Goal: Information Seeking & Learning: Learn about a topic

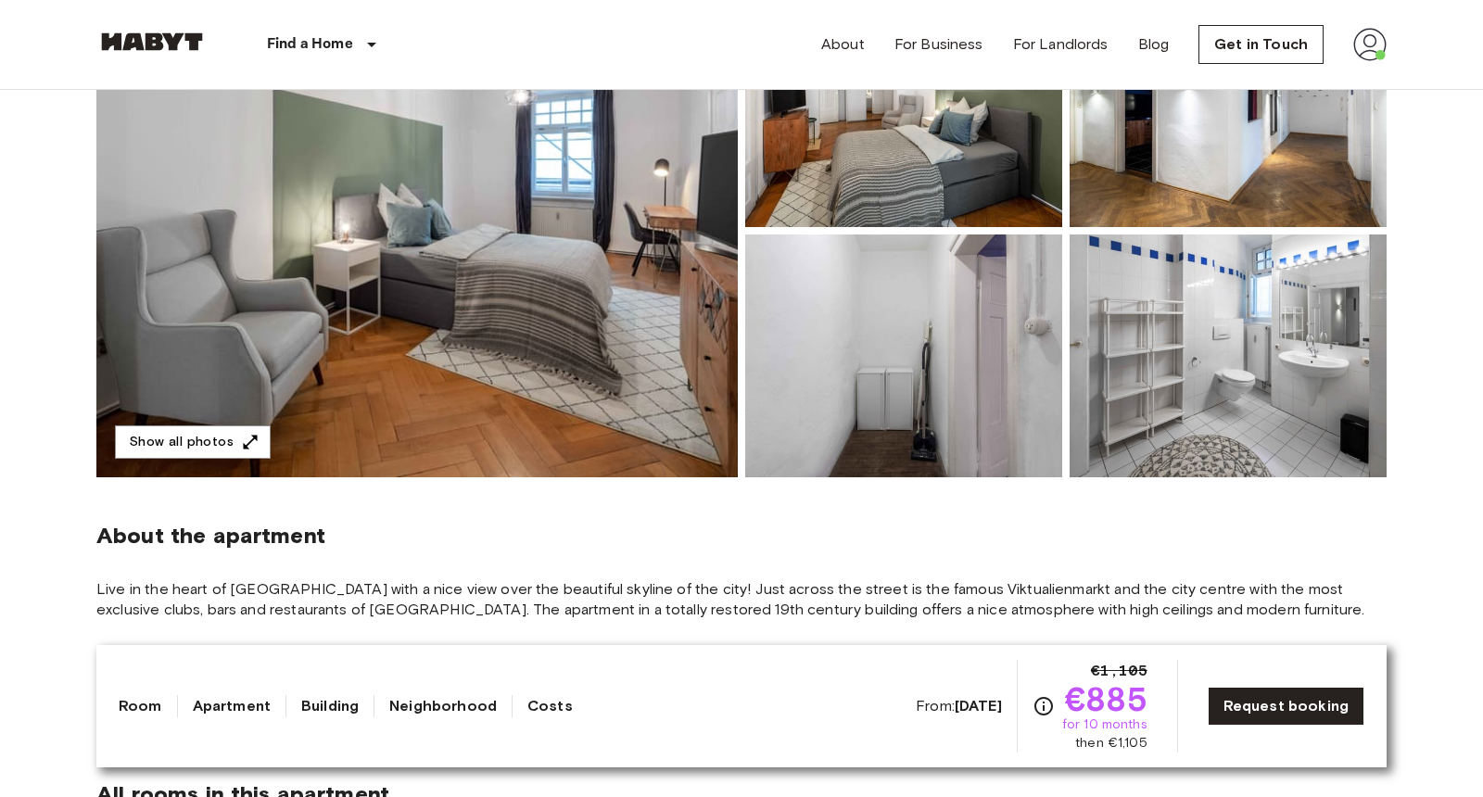
scroll to position [292, 0]
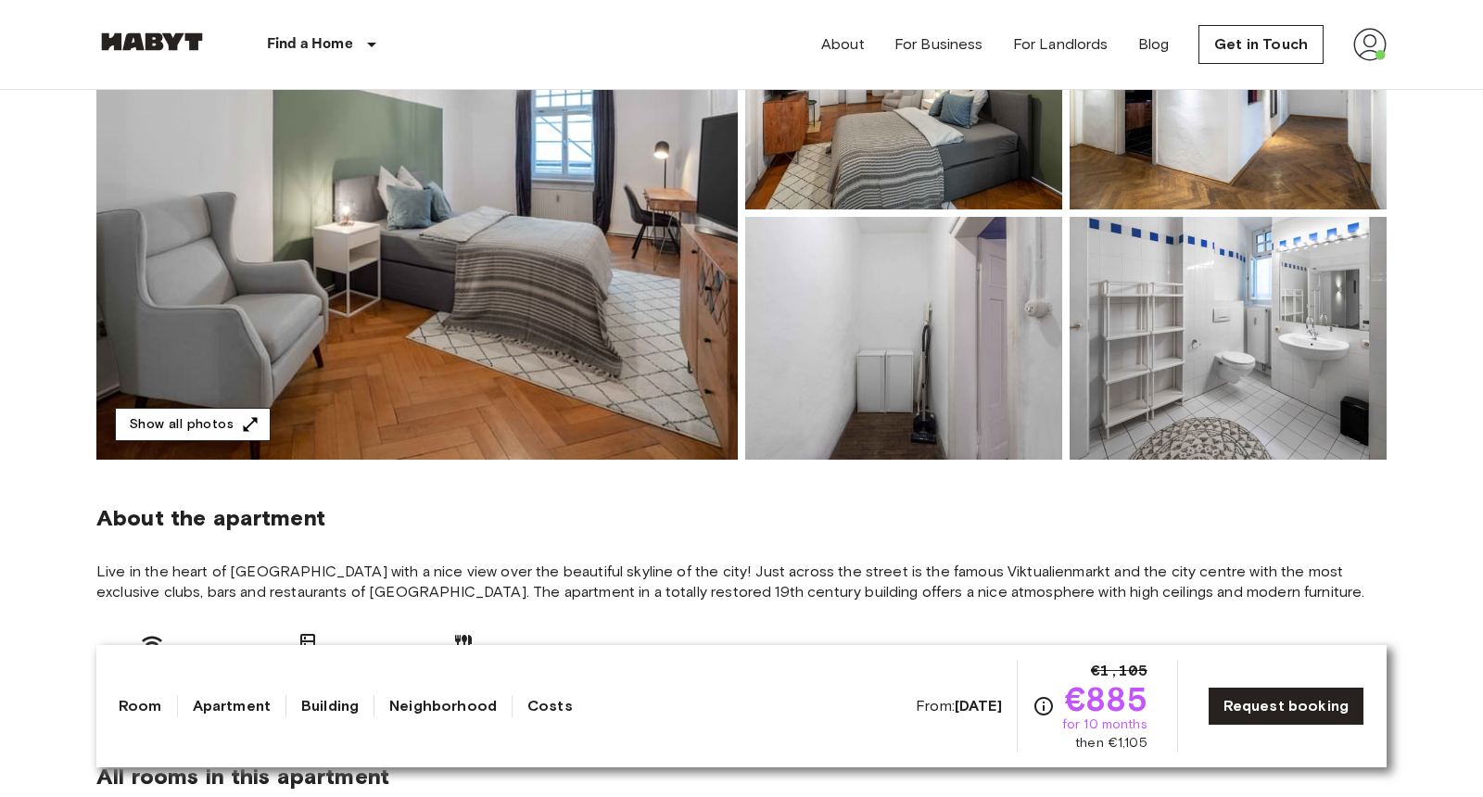
click at [263, 409] on button "Show all photos" at bounding box center [193, 425] width 156 height 34
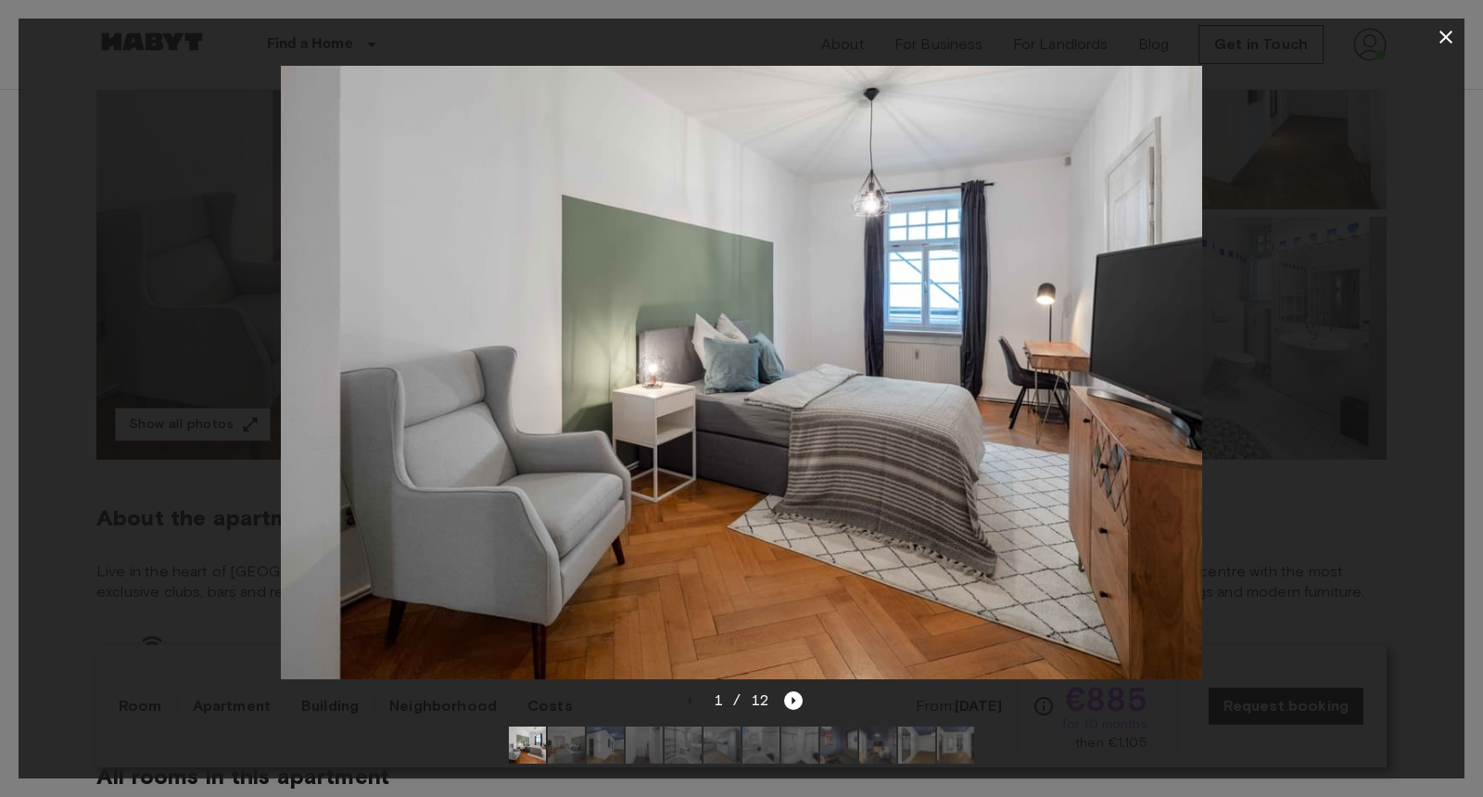
click at [558, 749] on img at bounding box center [566, 745] width 37 height 37
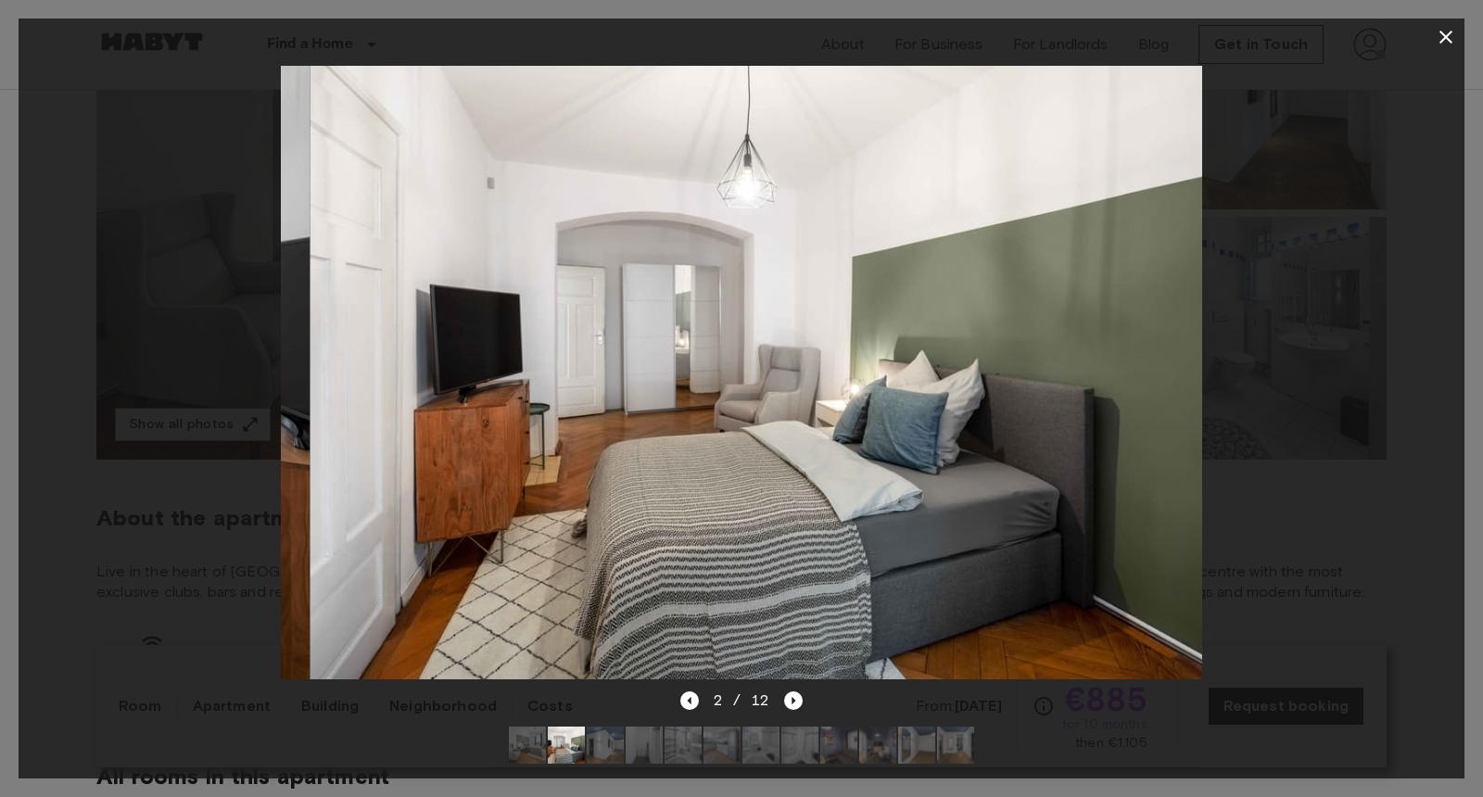
click at [615, 747] on img at bounding box center [605, 745] width 37 height 37
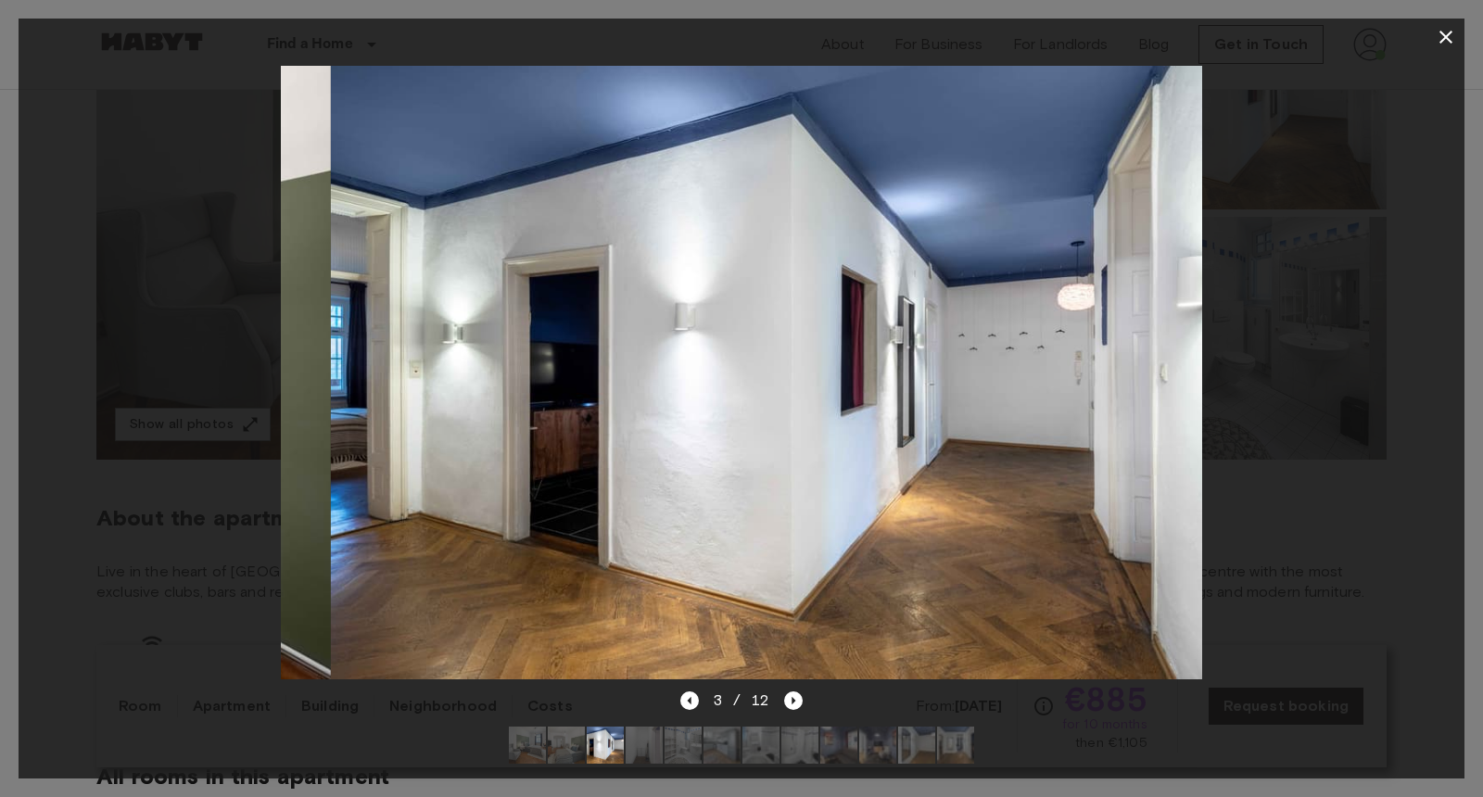
click at [646, 747] on img at bounding box center [644, 745] width 37 height 37
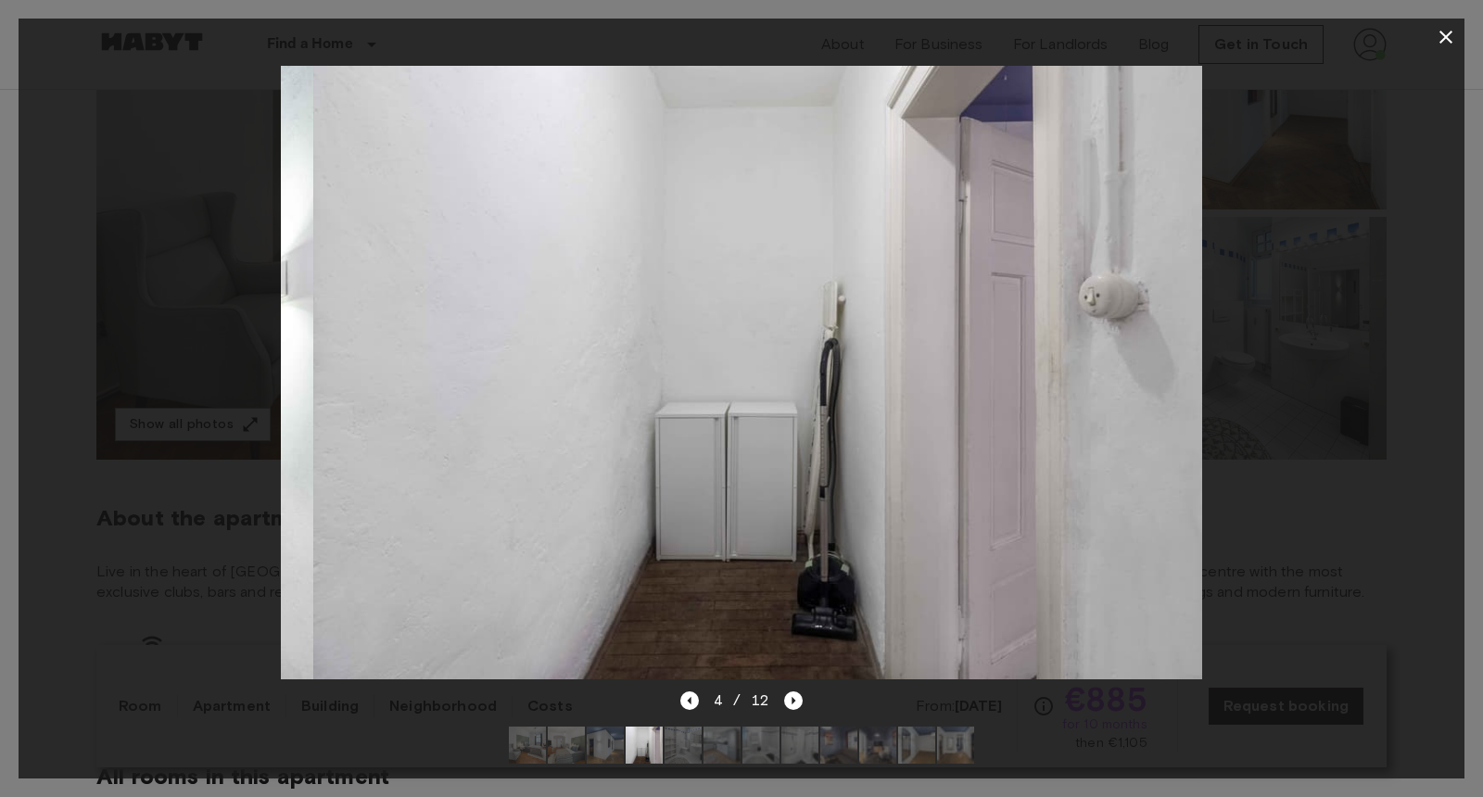
click at [680, 749] on img at bounding box center [683, 745] width 37 height 37
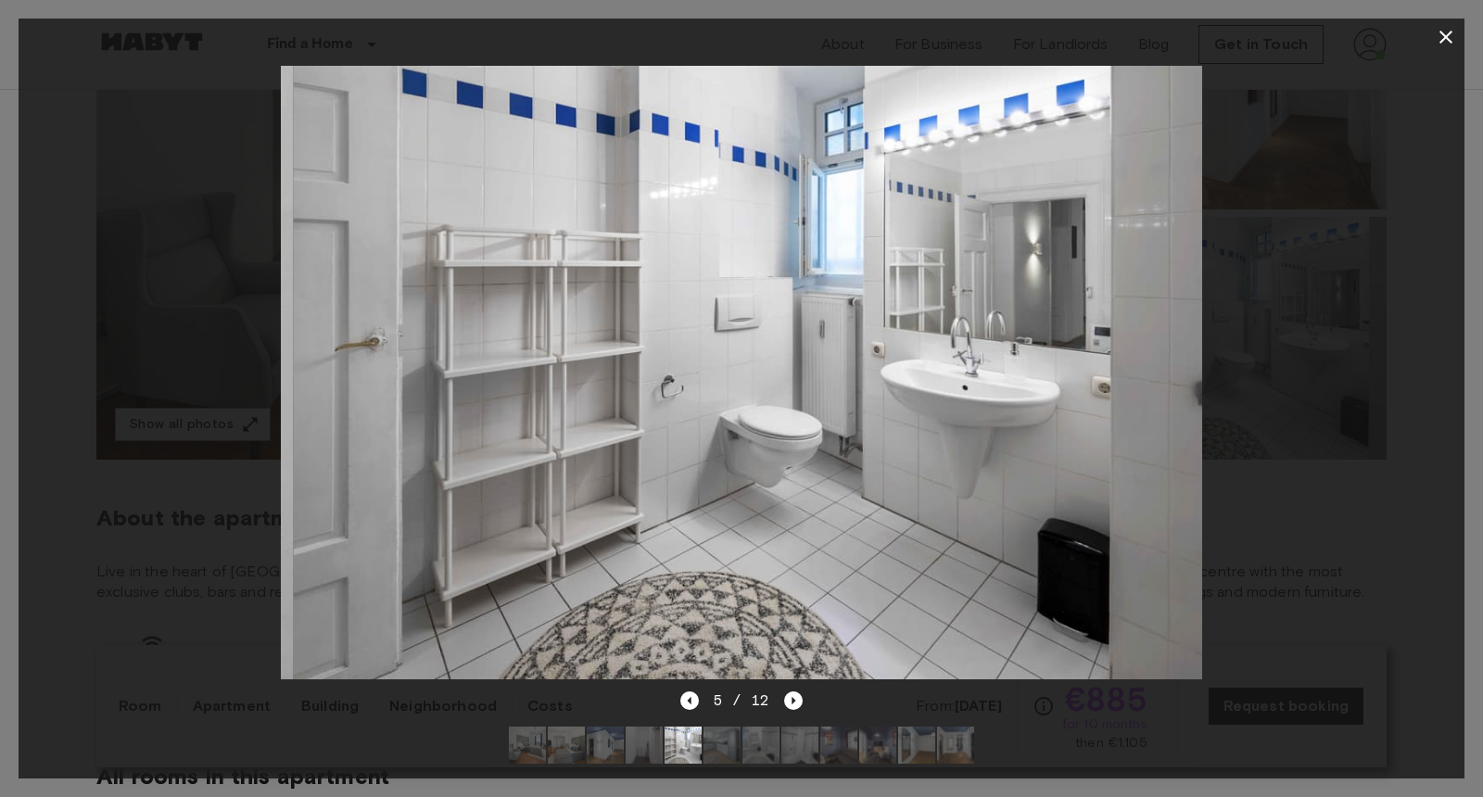
click at [721, 748] on img at bounding box center [722, 745] width 37 height 37
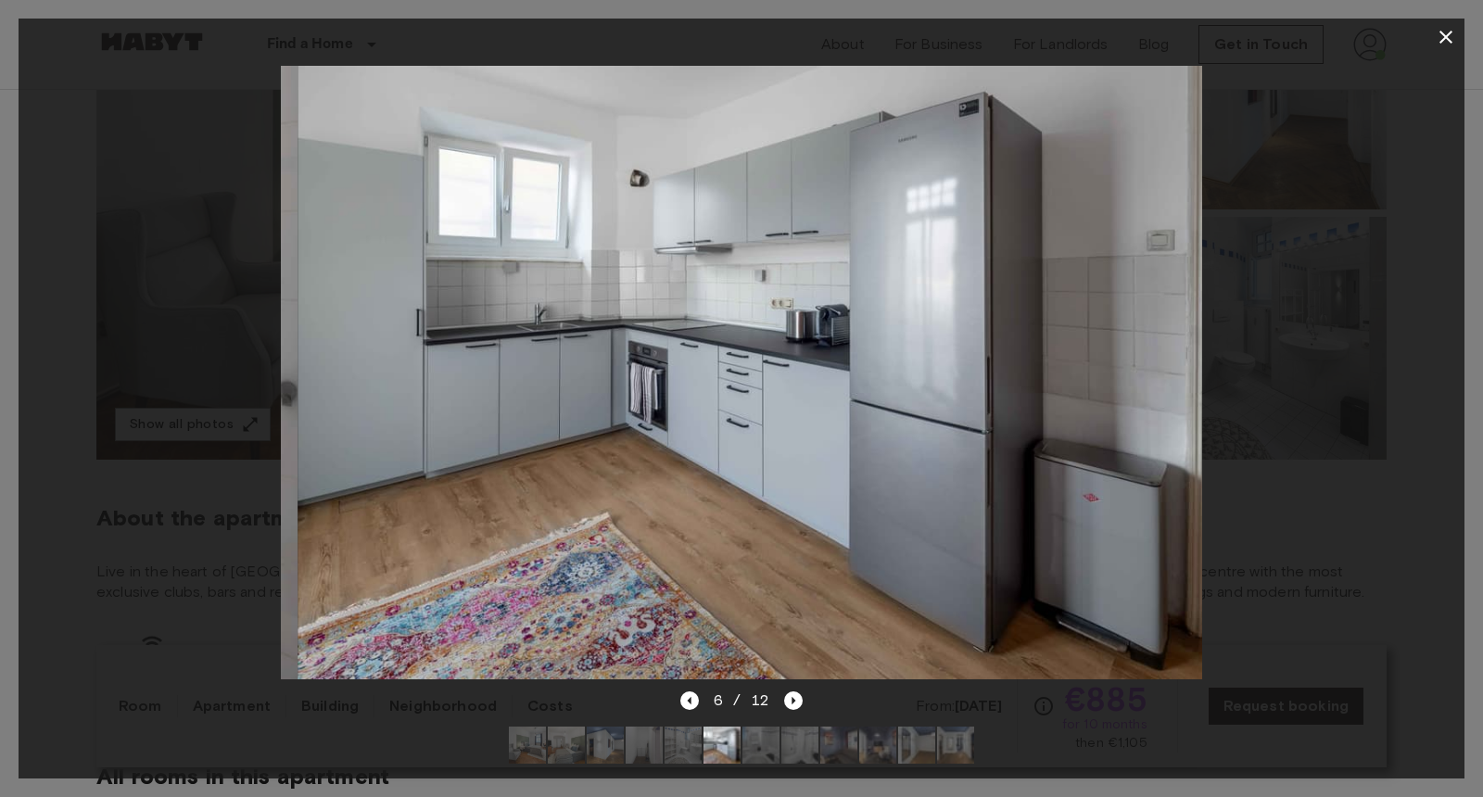
click at [762, 751] on img at bounding box center [761, 745] width 37 height 37
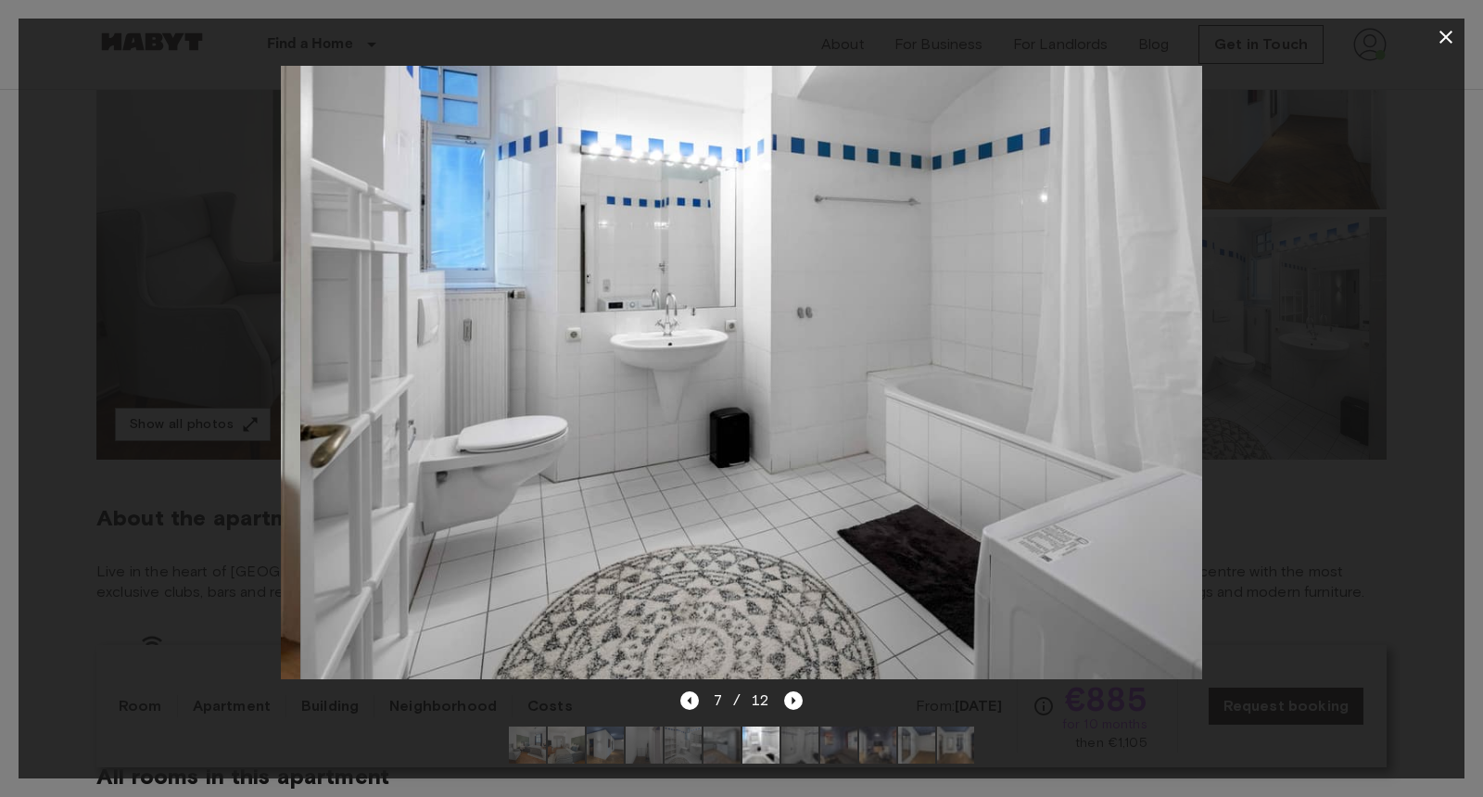
click at [809, 754] on img at bounding box center [800, 745] width 37 height 37
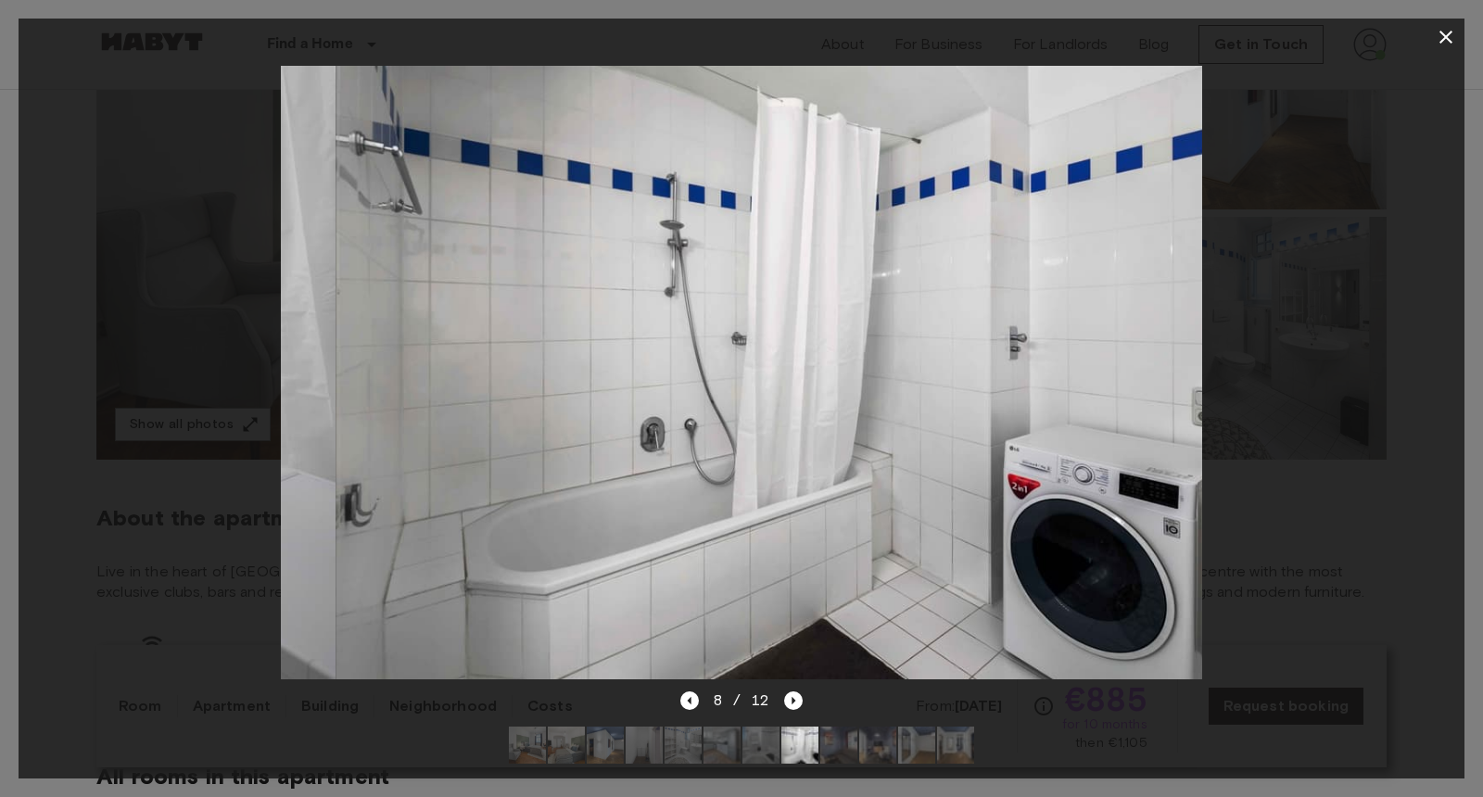
click at [840, 755] on img at bounding box center [839, 745] width 37 height 37
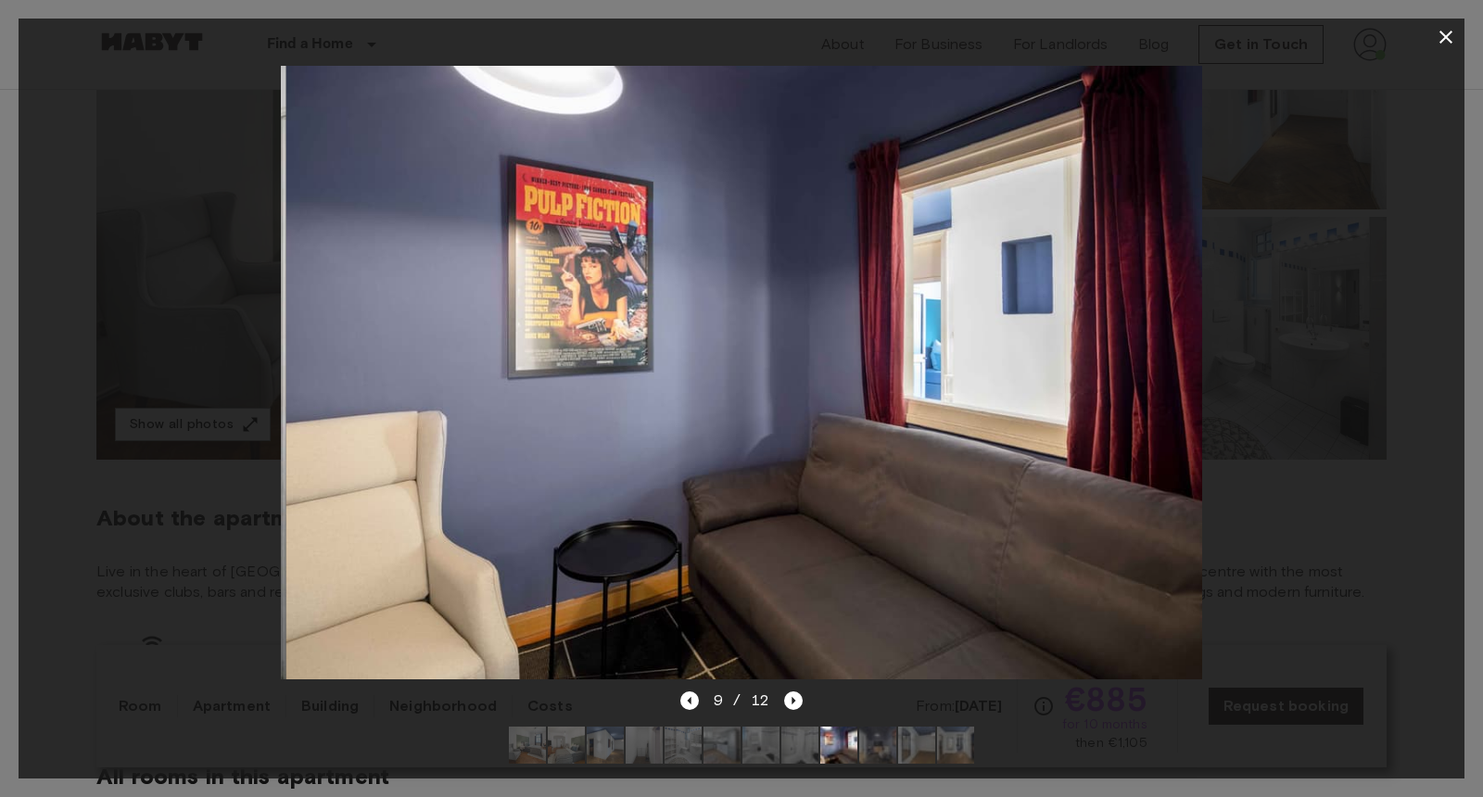
click at [878, 754] on img at bounding box center [877, 745] width 37 height 37
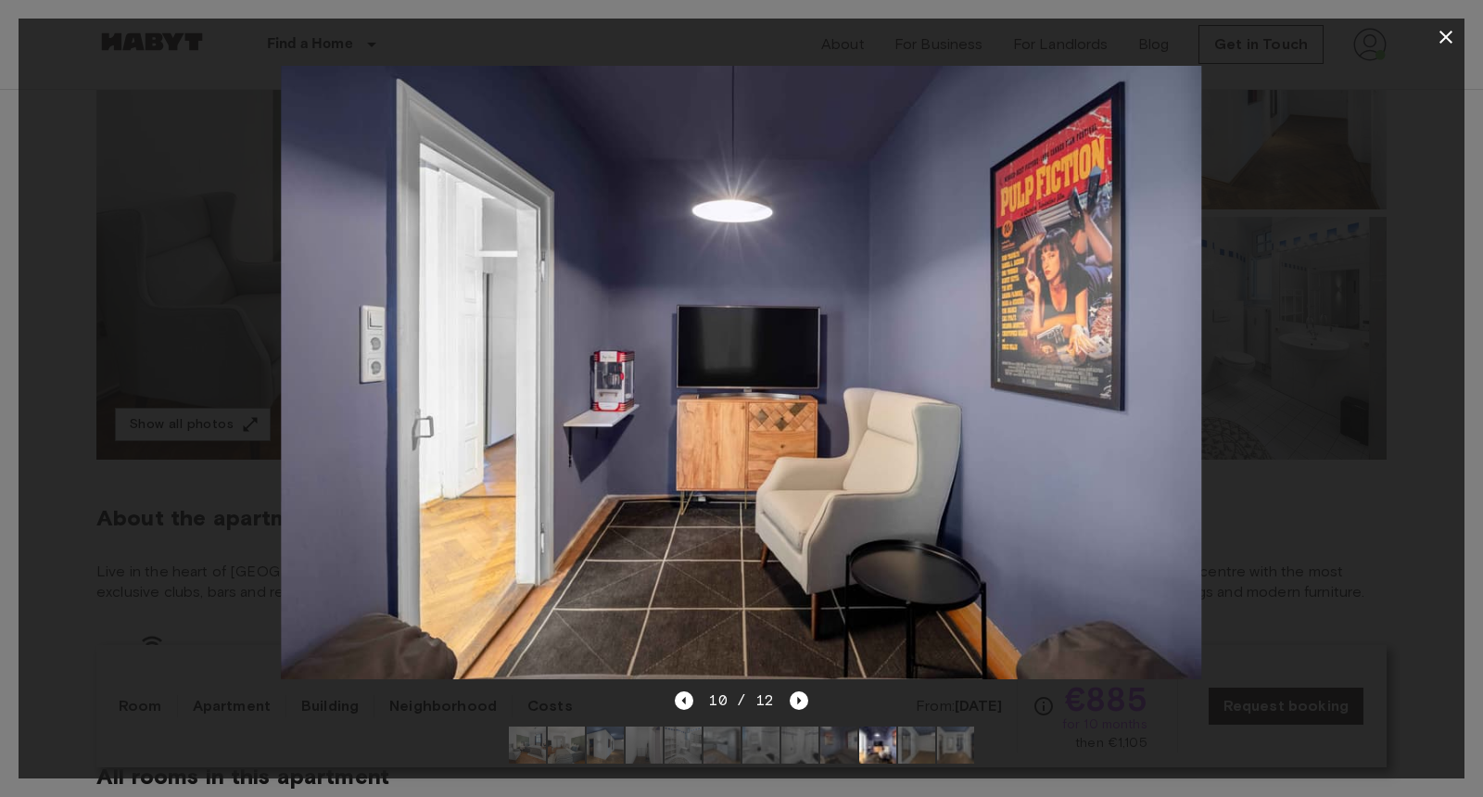
click at [913, 752] on img at bounding box center [916, 745] width 37 height 37
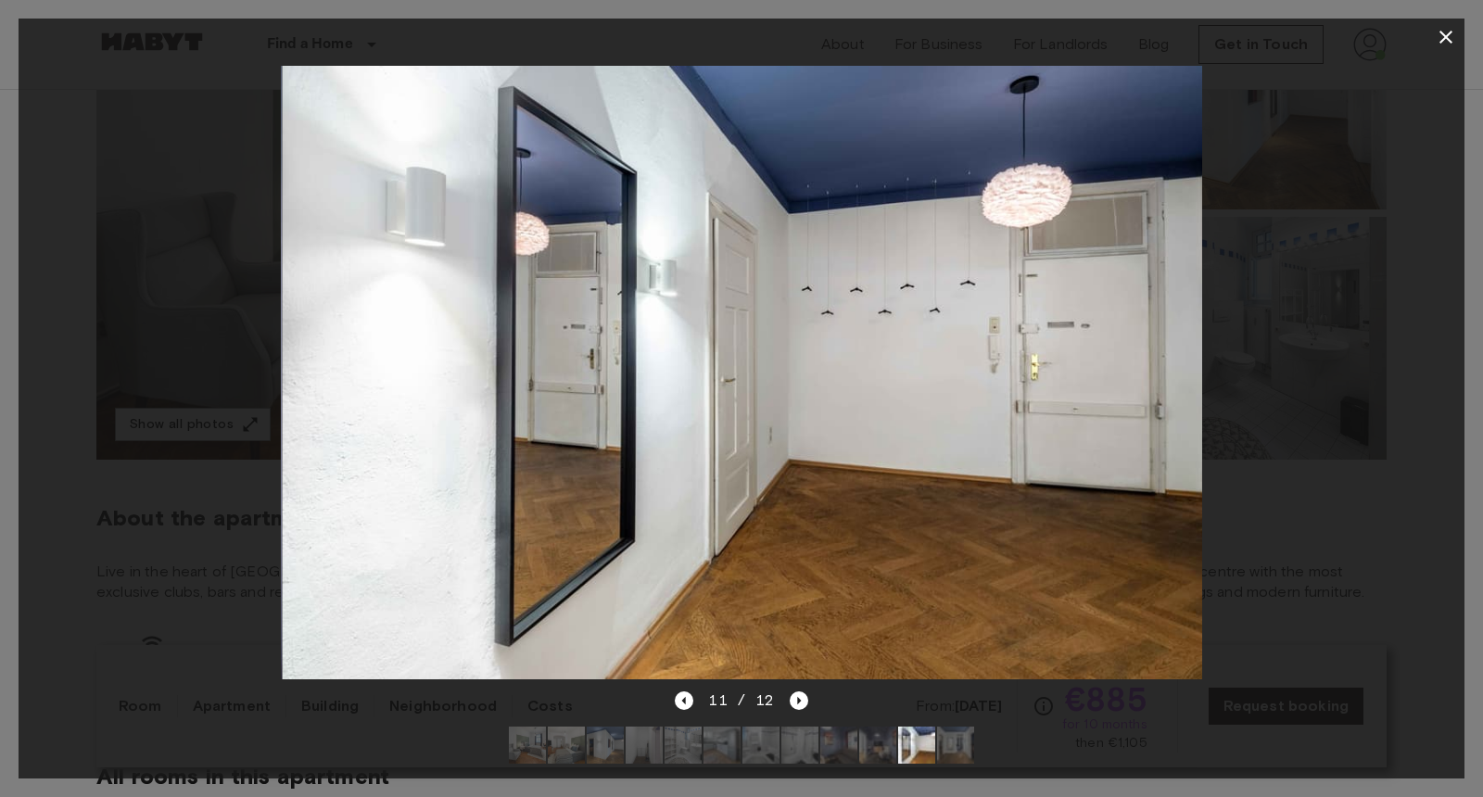
click at [958, 744] on img at bounding box center [955, 745] width 37 height 37
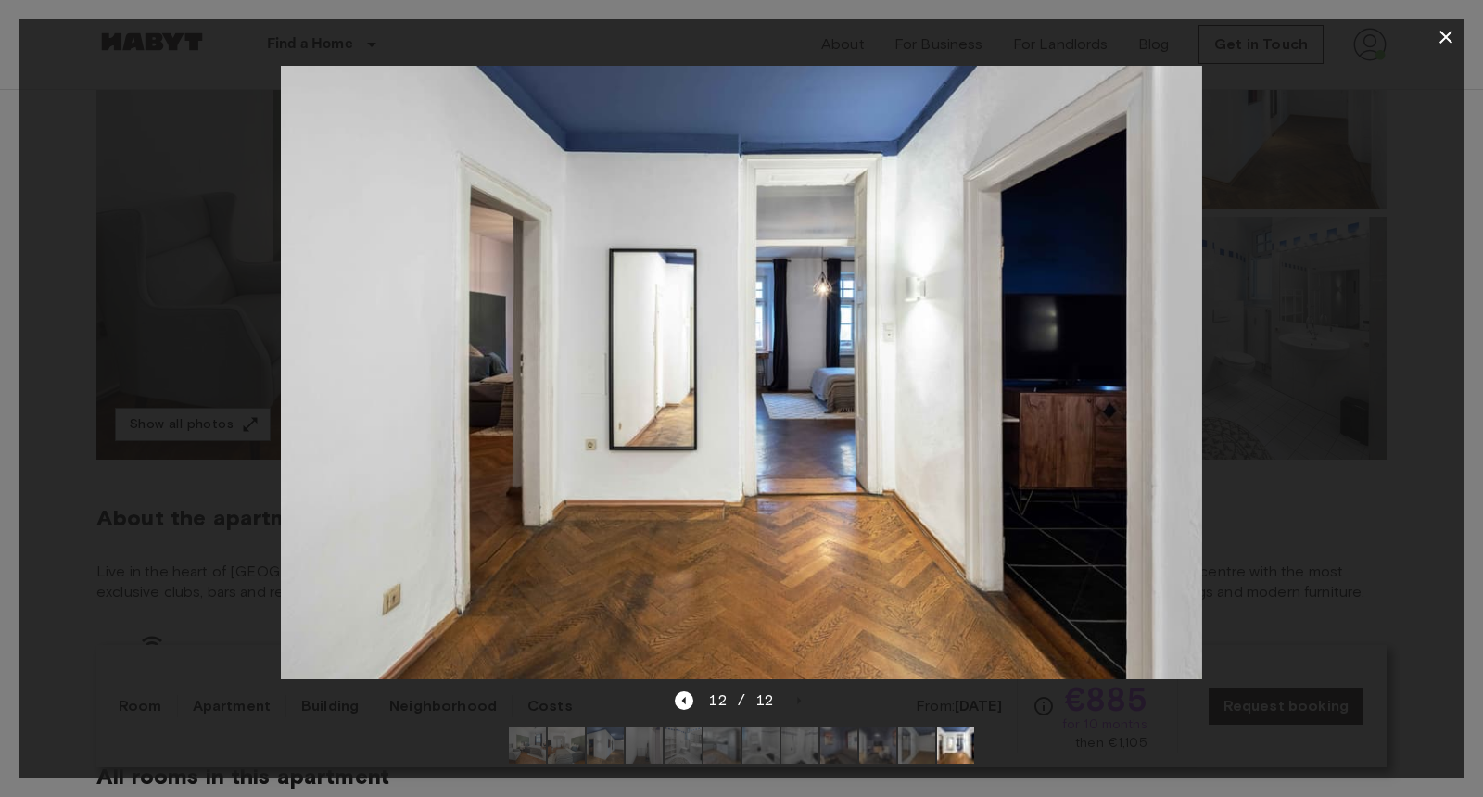
click at [1453, 40] on icon "button" at bounding box center [1446, 37] width 22 height 22
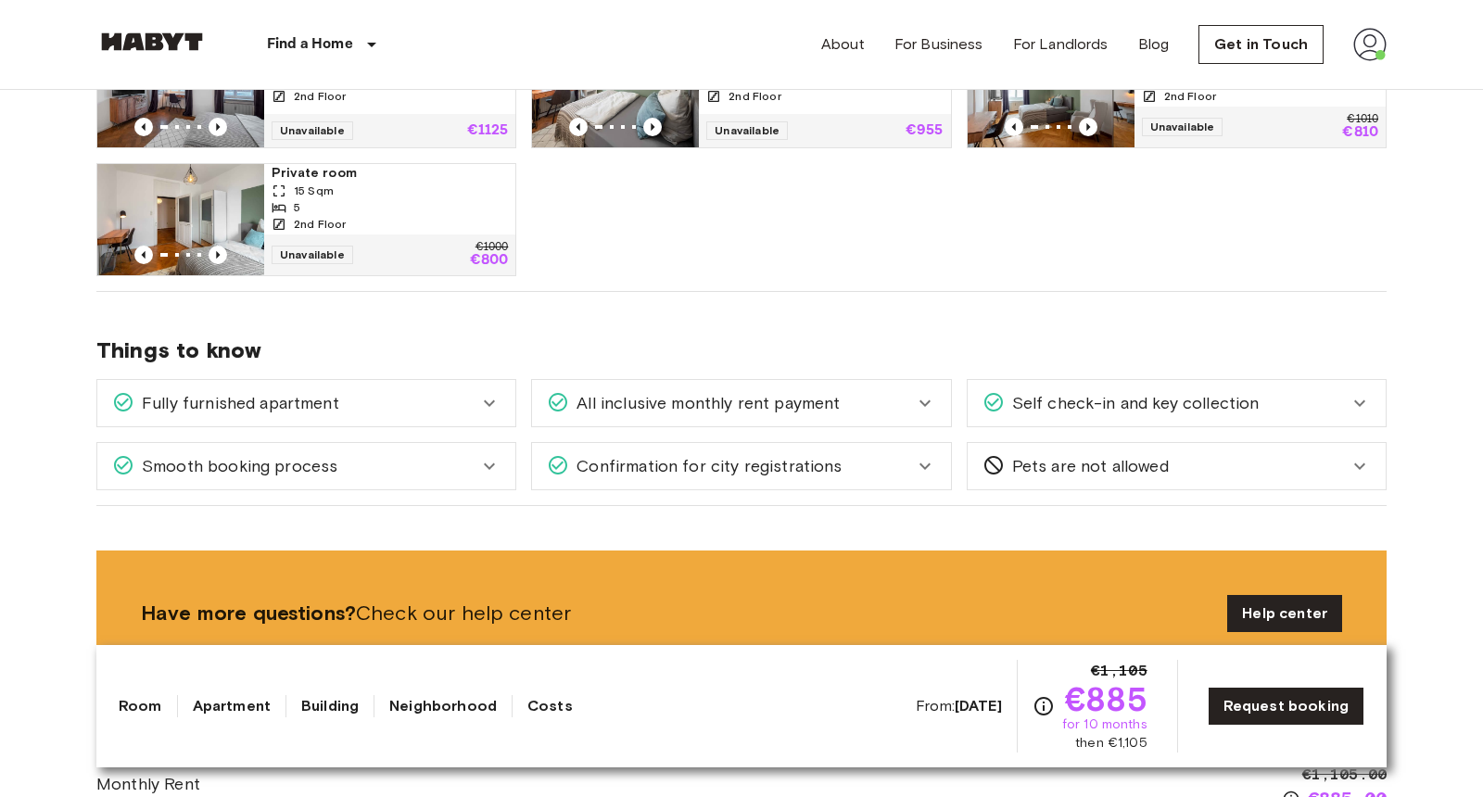
scroll to position [205, 0]
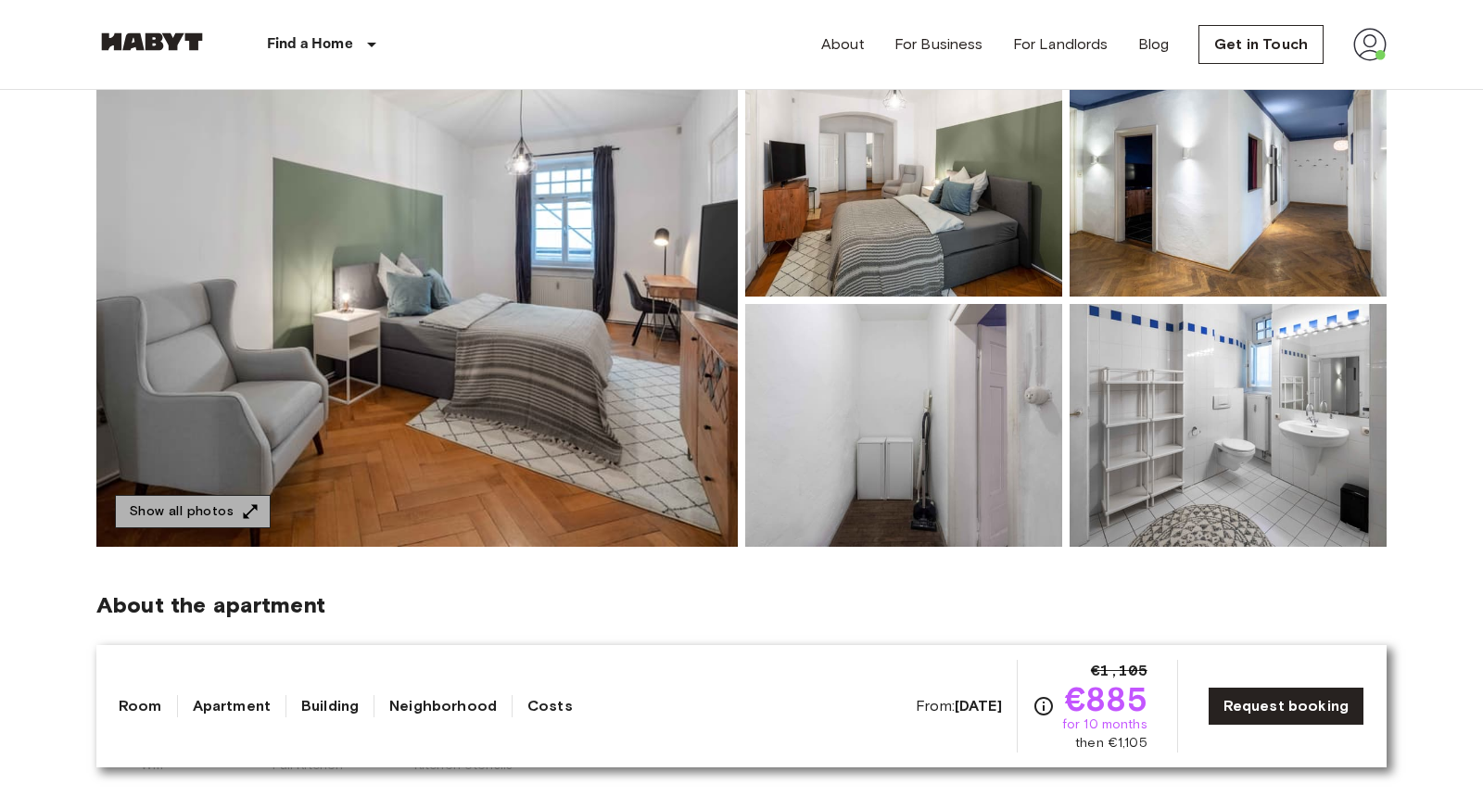
click at [235, 527] on button "Show all photos" at bounding box center [193, 512] width 156 height 34
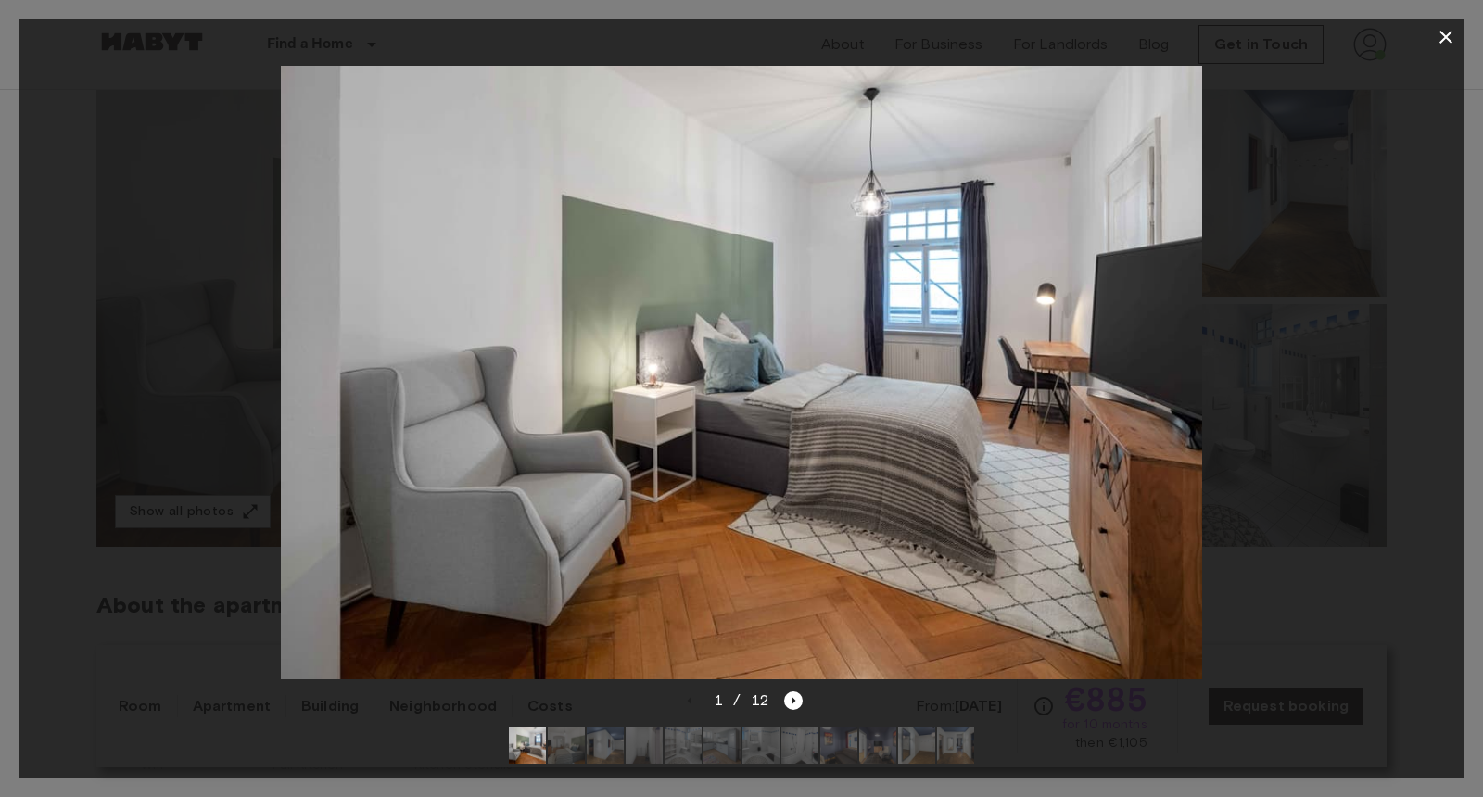
click at [564, 742] on img at bounding box center [566, 745] width 37 height 37
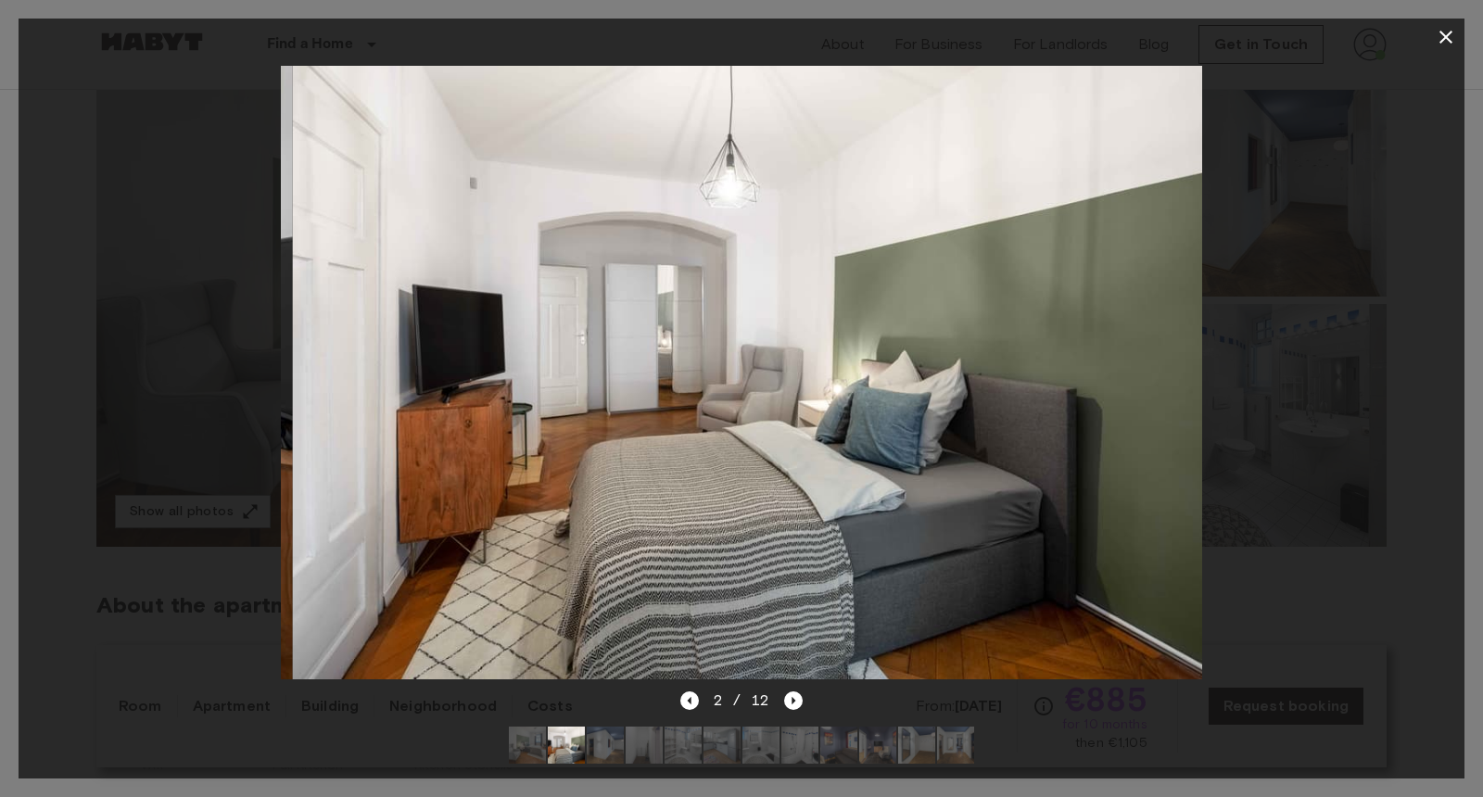
click at [611, 748] on img at bounding box center [605, 745] width 37 height 37
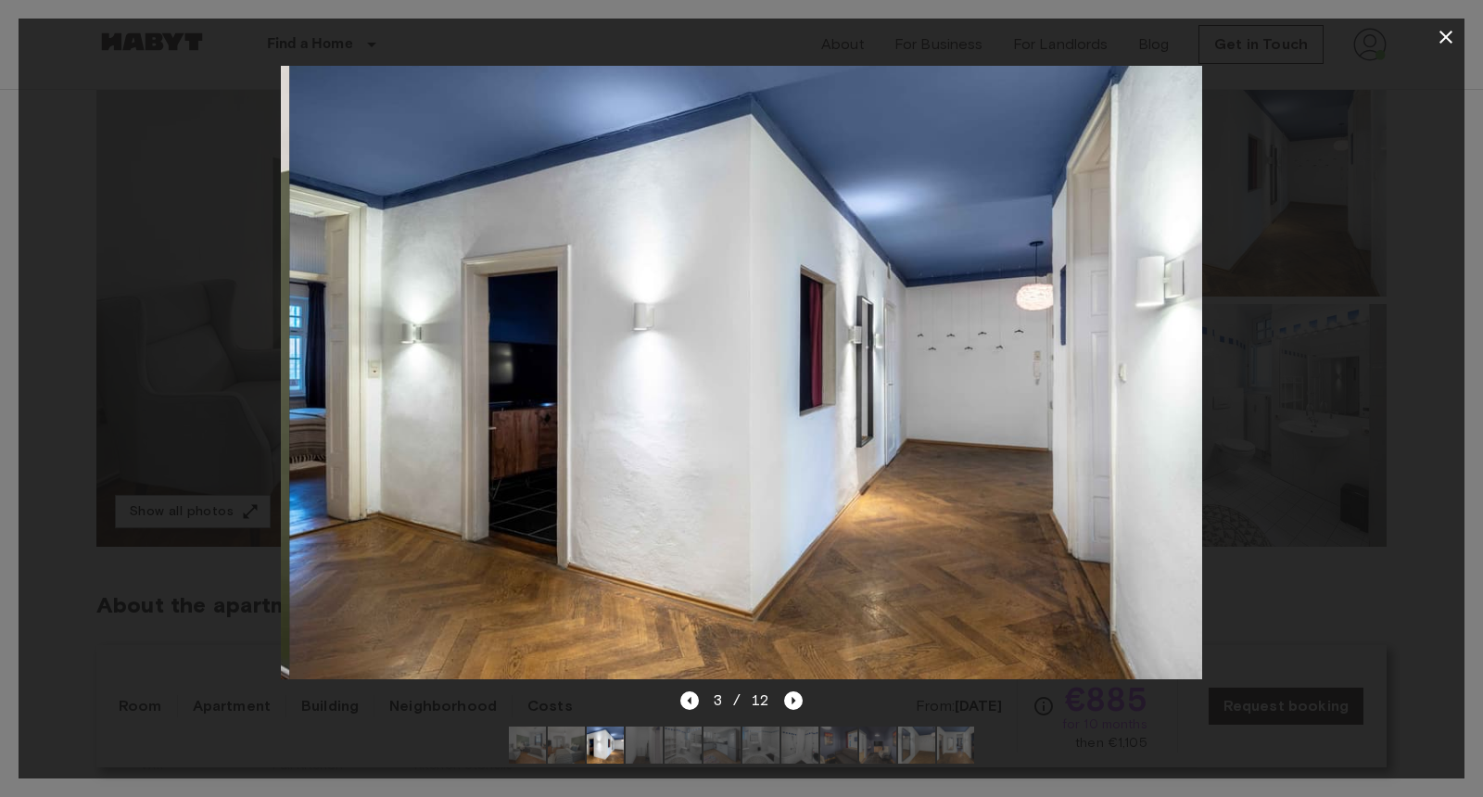
click at [652, 760] on img at bounding box center [644, 745] width 37 height 37
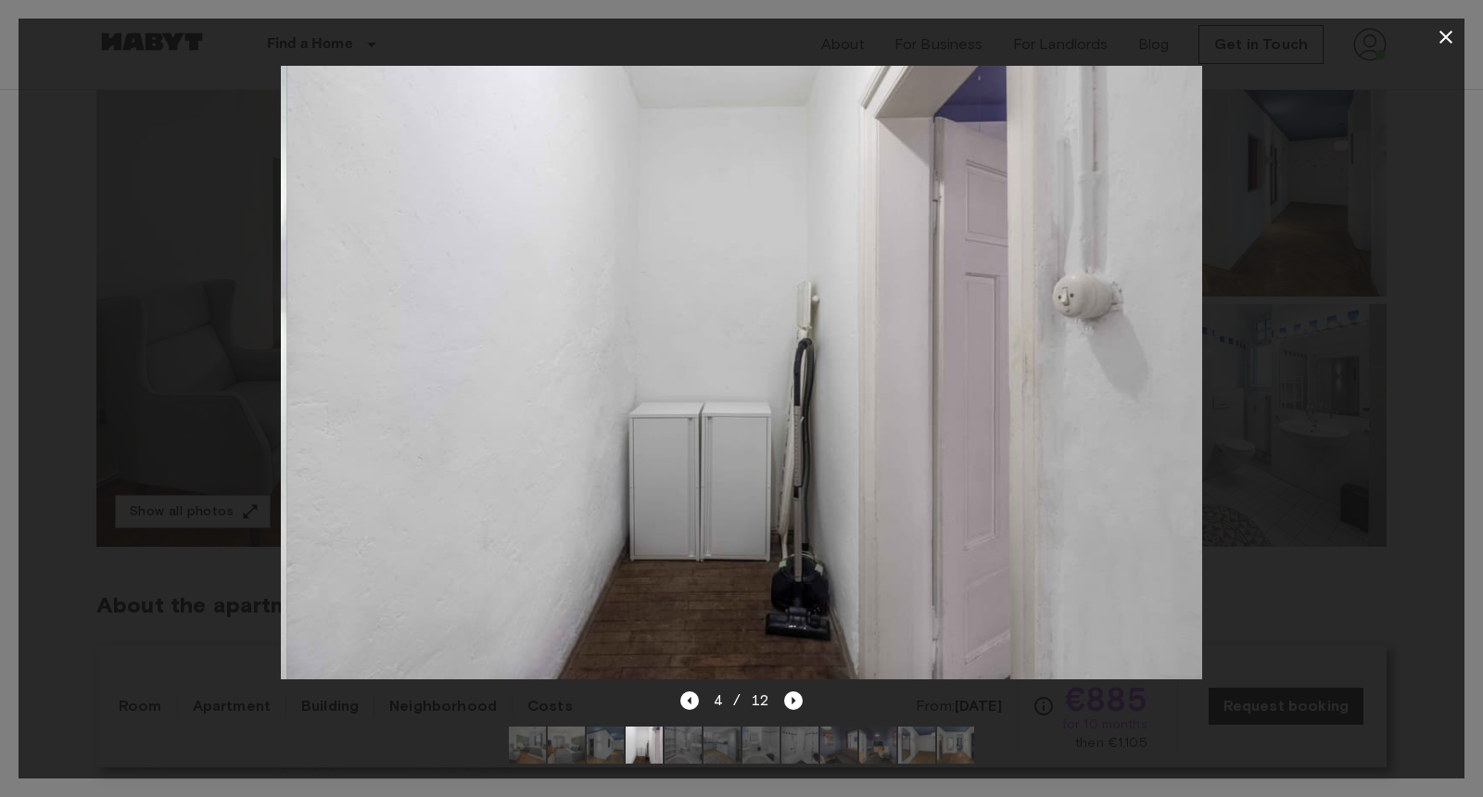
click at [693, 753] on img at bounding box center [683, 745] width 37 height 37
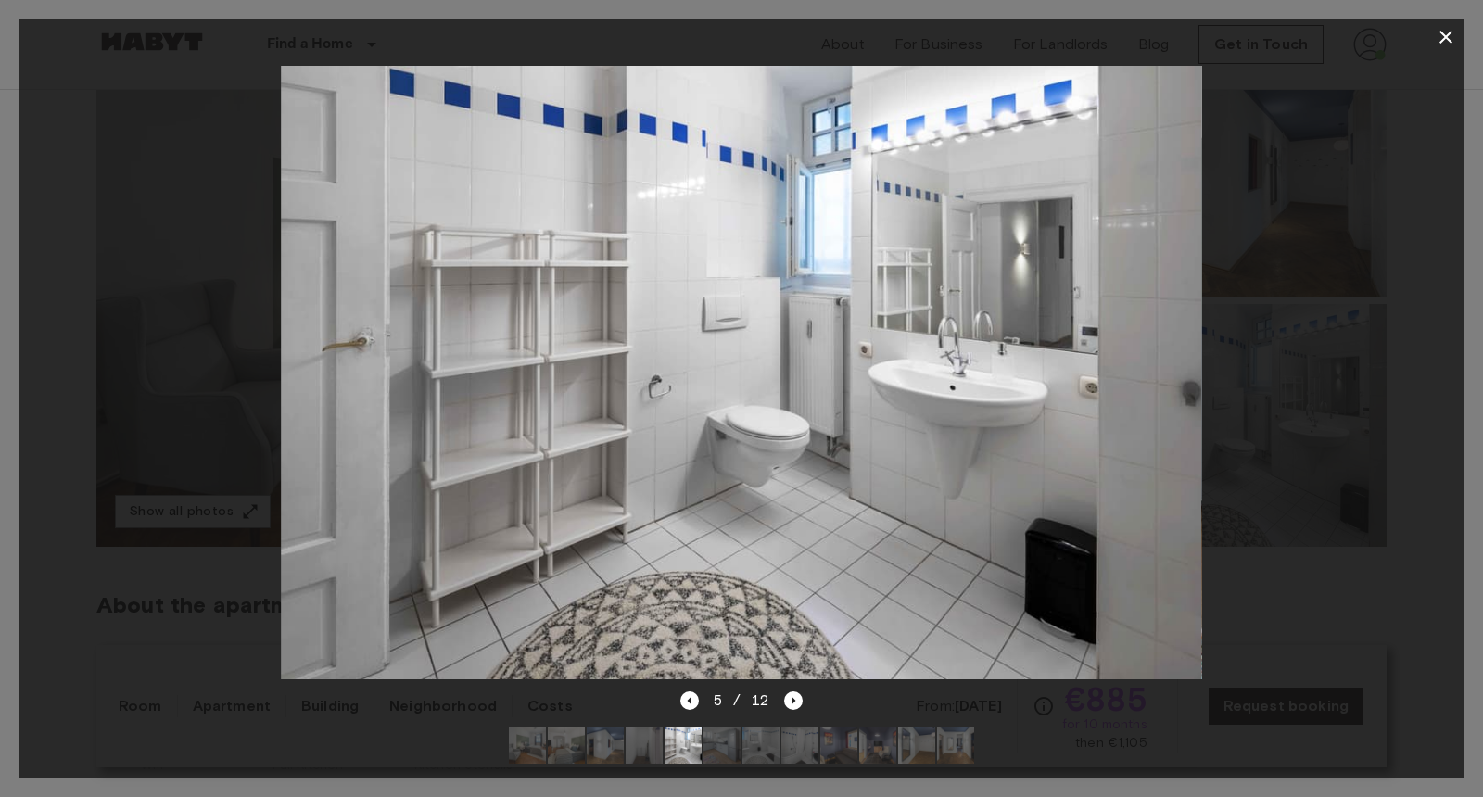
click at [715, 749] on img at bounding box center [722, 745] width 37 height 37
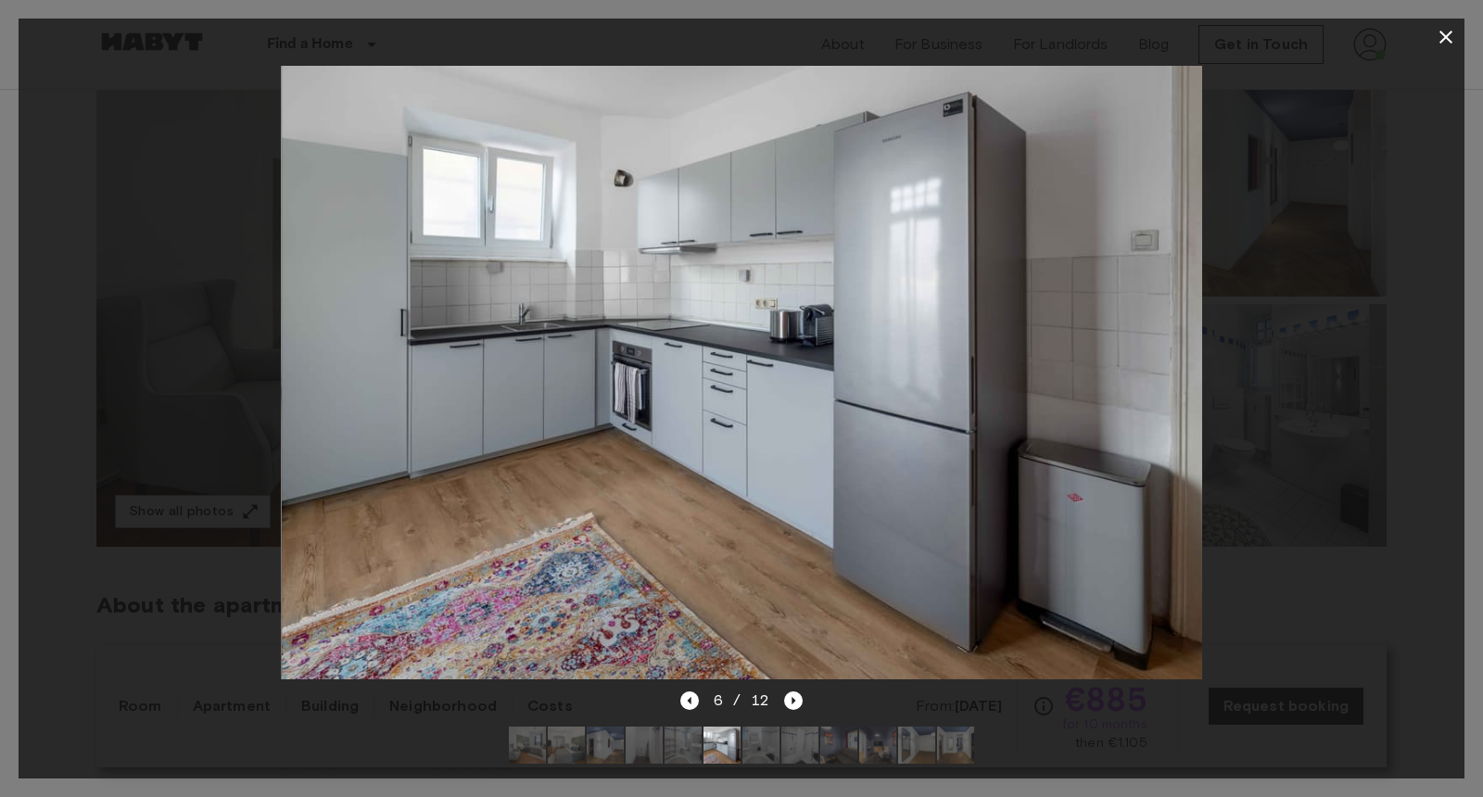
click at [774, 751] on img at bounding box center [761, 745] width 37 height 37
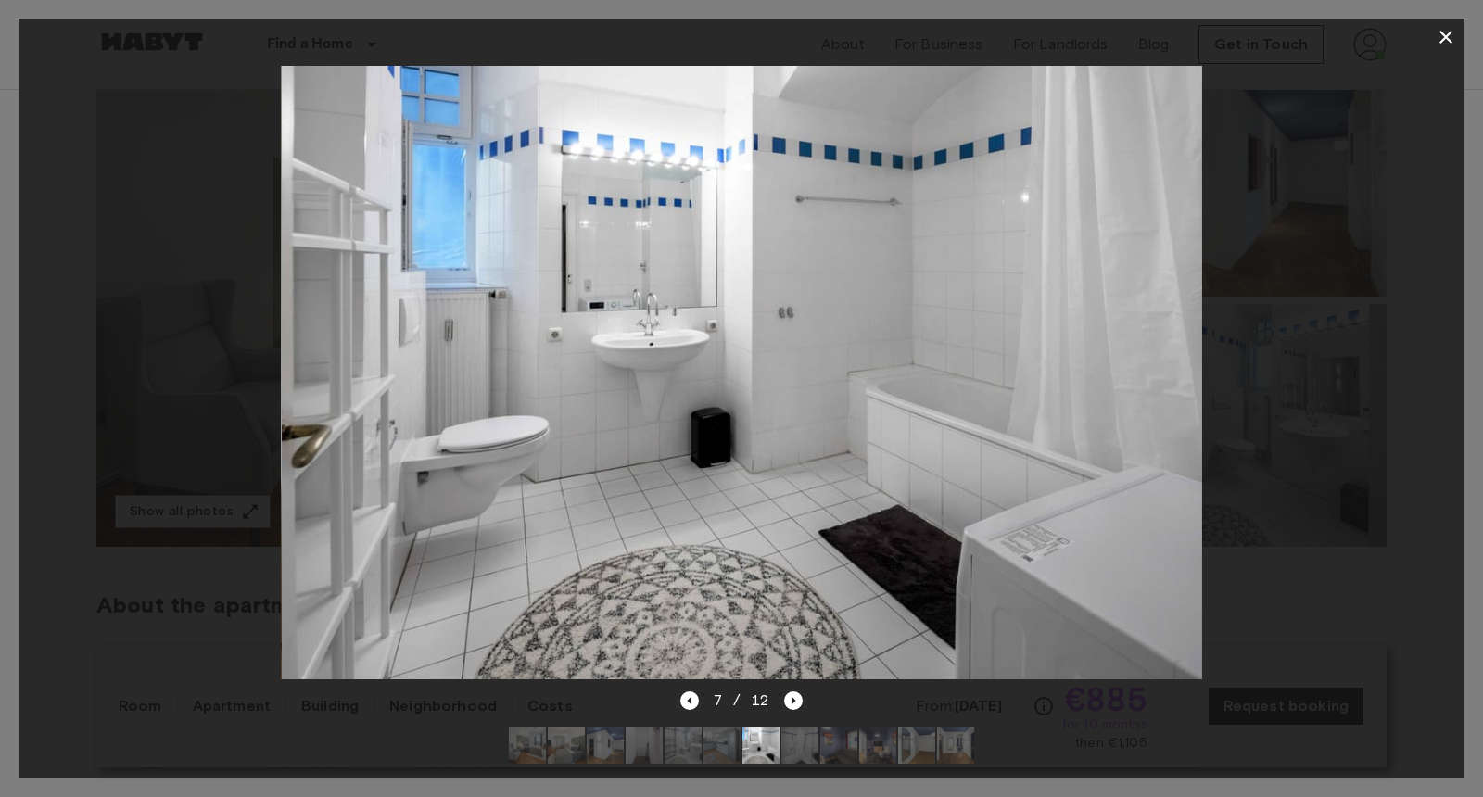
click at [680, 749] on img at bounding box center [683, 745] width 37 height 37
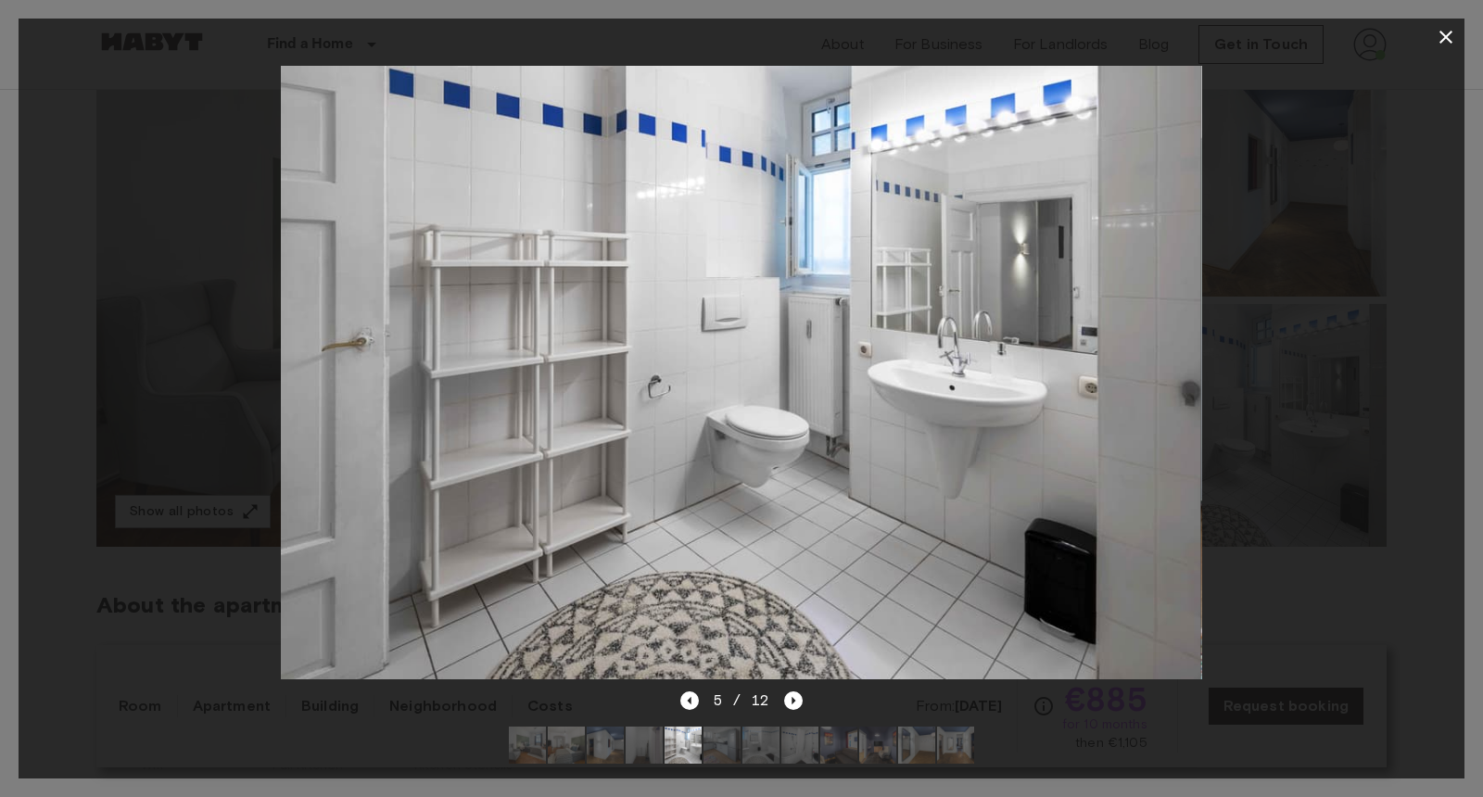
click at [795, 751] on img at bounding box center [800, 745] width 37 height 37
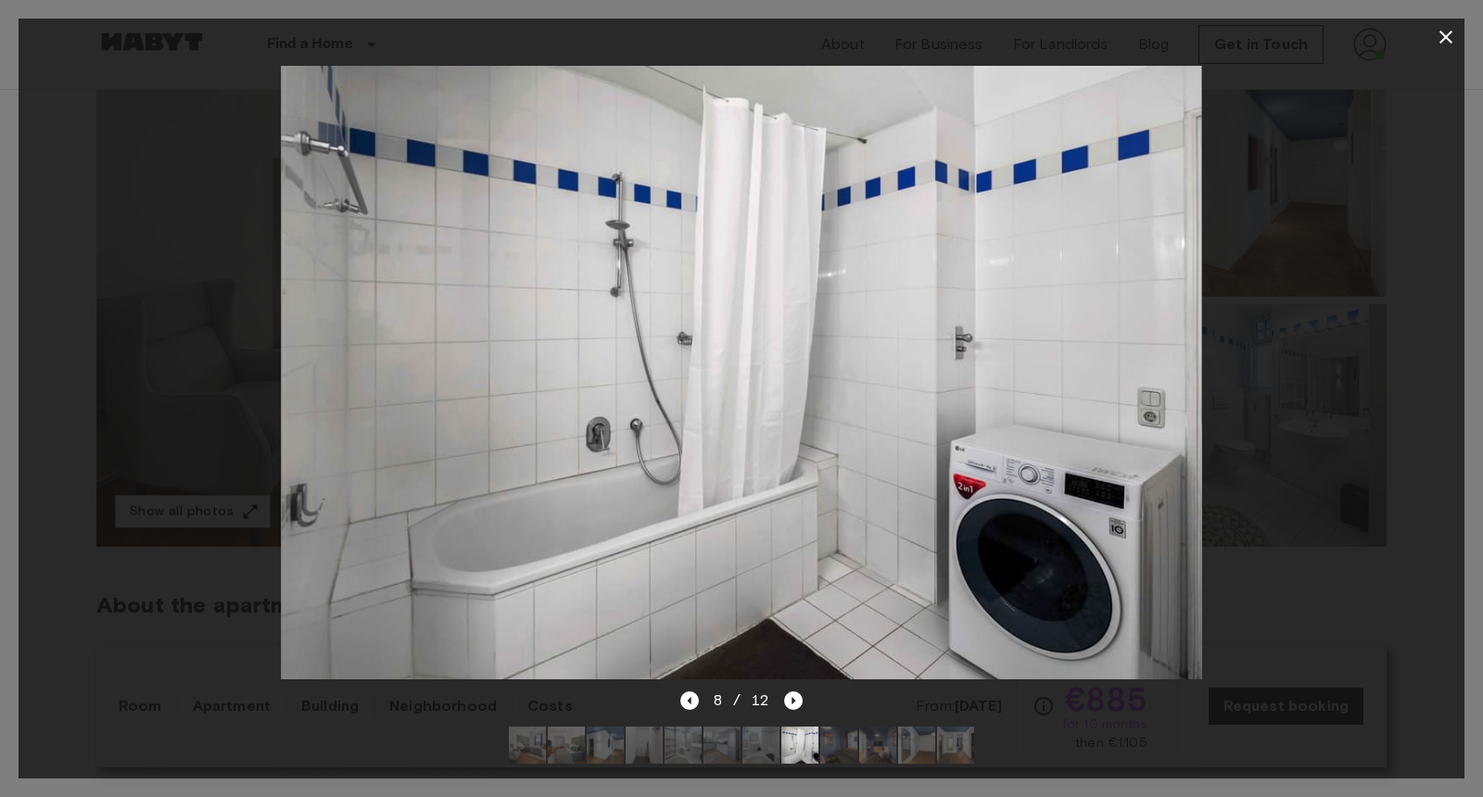
click at [678, 746] on img at bounding box center [683, 745] width 37 height 37
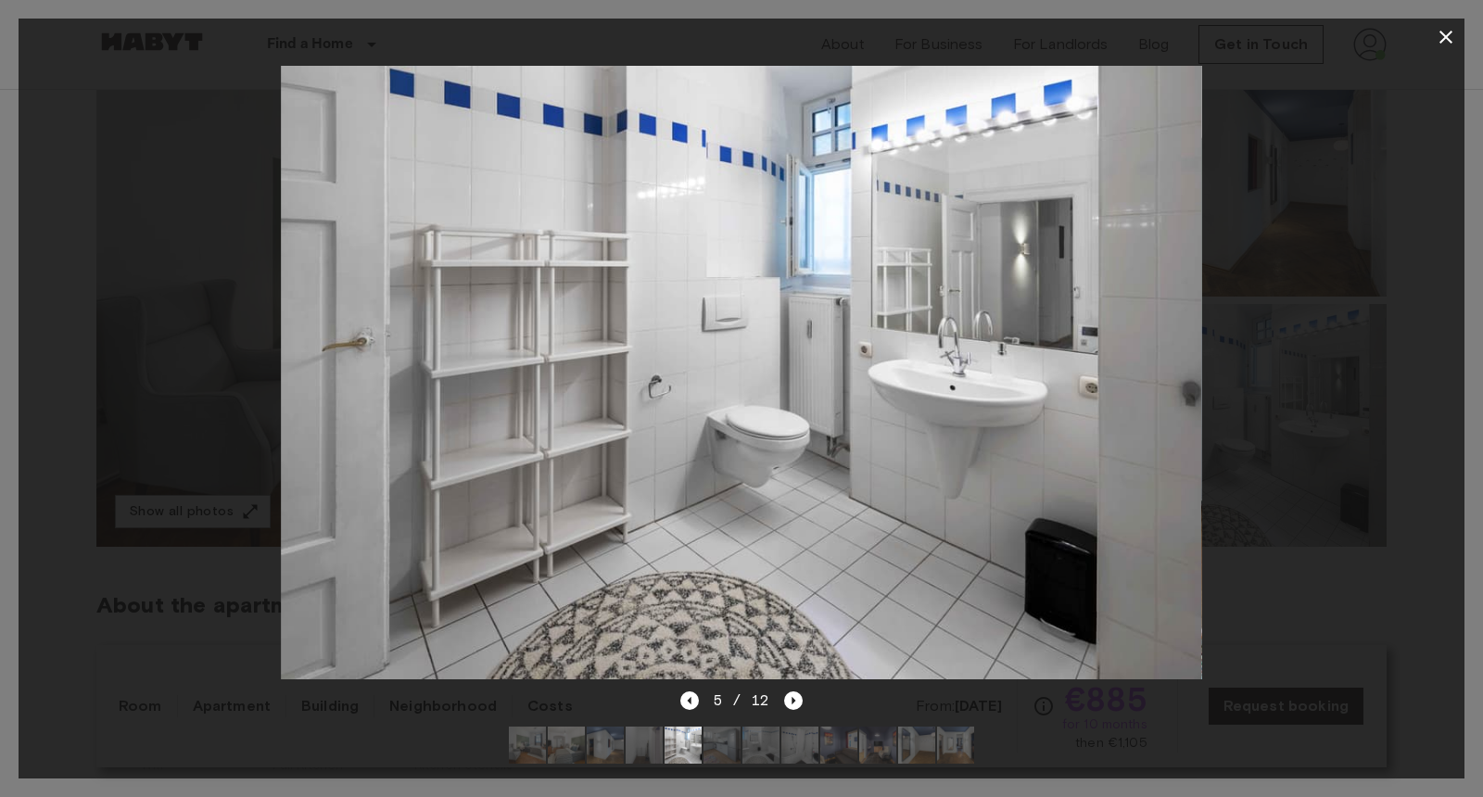
click at [810, 748] on img at bounding box center [800, 745] width 37 height 37
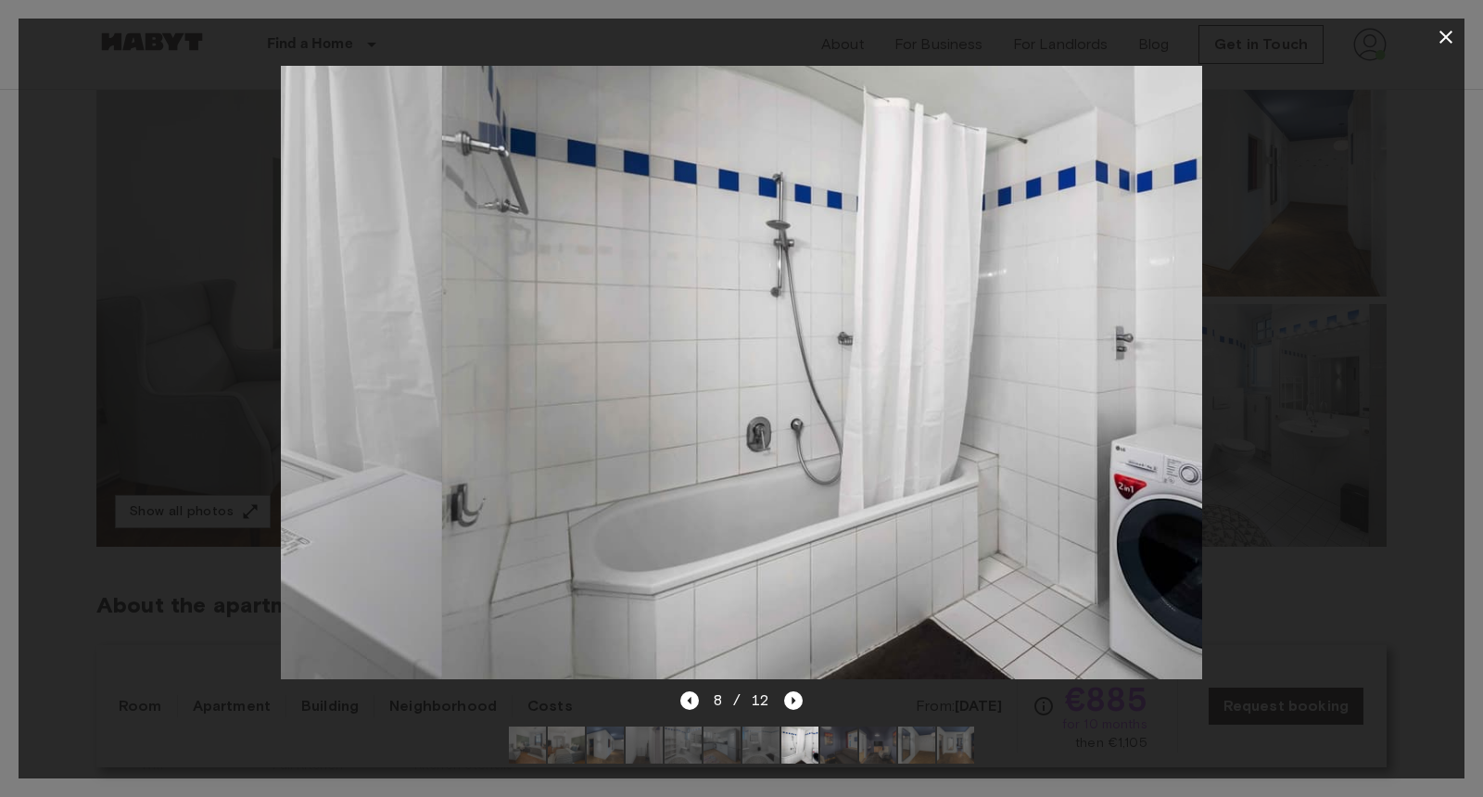
click at [847, 749] on img at bounding box center [839, 745] width 37 height 37
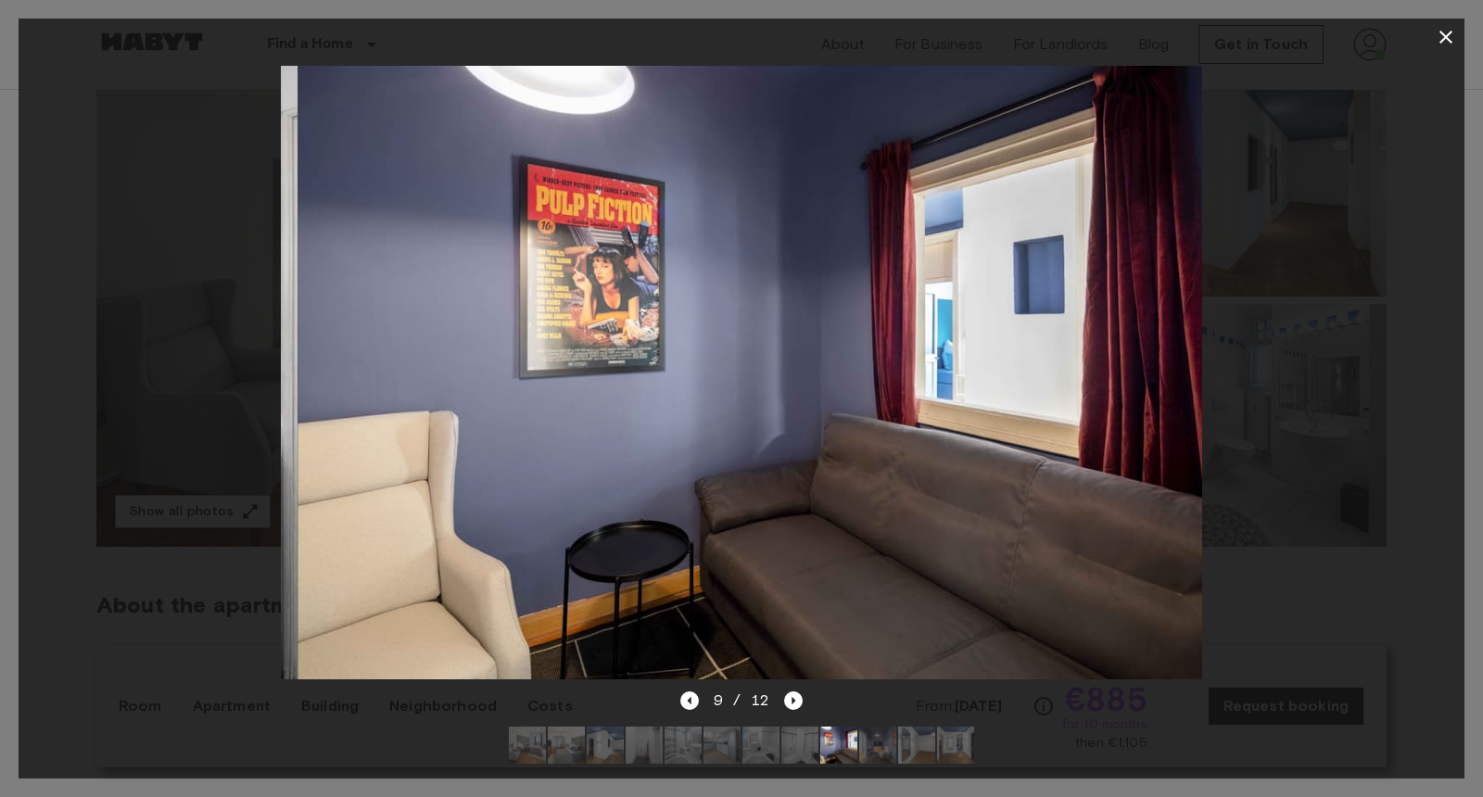
click at [884, 749] on img at bounding box center [877, 745] width 37 height 37
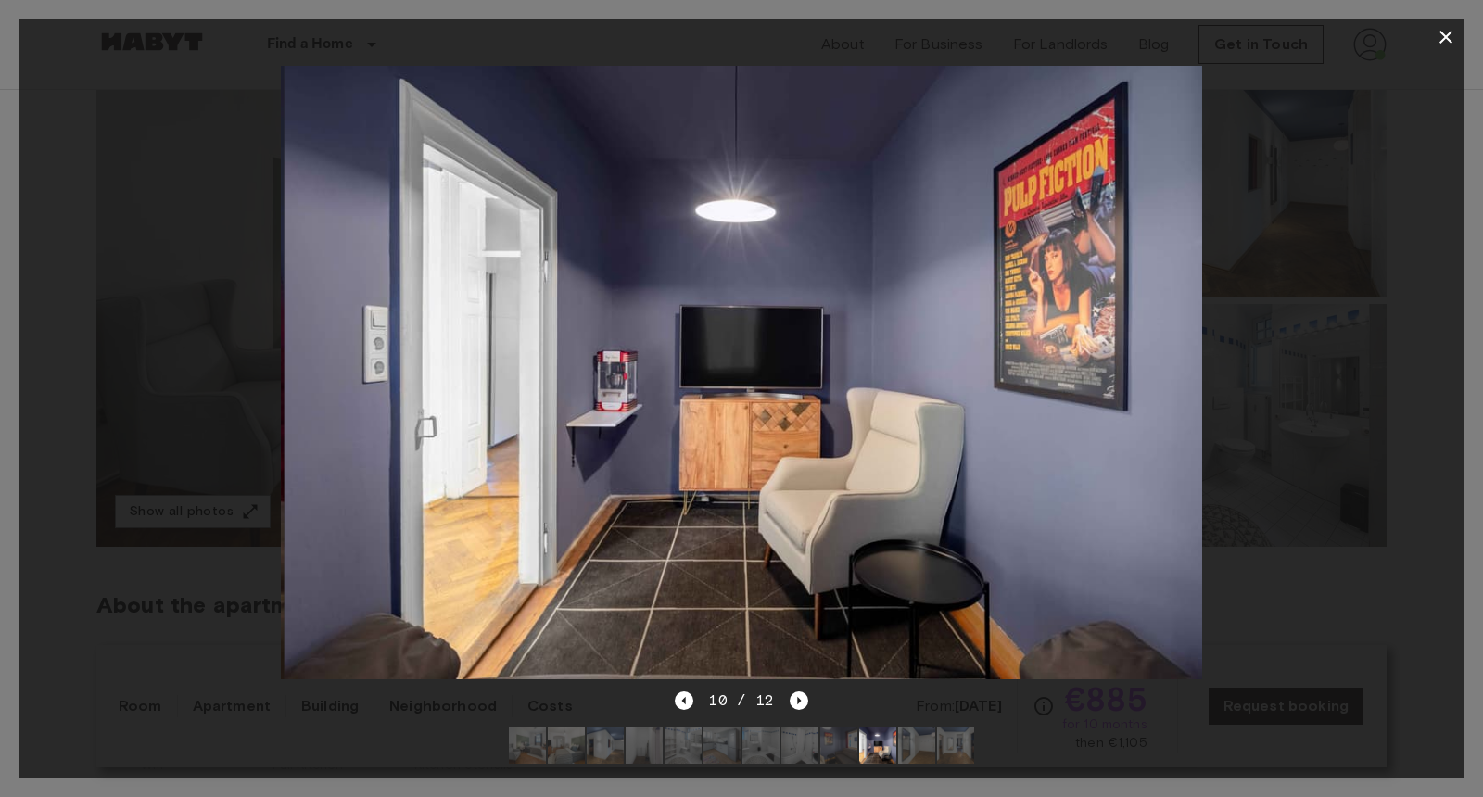
click at [908, 749] on img at bounding box center [916, 745] width 37 height 37
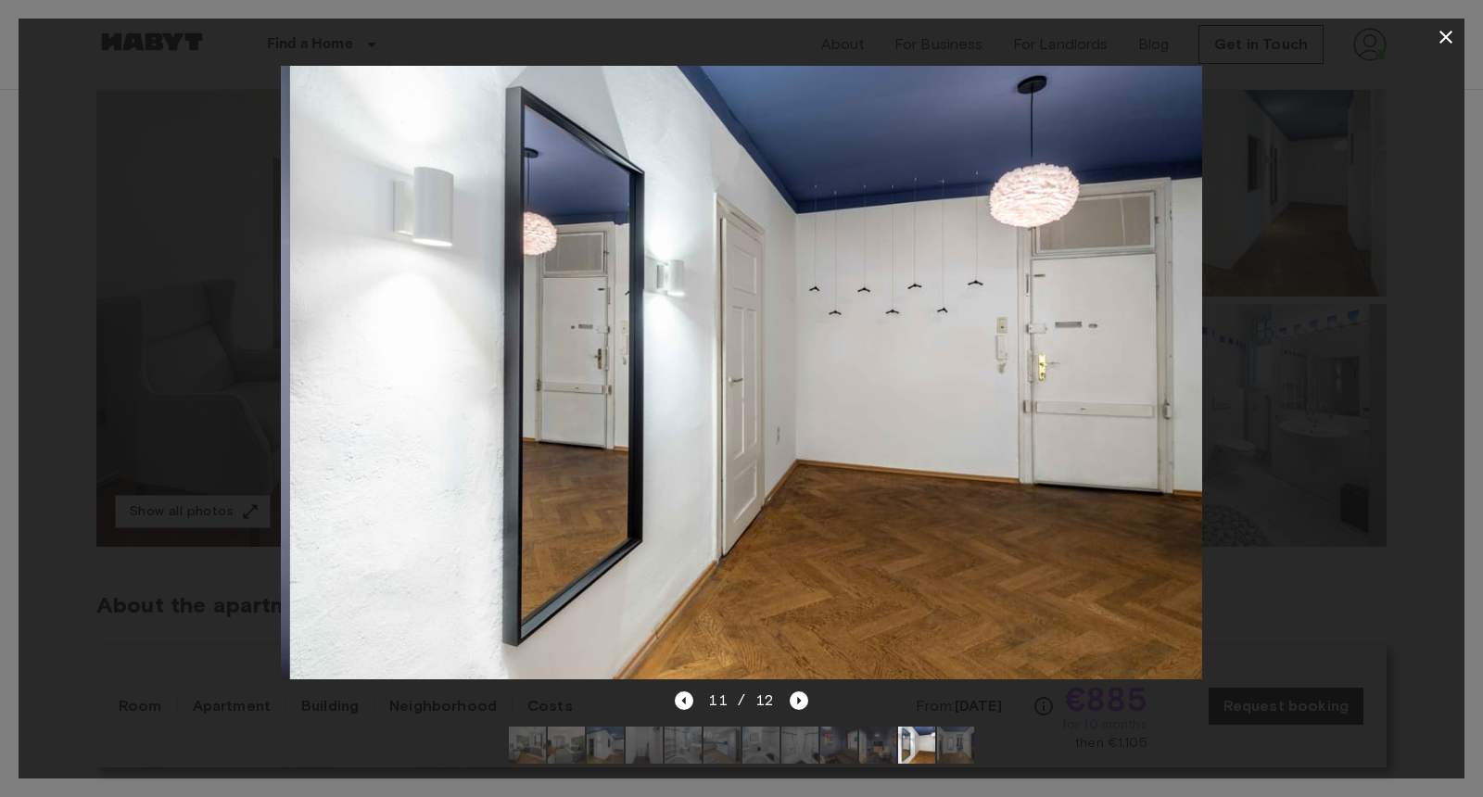
click at [959, 749] on img at bounding box center [955, 745] width 37 height 37
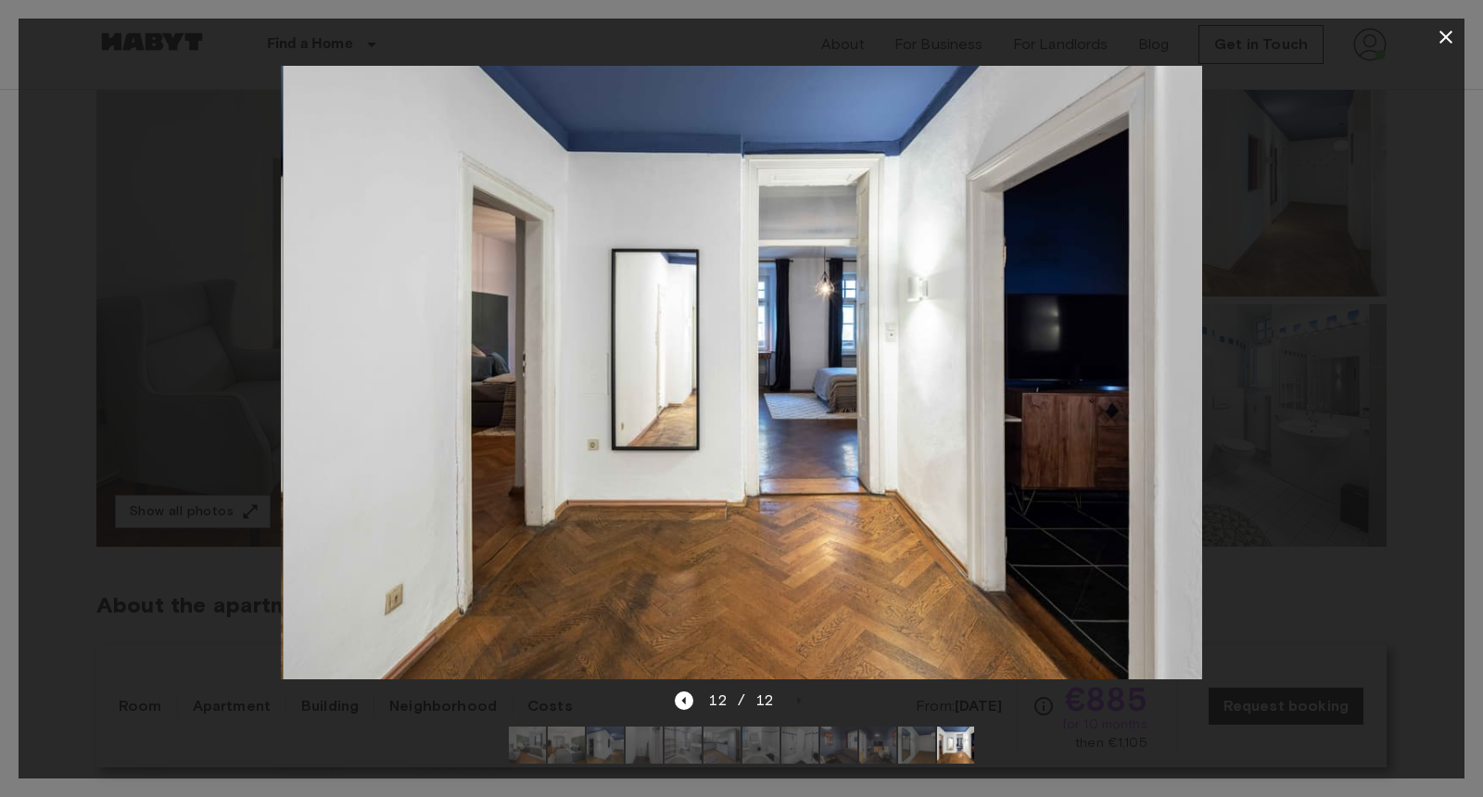
click at [755, 750] on img at bounding box center [761, 745] width 37 height 37
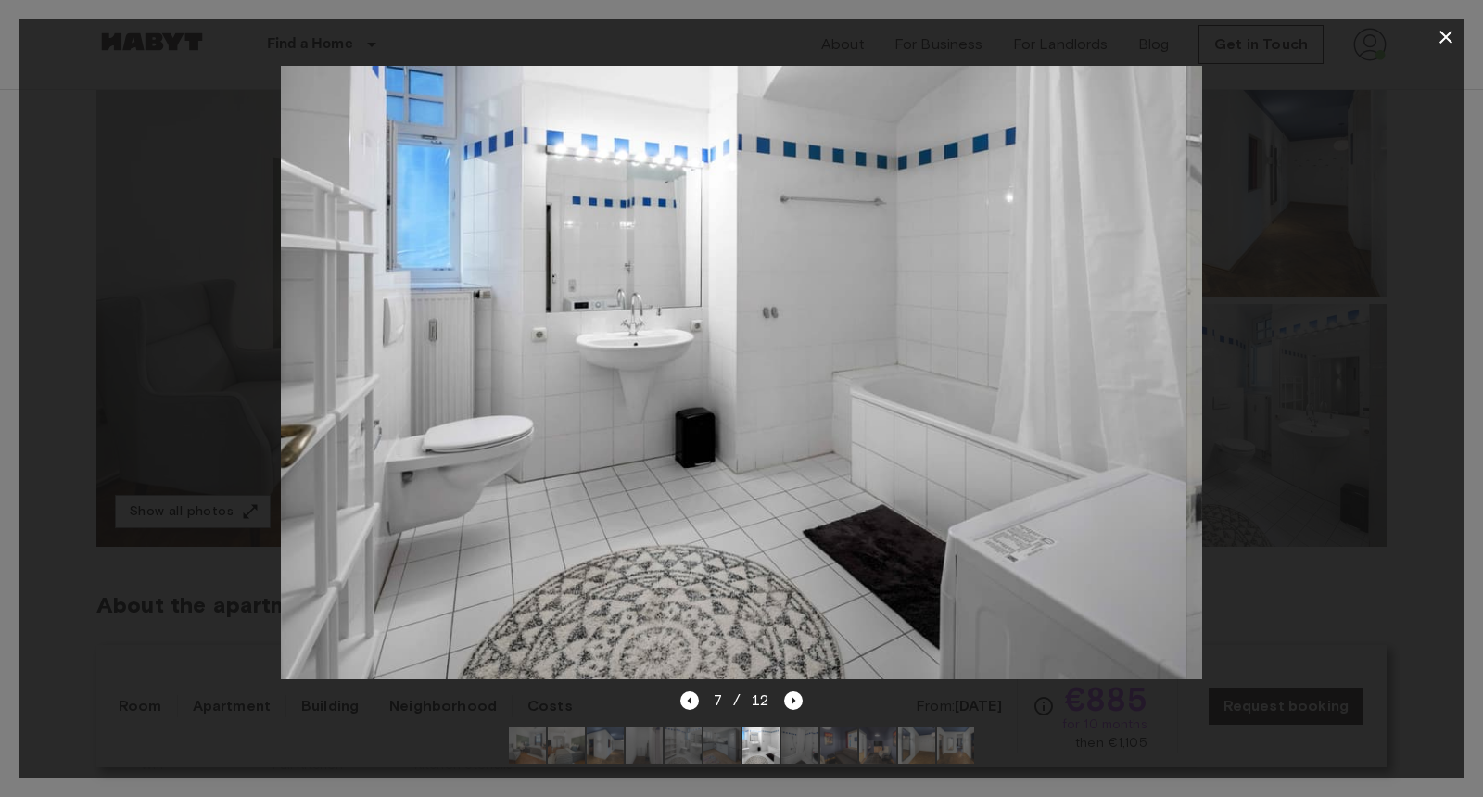
click at [707, 743] on img at bounding box center [722, 745] width 37 height 37
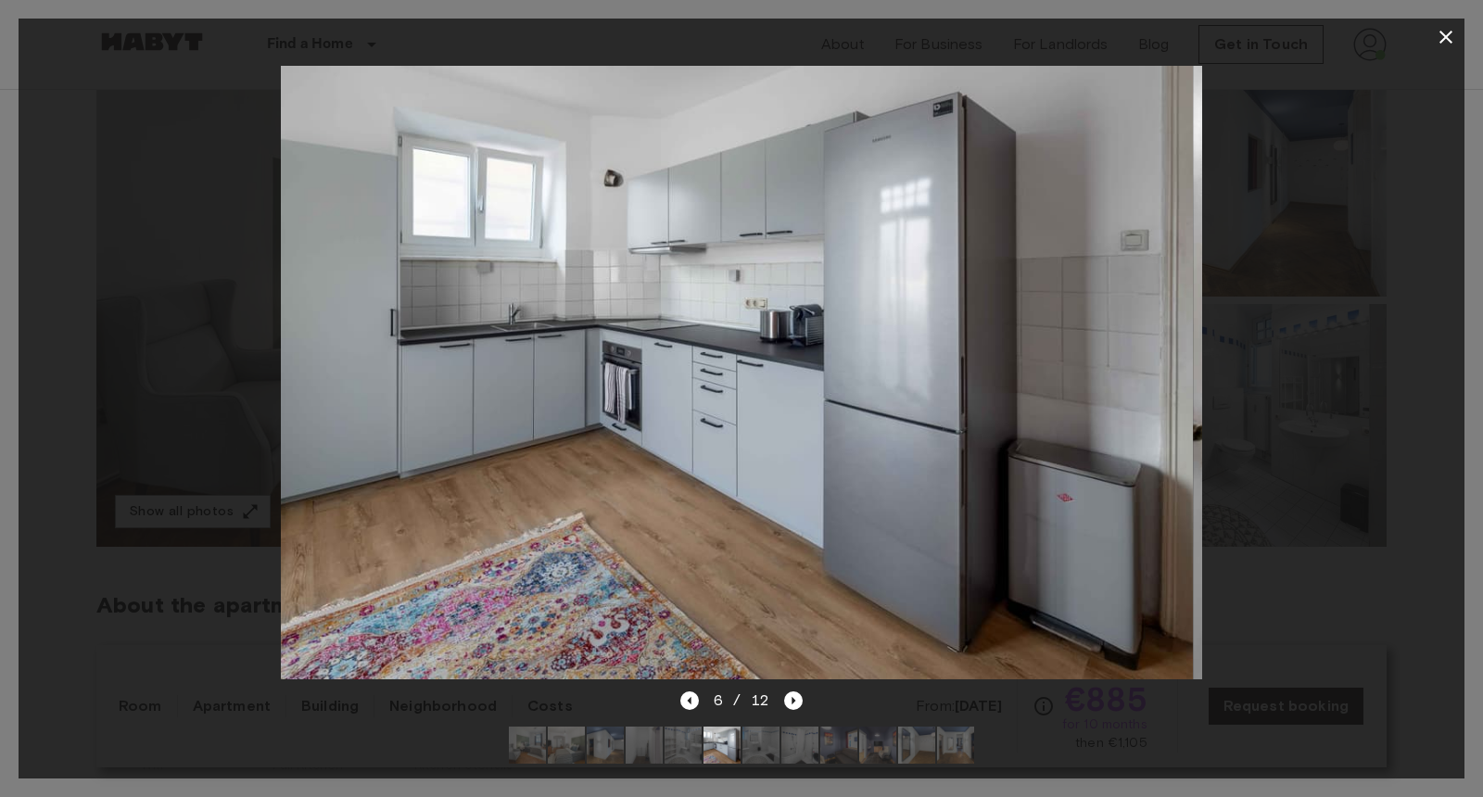
click at [669, 747] on img at bounding box center [683, 745] width 37 height 37
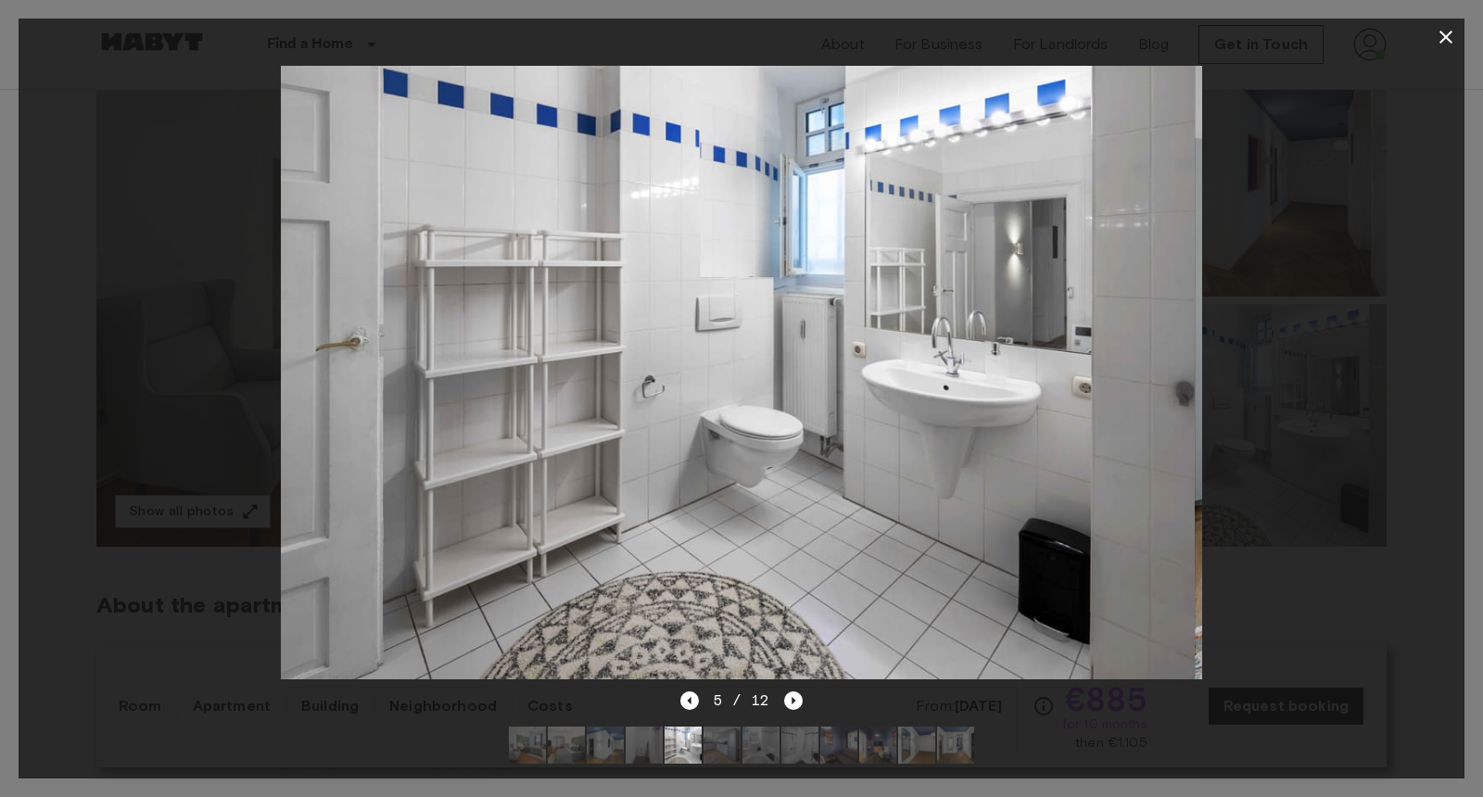
click at [640, 749] on img at bounding box center [644, 745] width 37 height 37
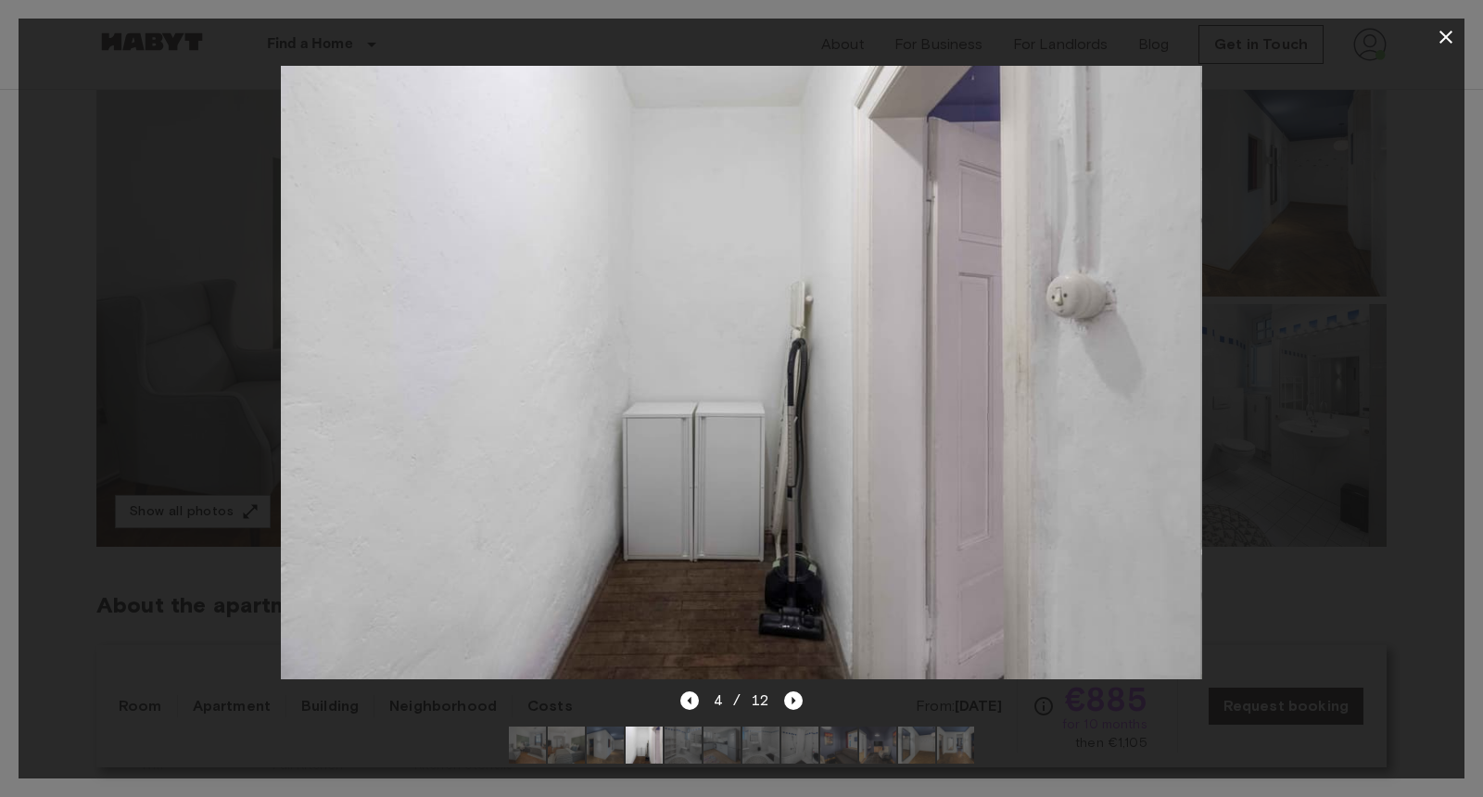
click at [299, 690] on div "4 / 12" at bounding box center [742, 734] width 1446 height 89
click at [161, 655] on div at bounding box center [742, 373] width 1446 height 634
click at [1452, 35] on icon "button" at bounding box center [1446, 37] width 22 height 22
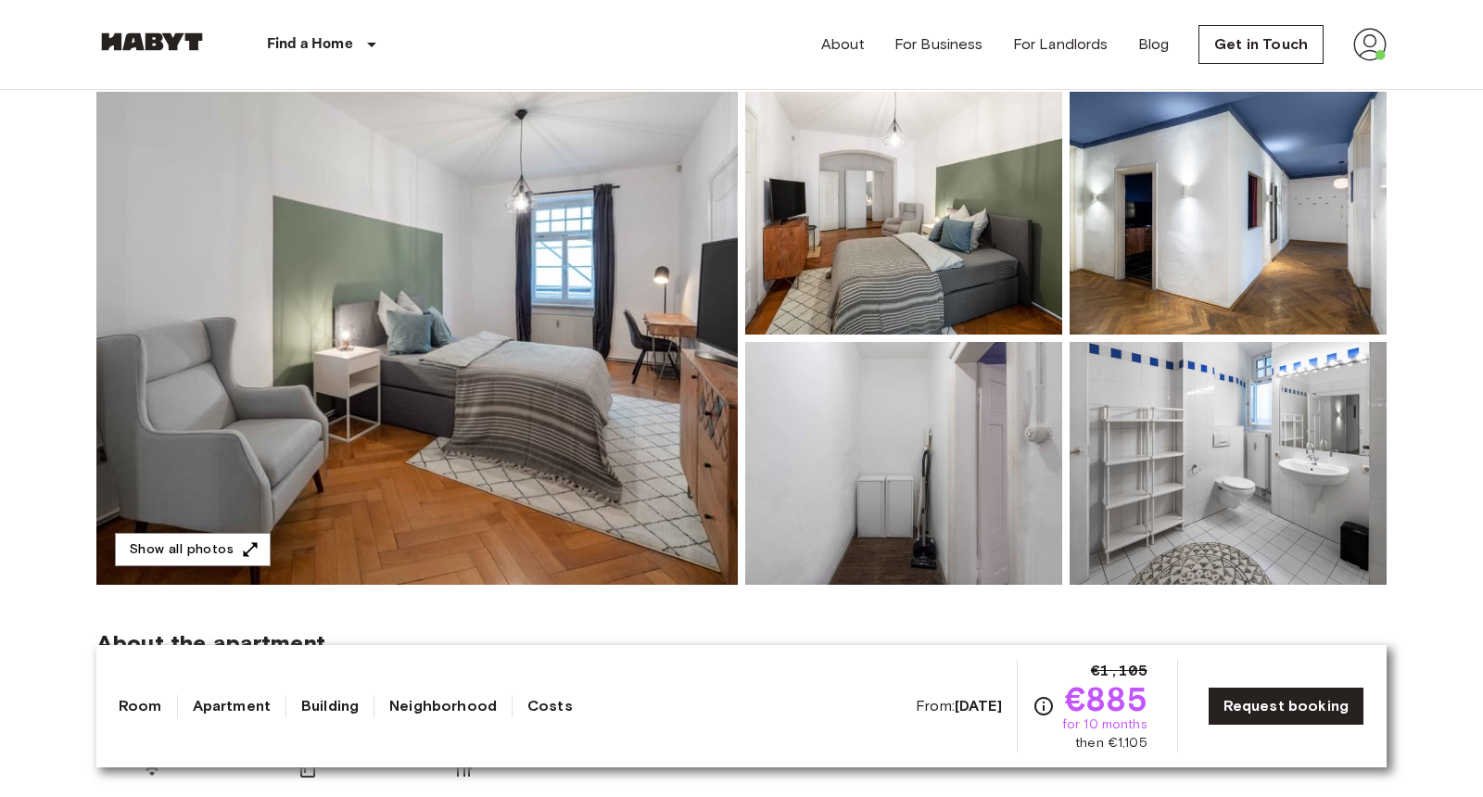
scroll to position [193, 0]
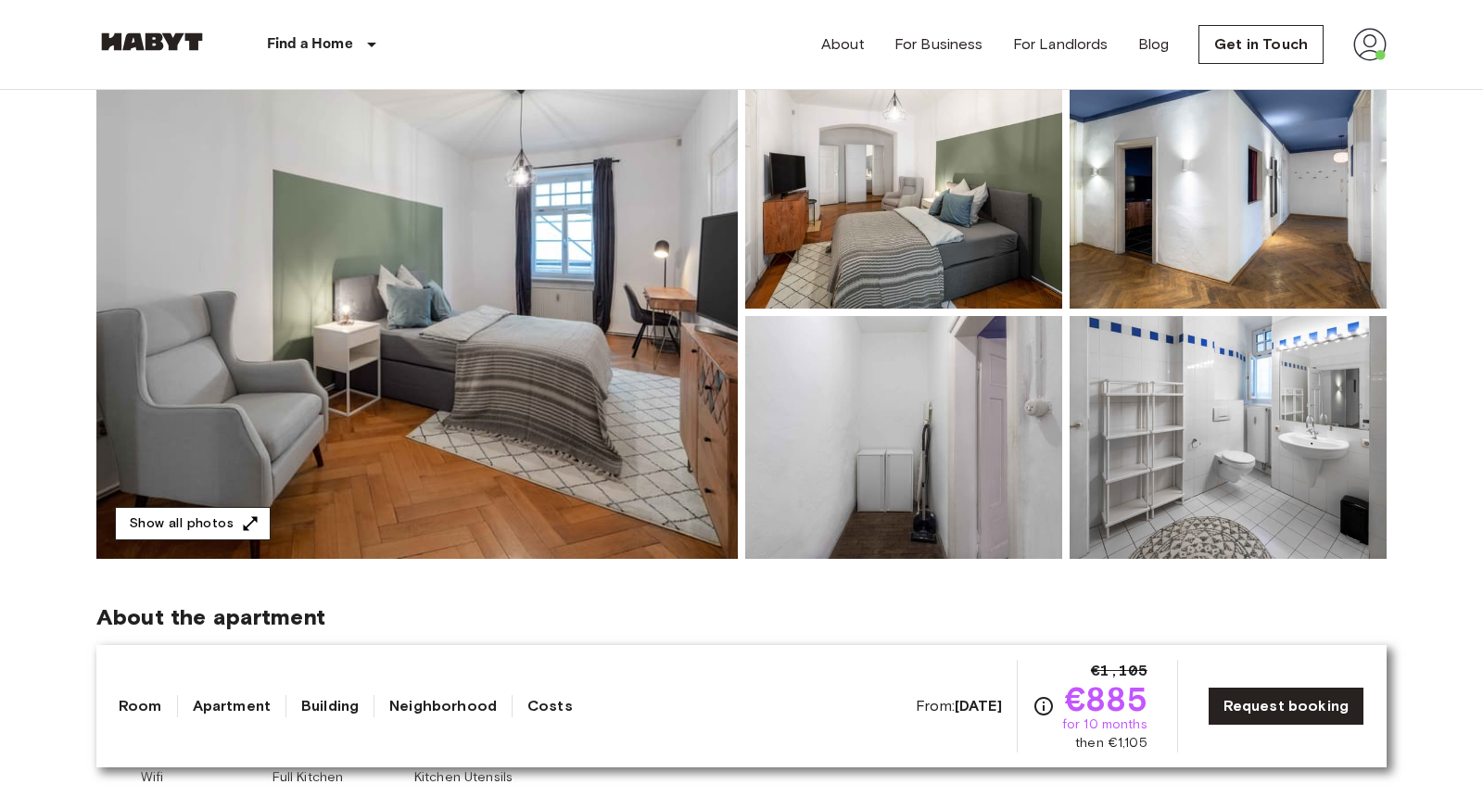
click at [172, 531] on button "Show all photos" at bounding box center [193, 524] width 156 height 34
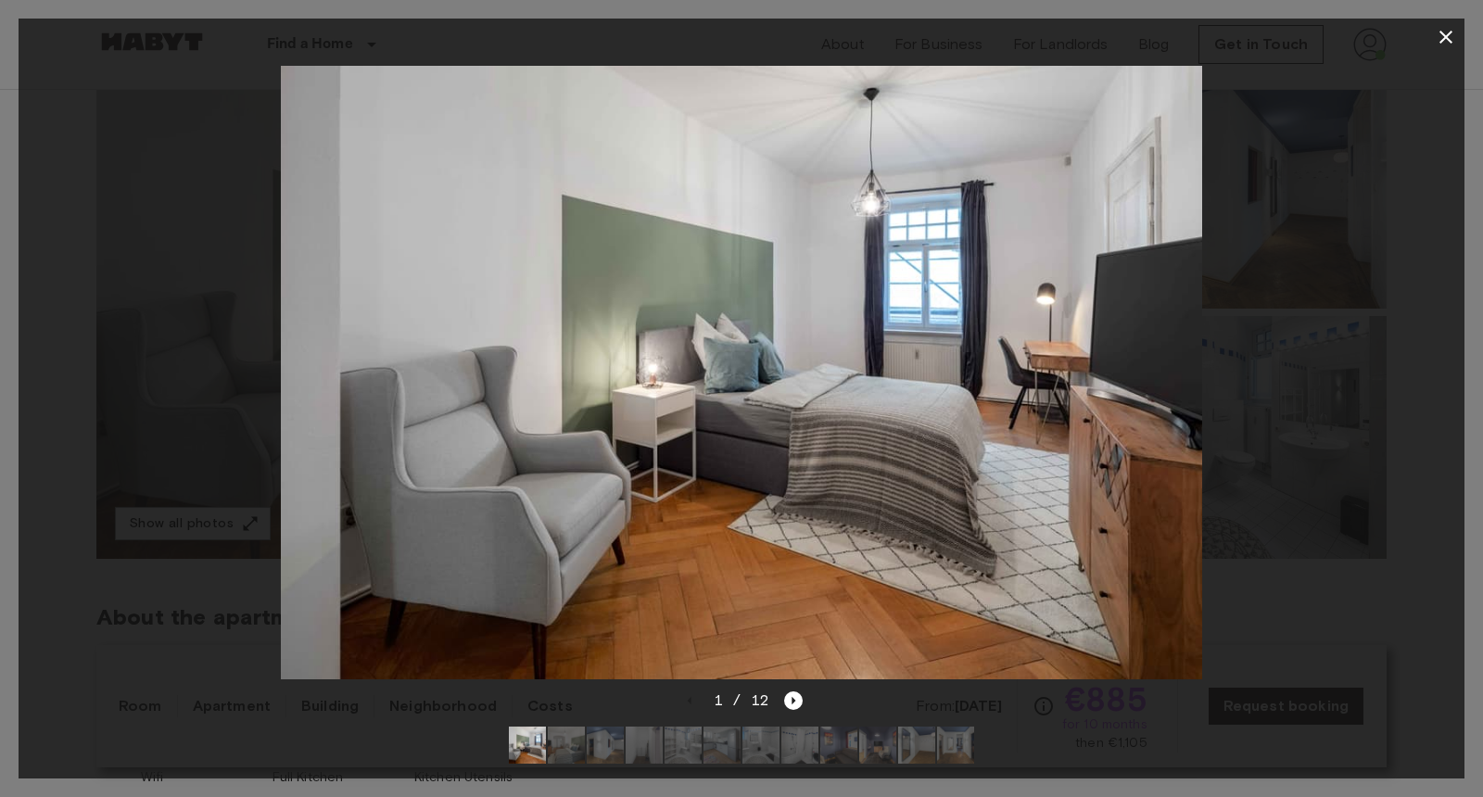
click at [570, 754] on img at bounding box center [566, 745] width 37 height 37
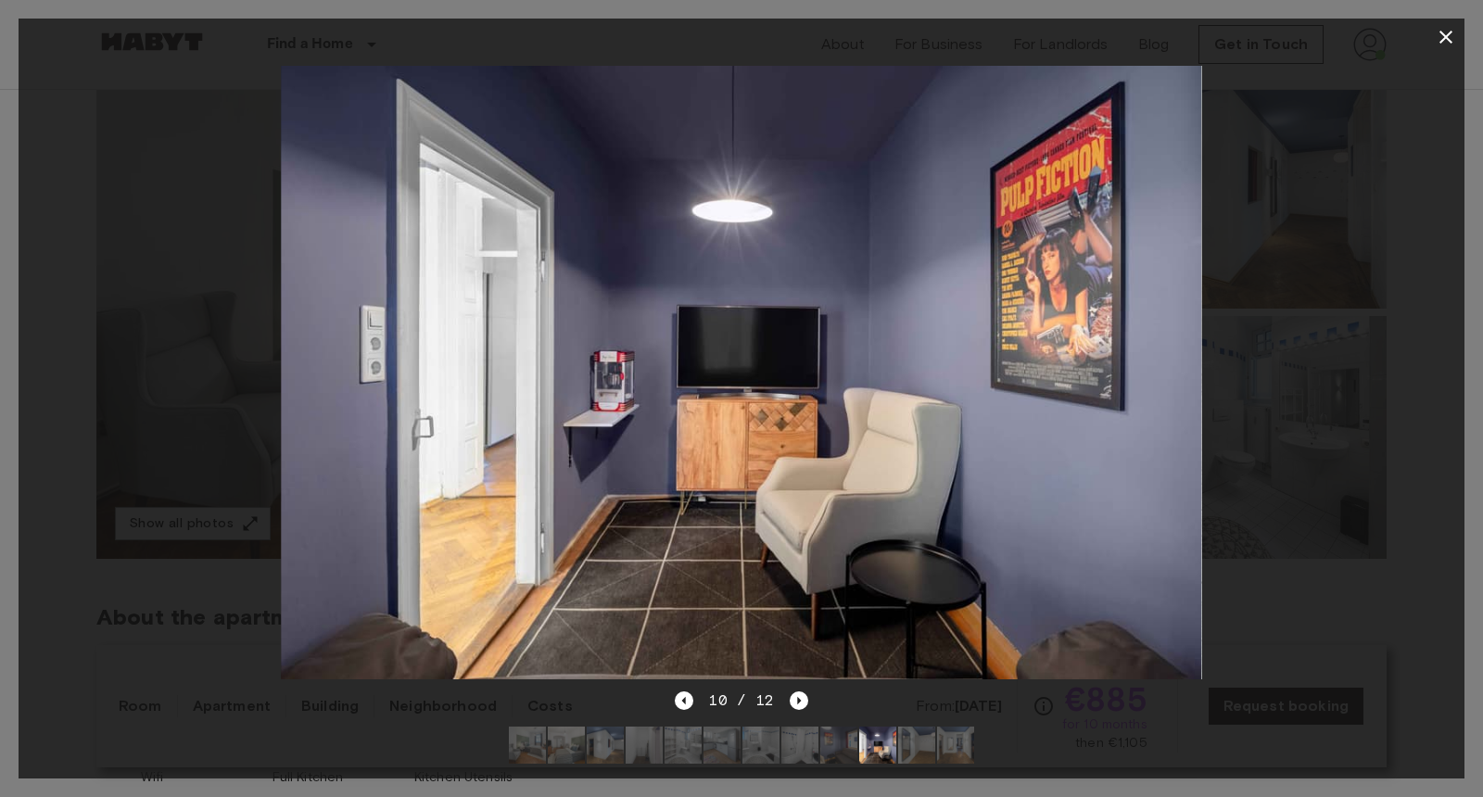
click at [901, 756] on img at bounding box center [916, 745] width 37 height 37
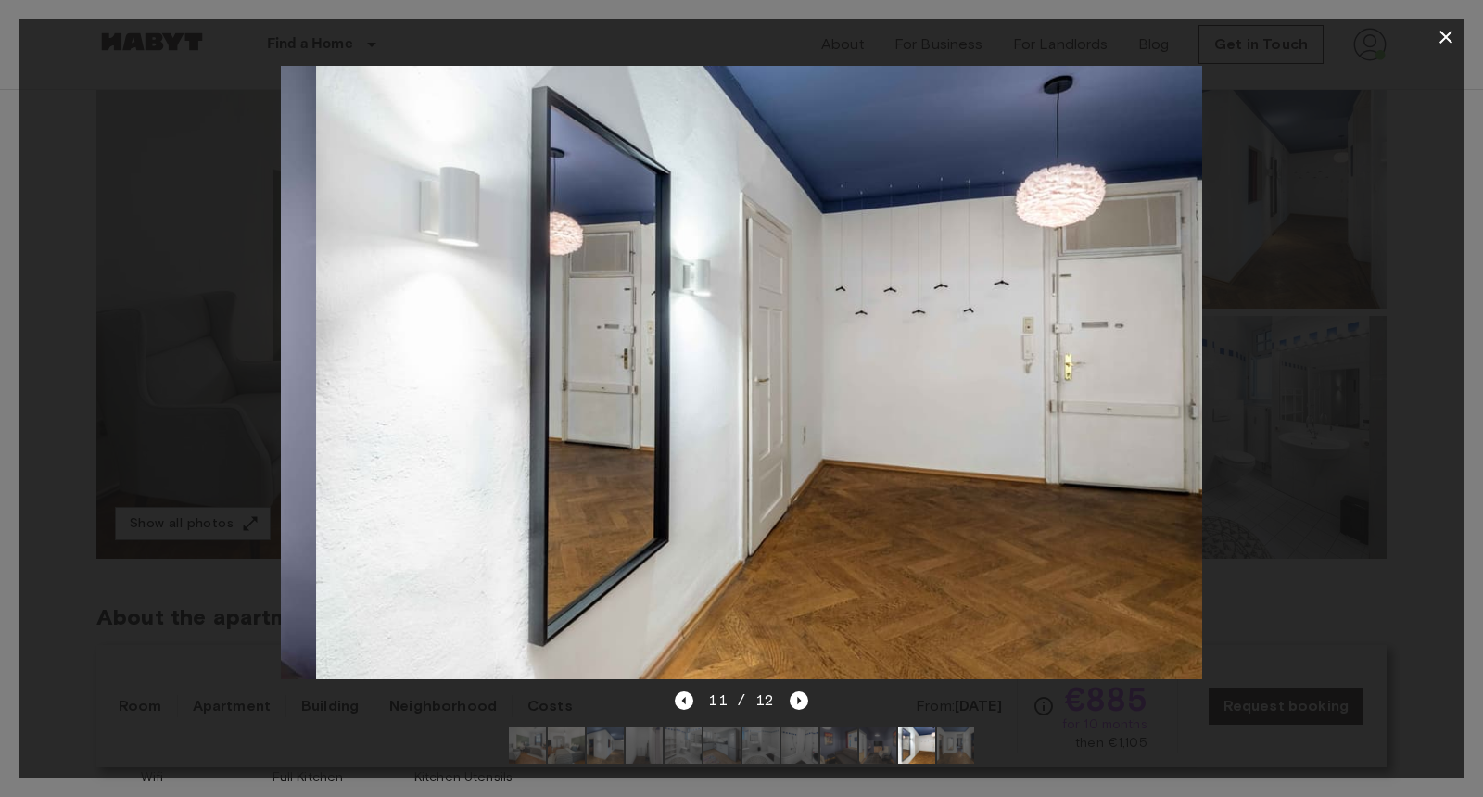
click at [958, 752] on img at bounding box center [955, 745] width 37 height 37
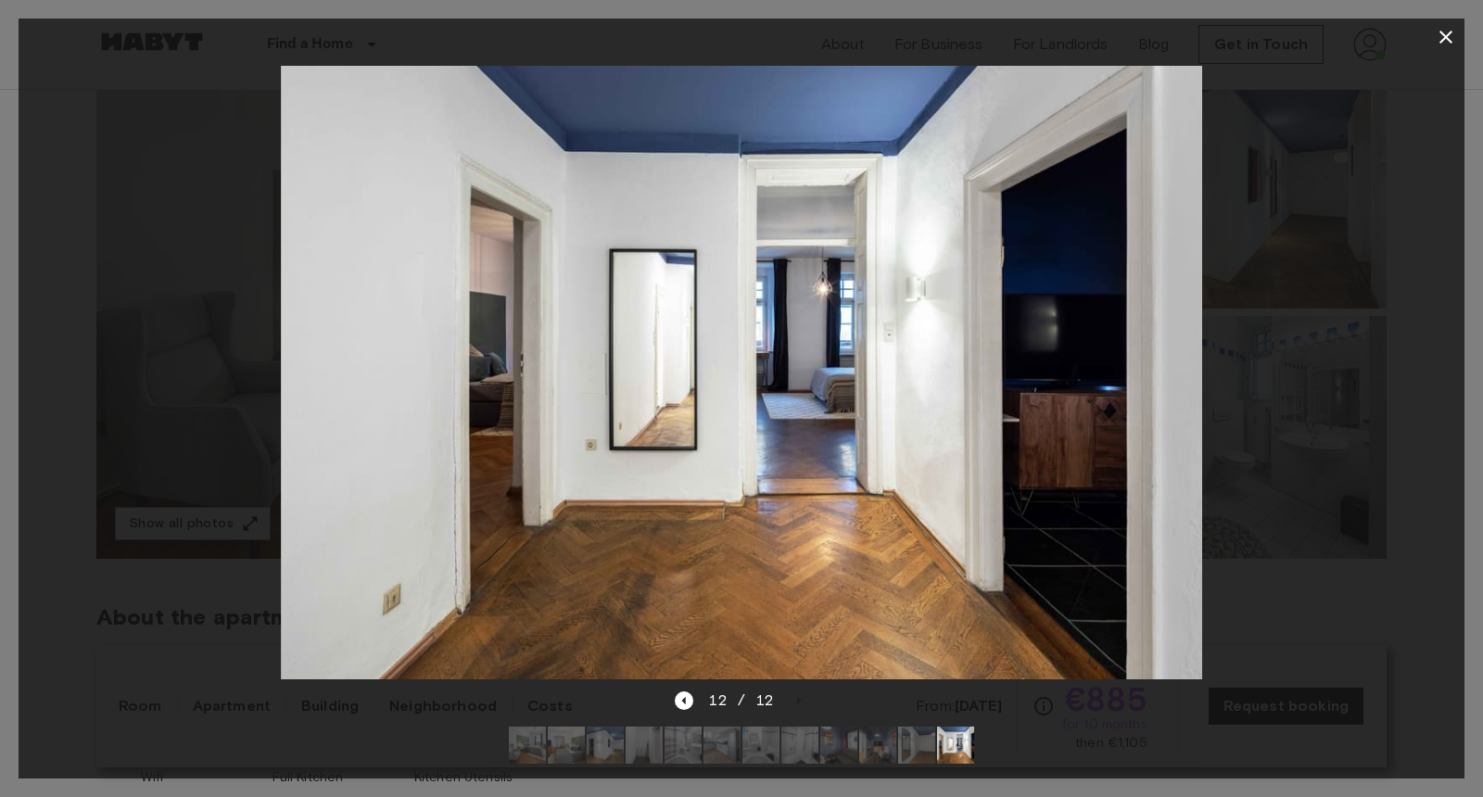
click at [1442, 43] on icon "button" at bounding box center [1446, 37] width 22 height 22
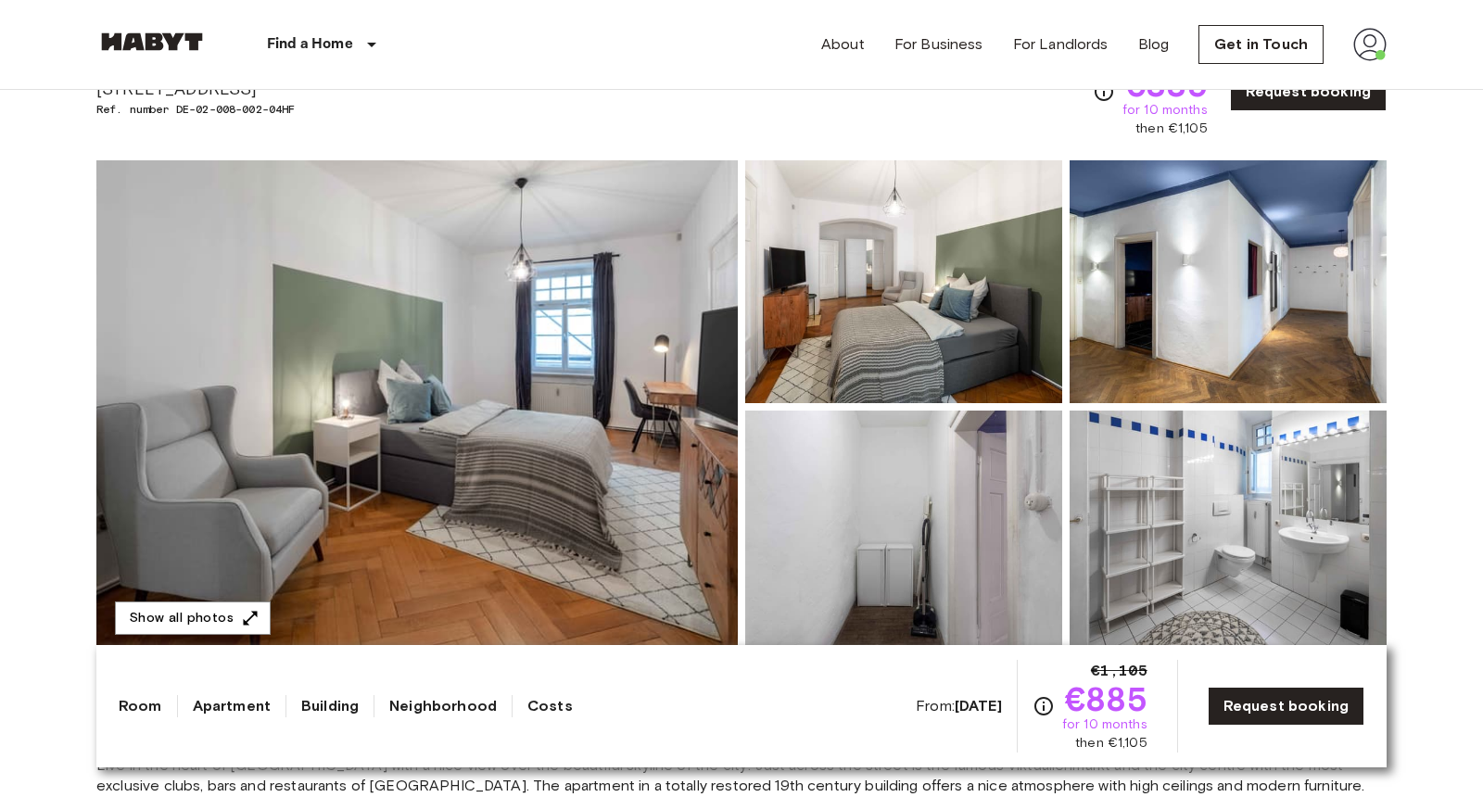
scroll to position [112, 0]
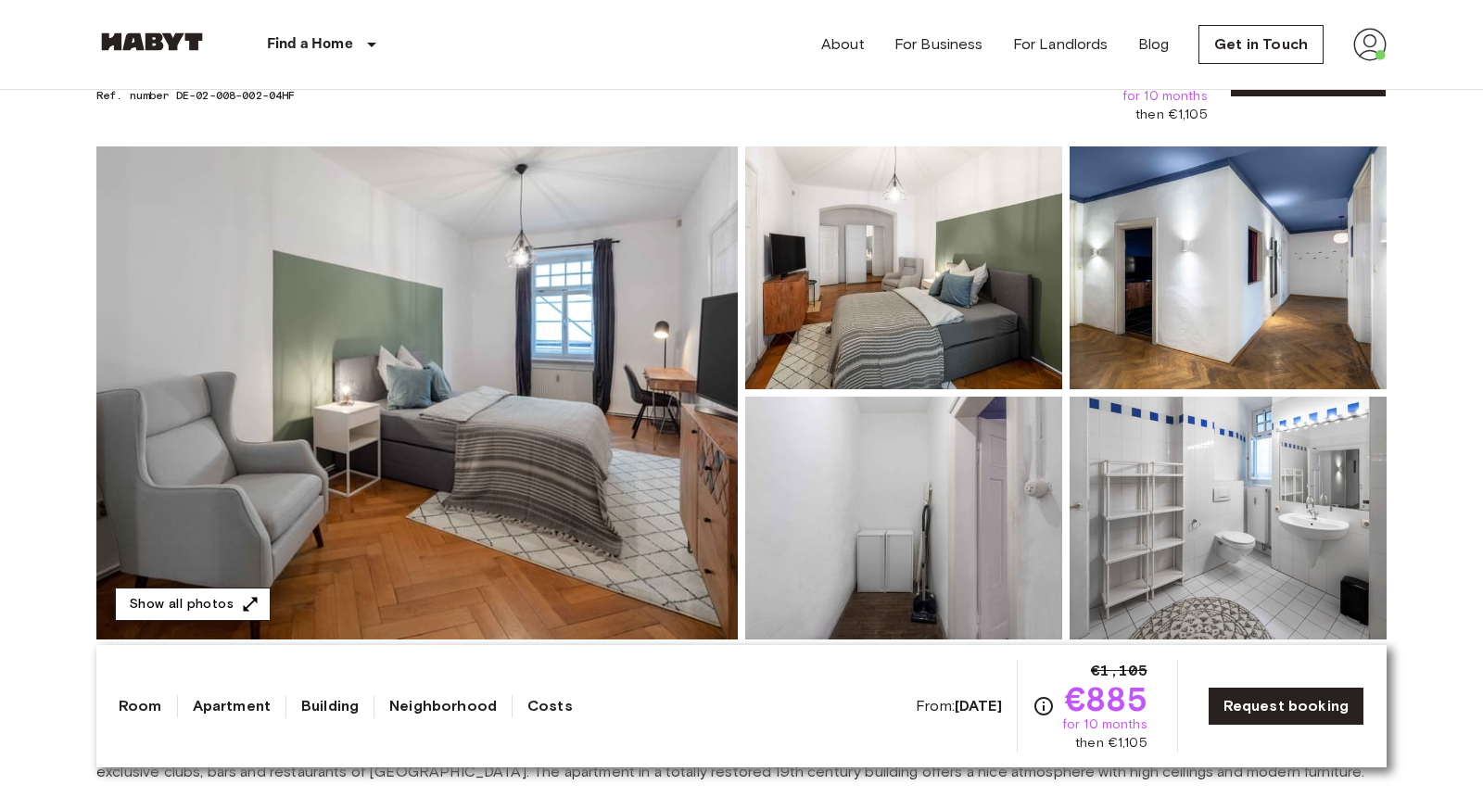
click at [223, 603] on button "Show all photos" at bounding box center [193, 605] width 156 height 34
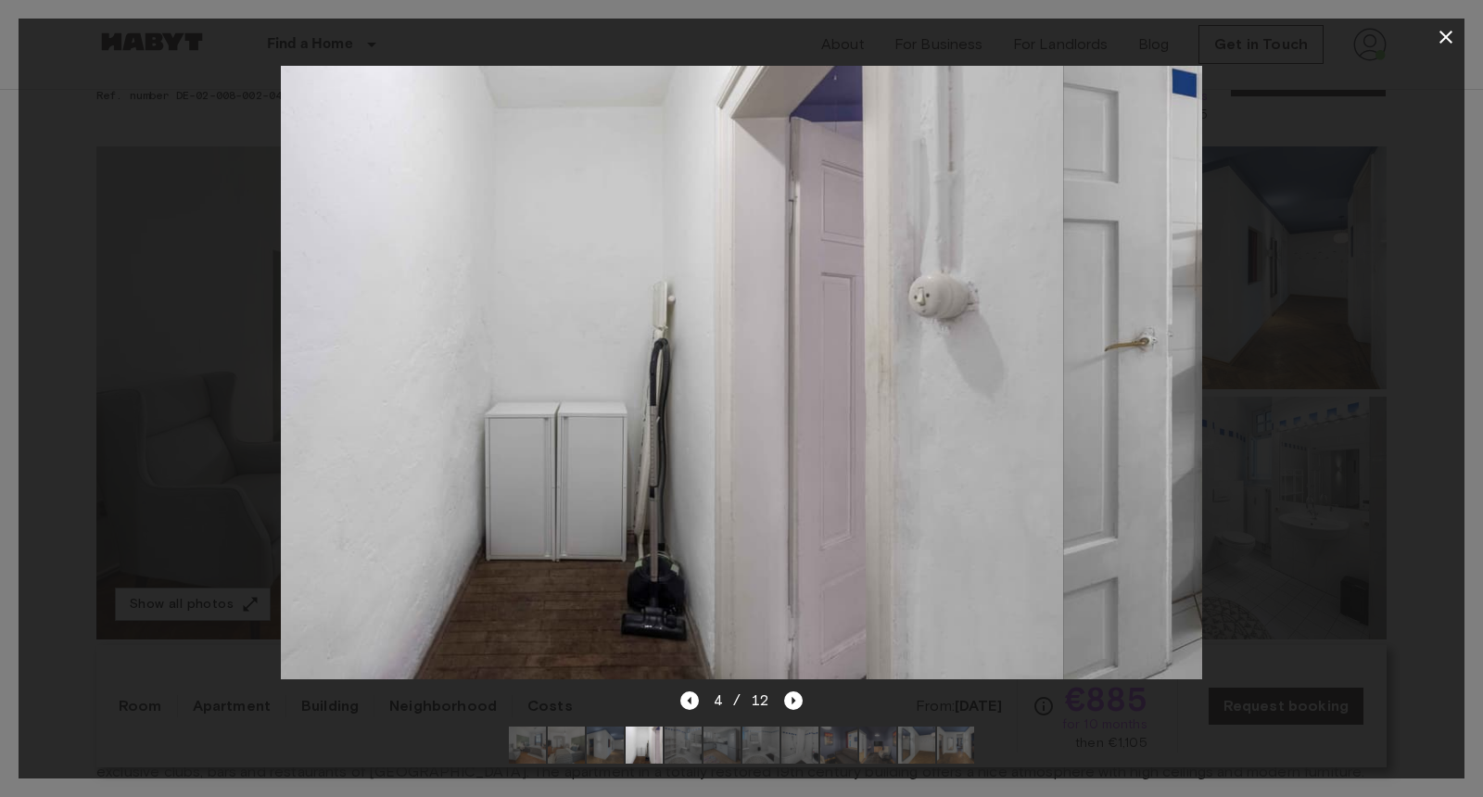
click at [76, 574] on div at bounding box center [742, 373] width 1446 height 634
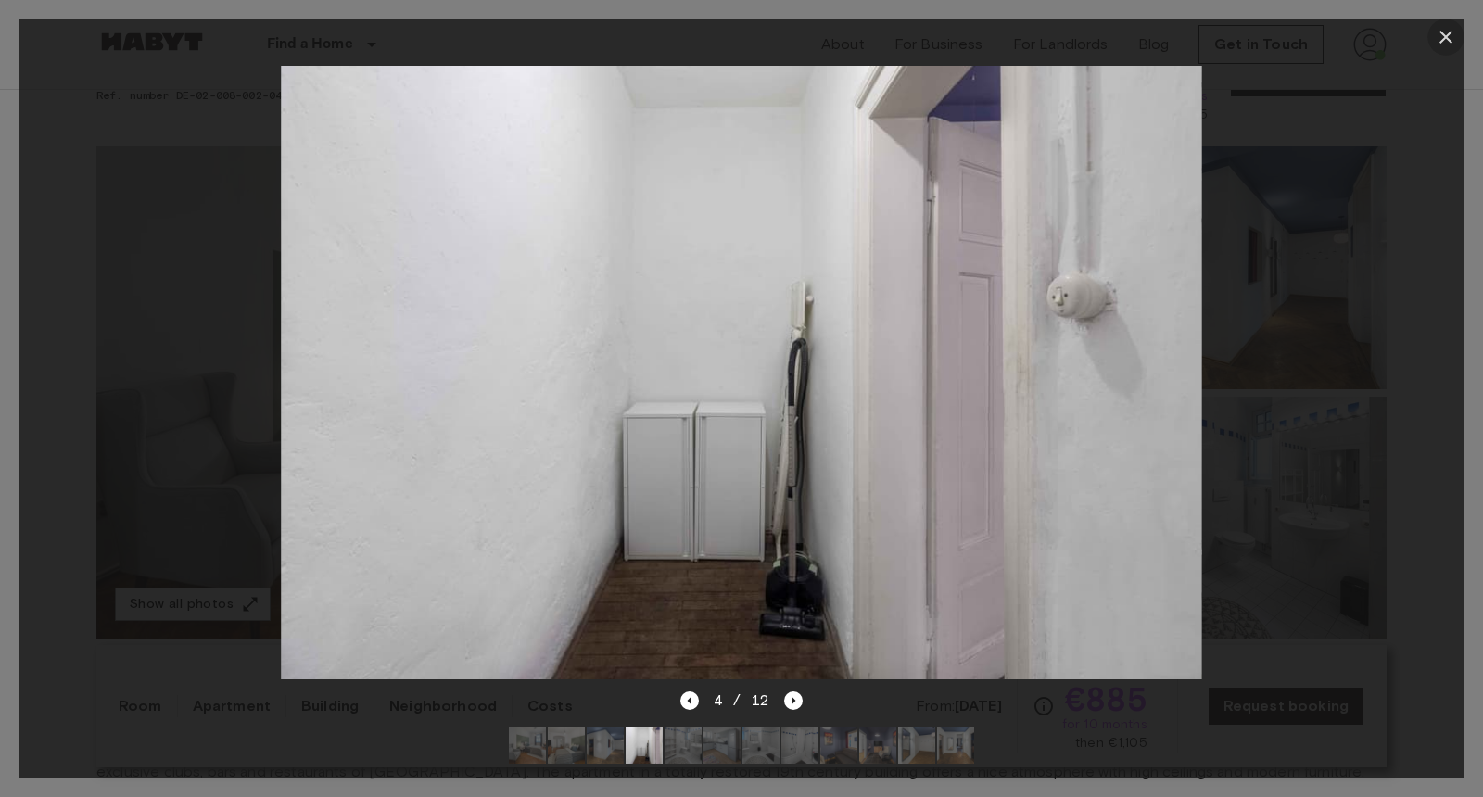
click at [1448, 40] on icon "button" at bounding box center [1446, 37] width 22 height 22
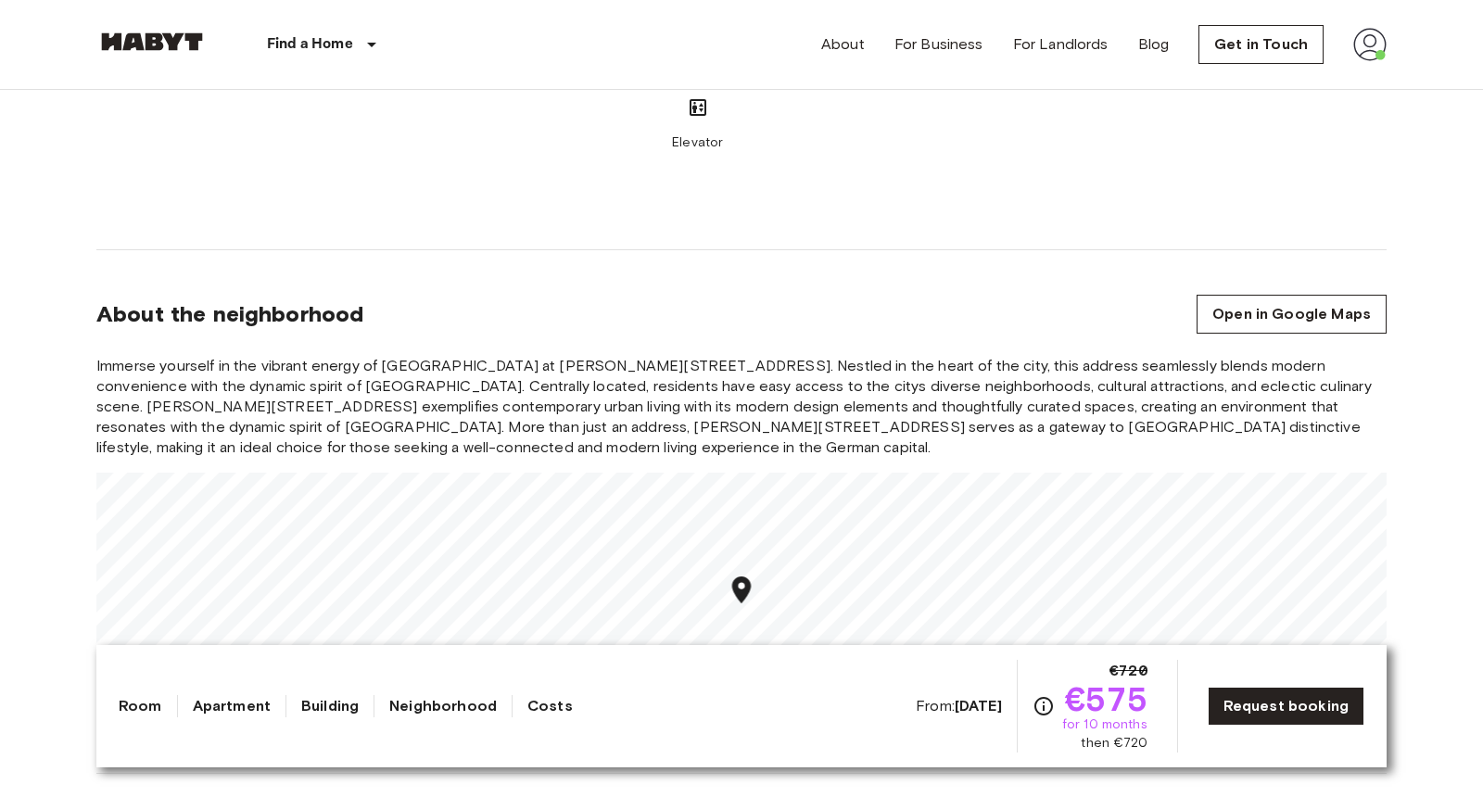
scroll to position [1502, 0]
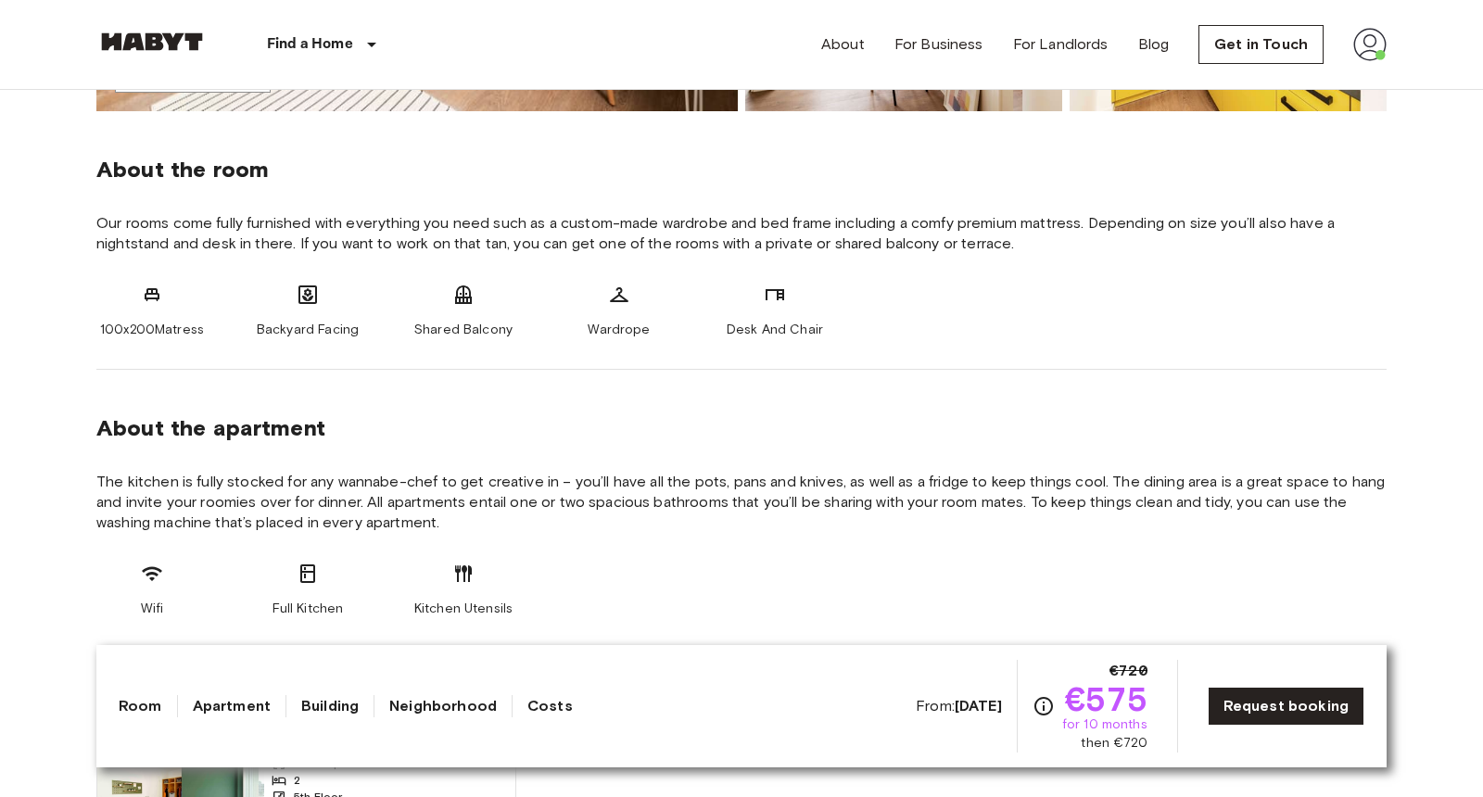
scroll to position [442, 0]
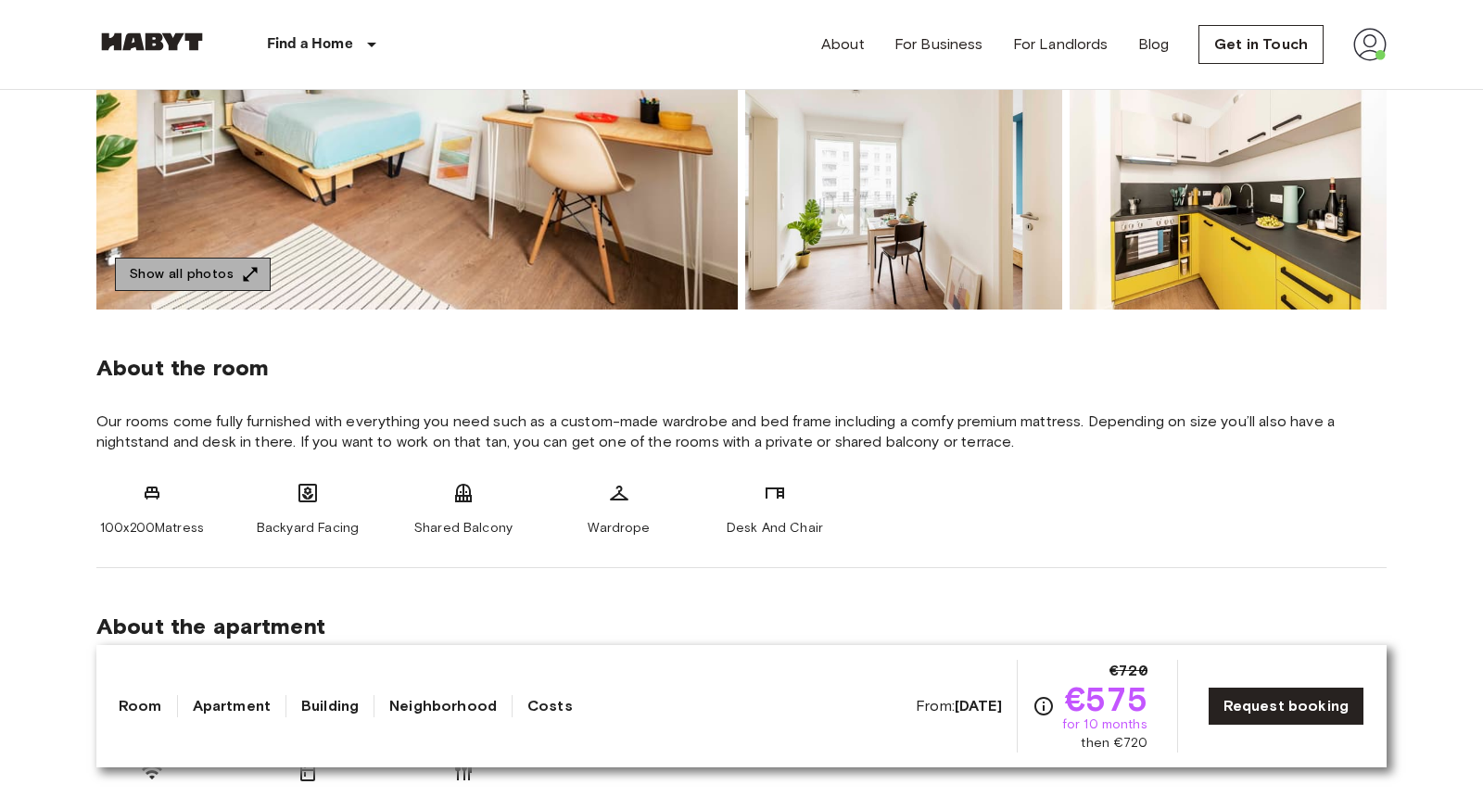
click at [223, 264] on button "Show all photos" at bounding box center [193, 275] width 156 height 34
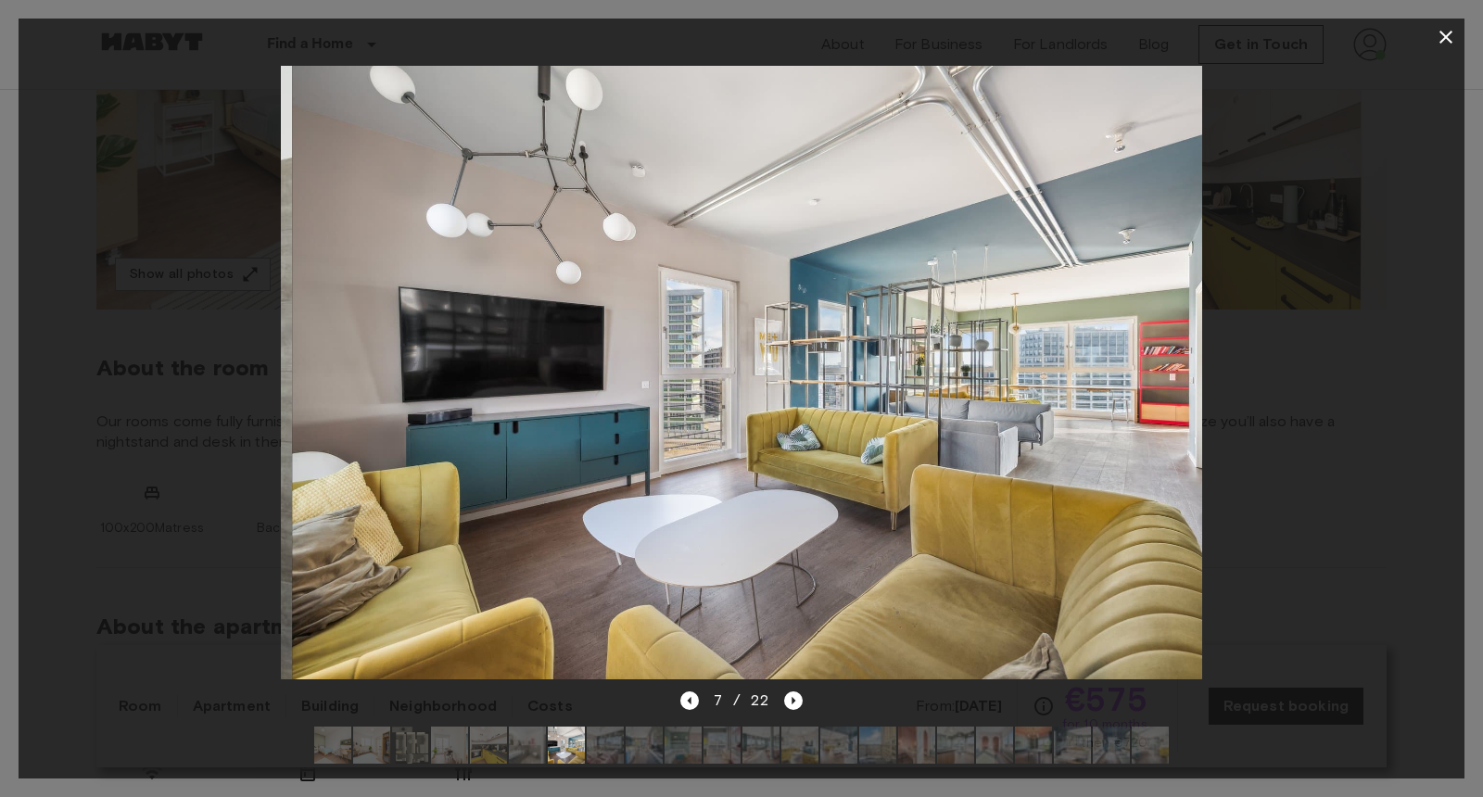
click at [162, 429] on div at bounding box center [742, 373] width 1446 height 634
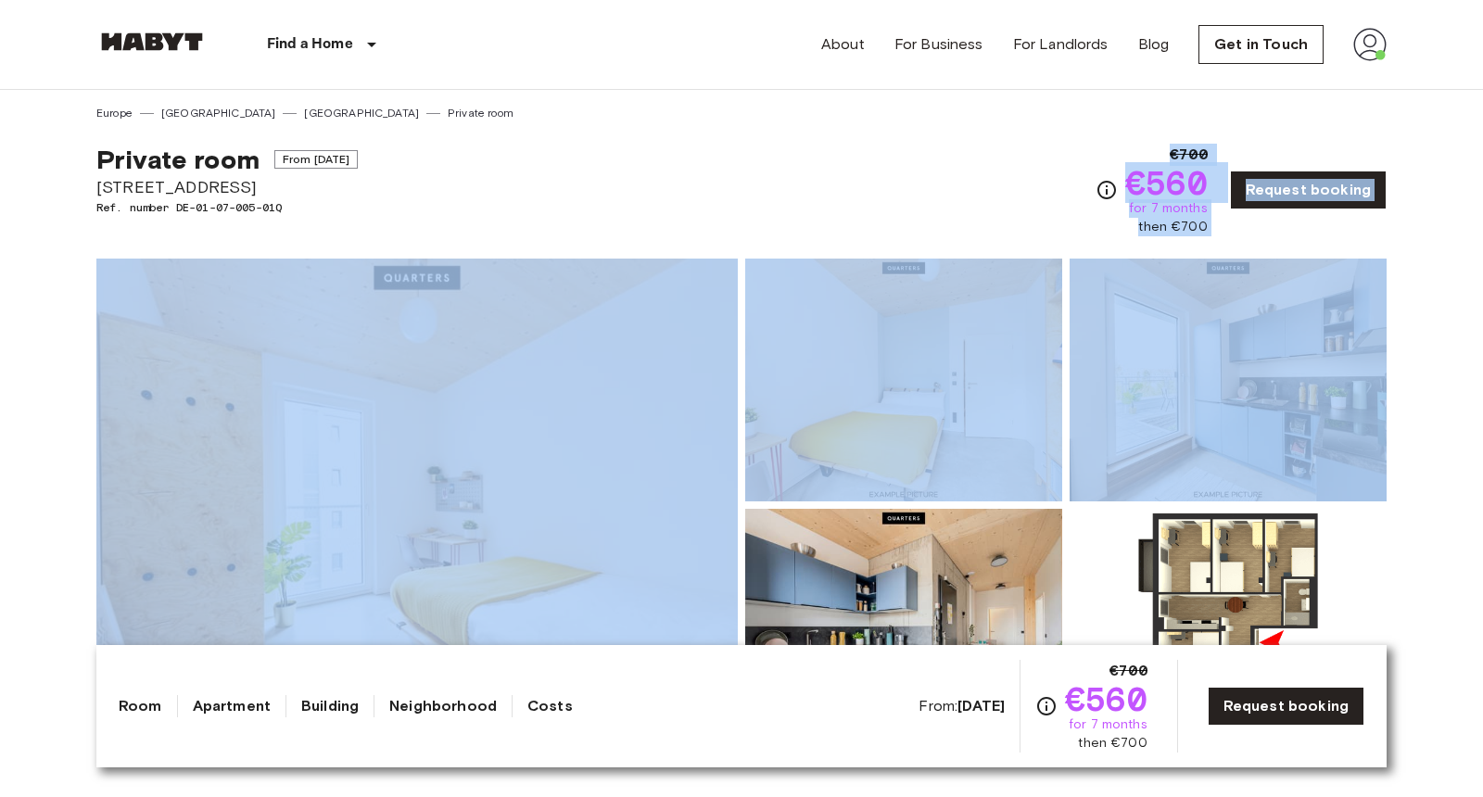
drag, startPoint x: 1062, startPoint y: 171, endPoint x: 1228, endPoint y: 245, distance: 182.6
click at [1117, 186] on icon "Check cost overview for full price breakdown. Please note that discounts apply …" at bounding box center [1107, 190] width 22 height 22
click at [1019, 158] on div "Private room From Aug 18 2025 Müllerstraße 55A Ref. number DE-01-07-005-01Q €70…" at bounding box center [741, 178] width 1291 height 115
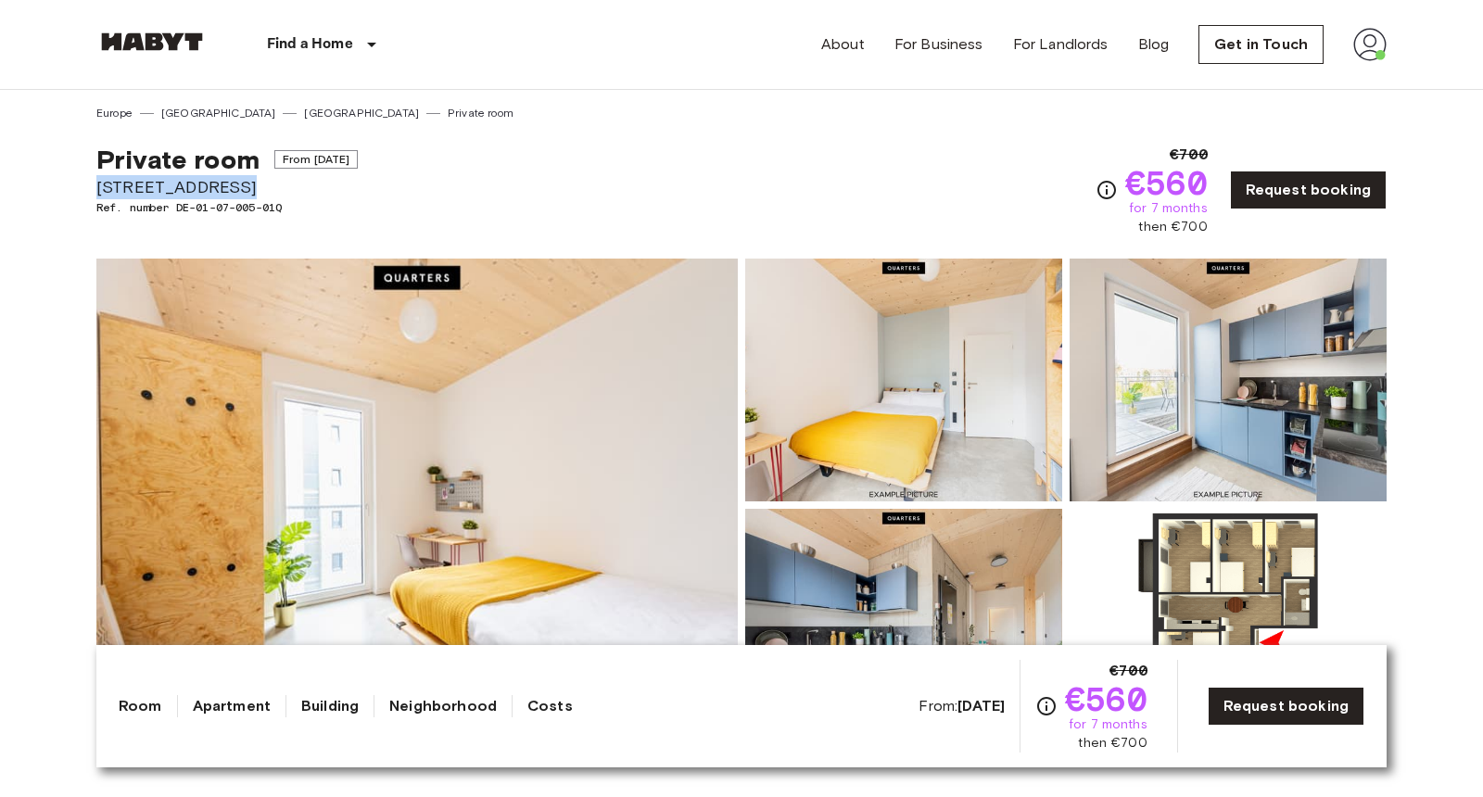
drag, startPoint x: 131, startPoint y: 176, endPoint x: 339, endPoint y: 183, distance: 208.7
click at [339, 183] on span "Müllerstraße 55A" at bounding box center [226, 187] width 261 height 24
drag, startPoint x: 339, startPoint y: 214, endPoint x: 83, endPoint y: 148, distance: 264.2
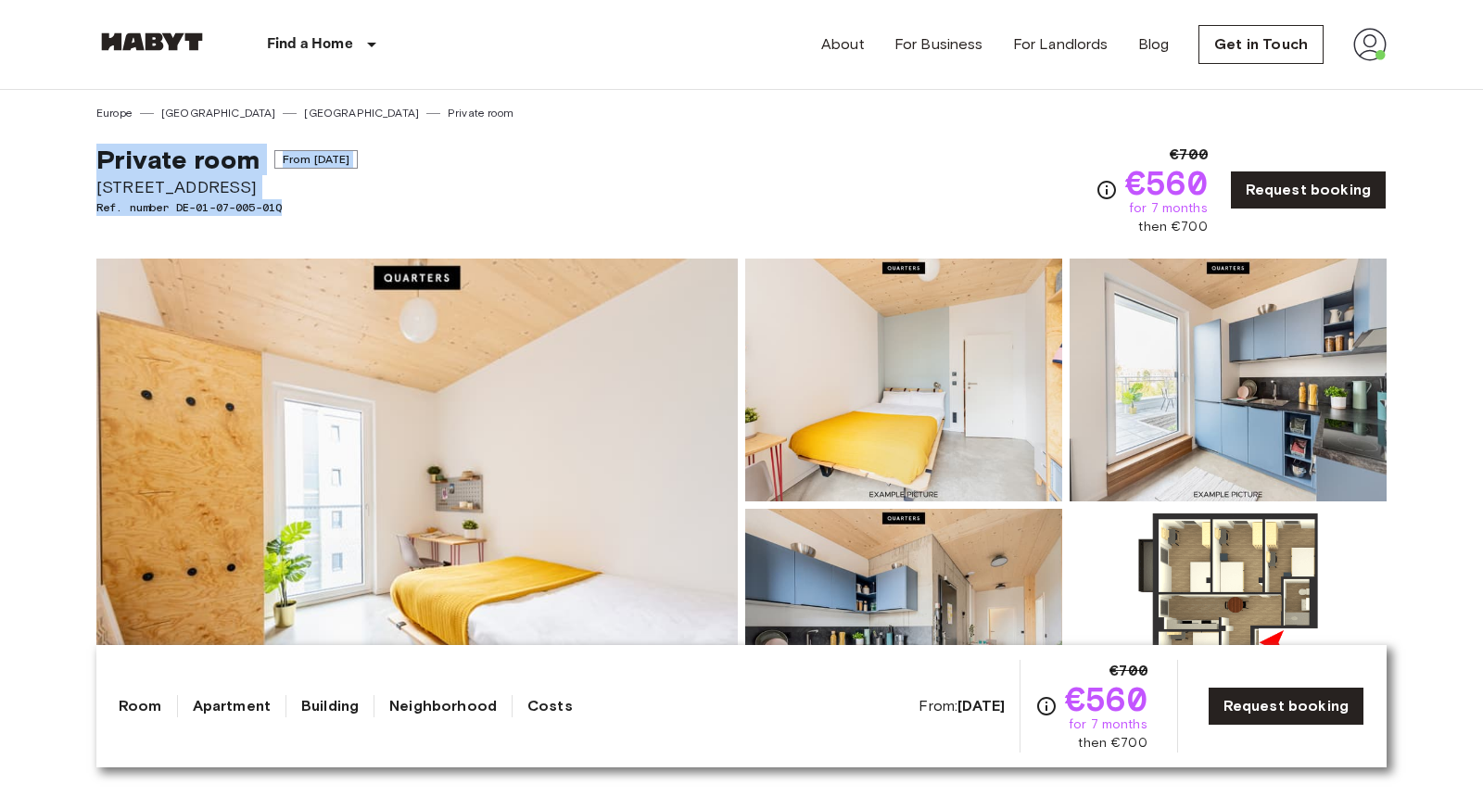
drag, startPoint x: 83, startPoint y: 148, endPoint x: 348, endPoint y: 211, distance: 271.7
click at [348, 211] on span "Ref. number DE-01-07-005-01Q" at bounding box center [226, 207] width 261 height 17
drag, startPoint x: 348, startPoint y: 211, endPoint x: 104, endPoint y: 187, distance: 245.0
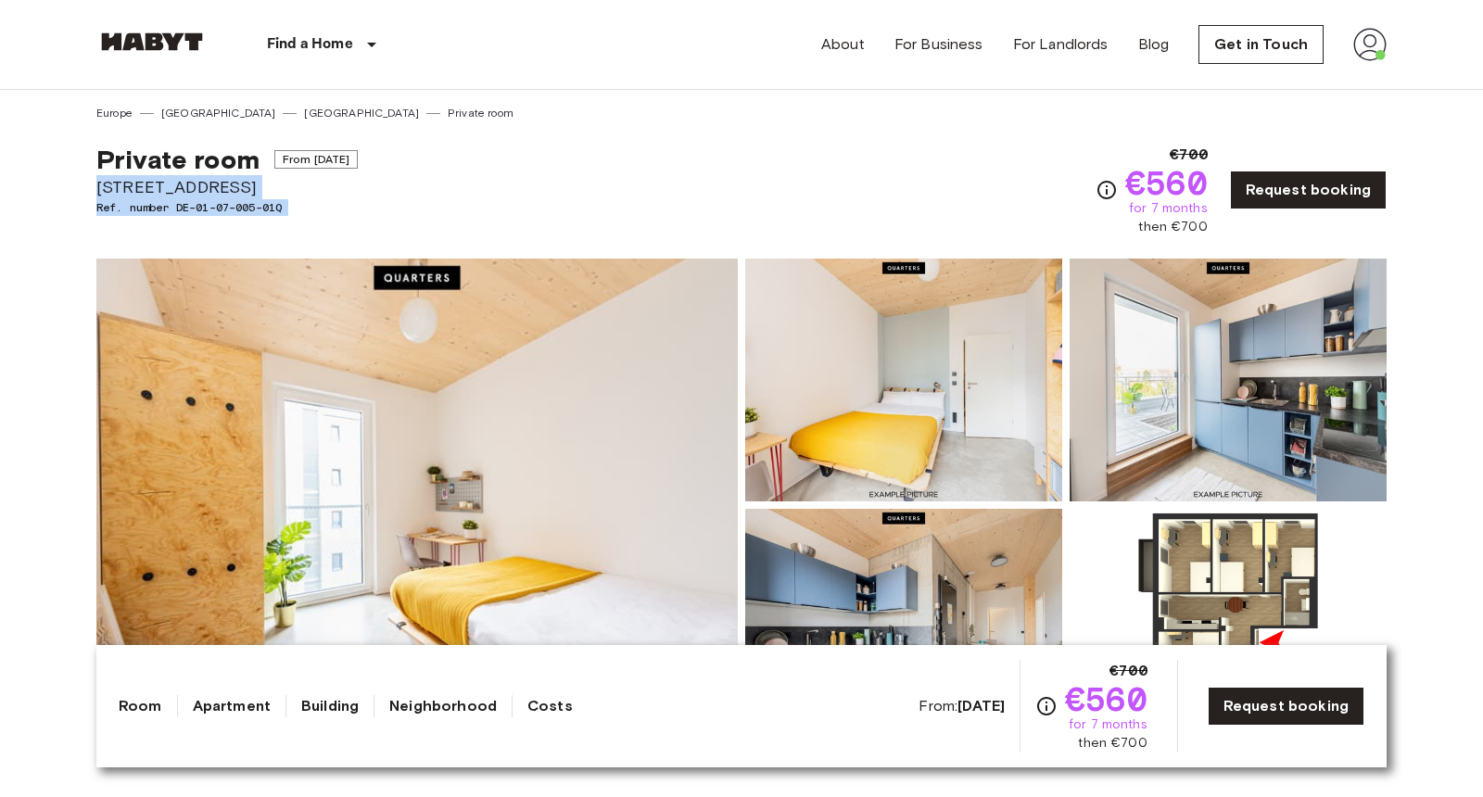
click at [104, 187] on div "Private room From Aug 18 2025 Müllerstraße 55A Ref. number DE-01-07-005-01Q" at bounding box center [226, 190] width 261 height 93
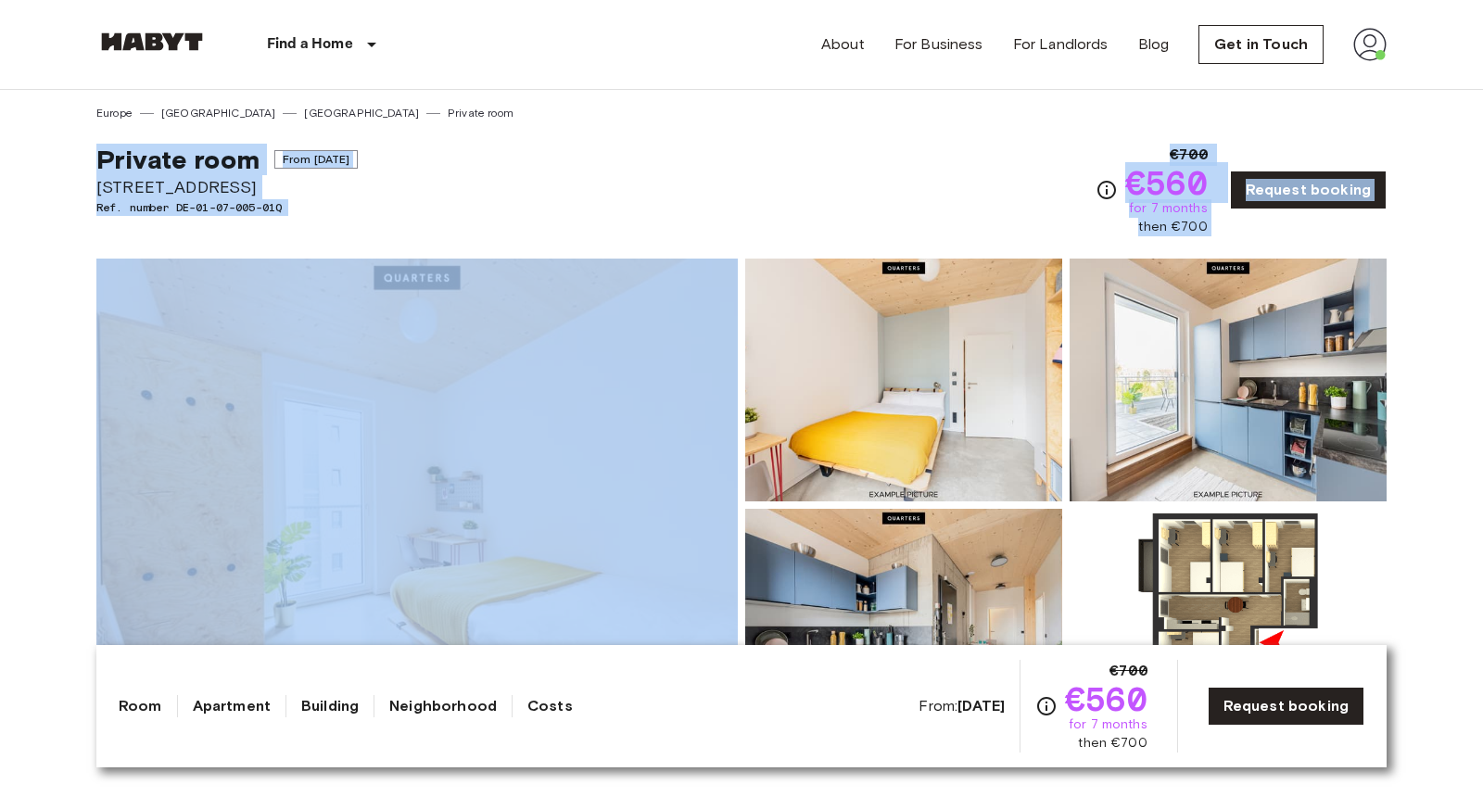
drag, startPoint x: 74, startPoint y: 148, endPoint x: 490, endPoint y: 235, distance: 424.2
click at [490, 235] on div "Show all photos" at bounding box center [738, 490] width 1298 height 523
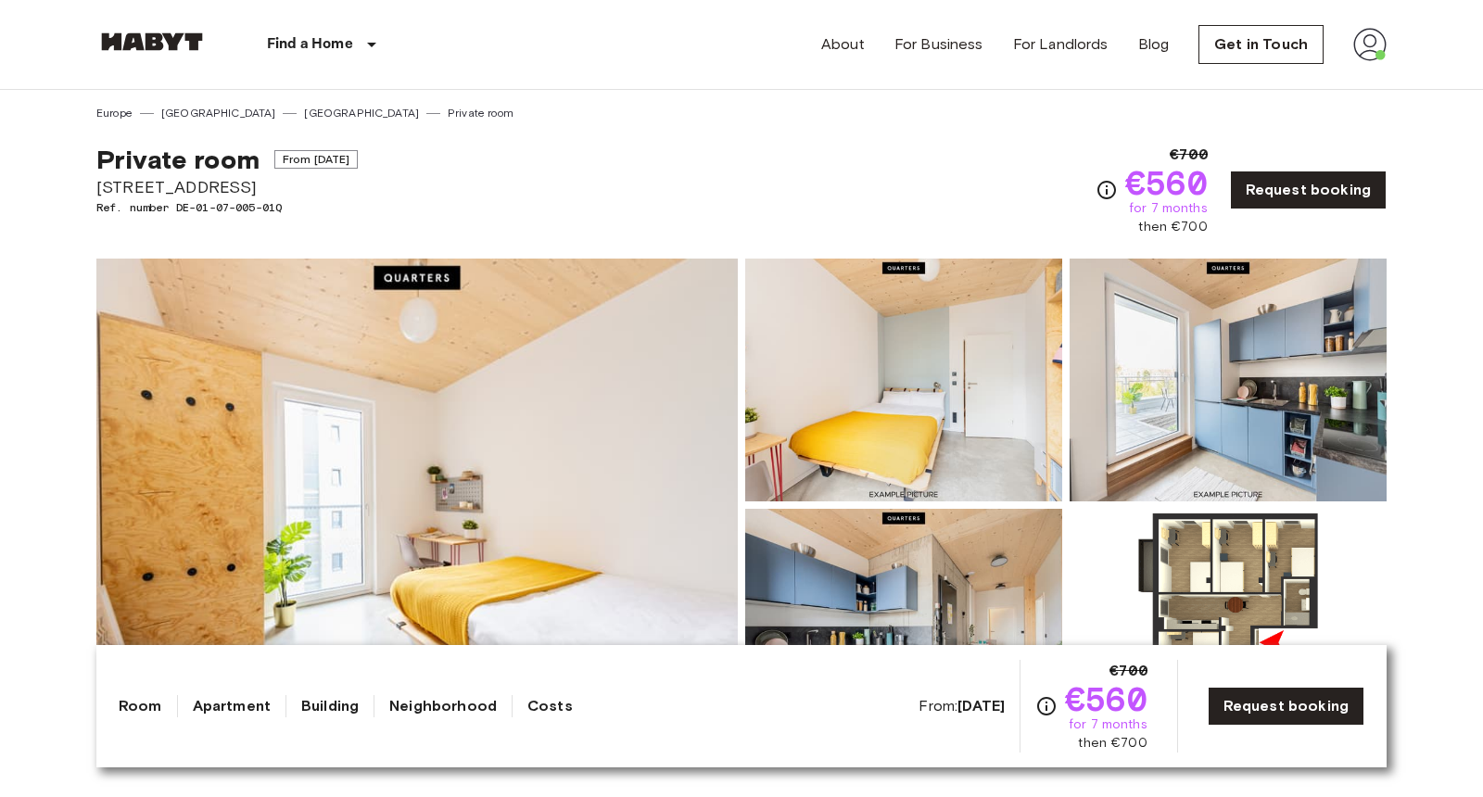
click at [452, 196] on div "Private room From Aug 18 2025 Müllerstraße 55A Ref. number DE-01-07-005-01Q €70…" at bounding box center [741, 178] width 1291 height 115
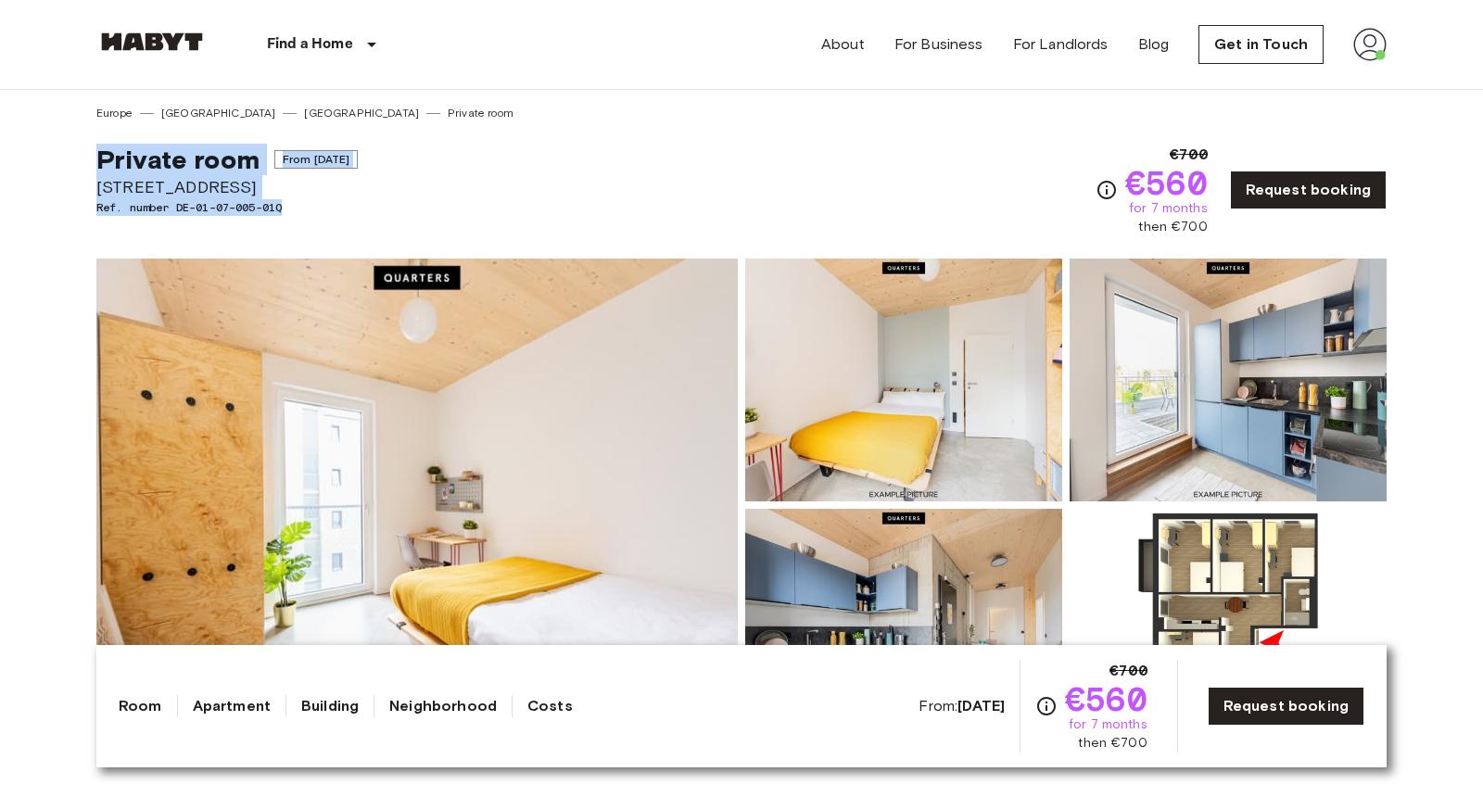
drag, startPoint x: 410, startPoint y: 212, endPoint x: 87, endPoint y: 161, distance: 326.6
drag, startPoint x: 87, startPoint y: 161, endPoint x: 394, endPoint y: 225, distance: 313.5
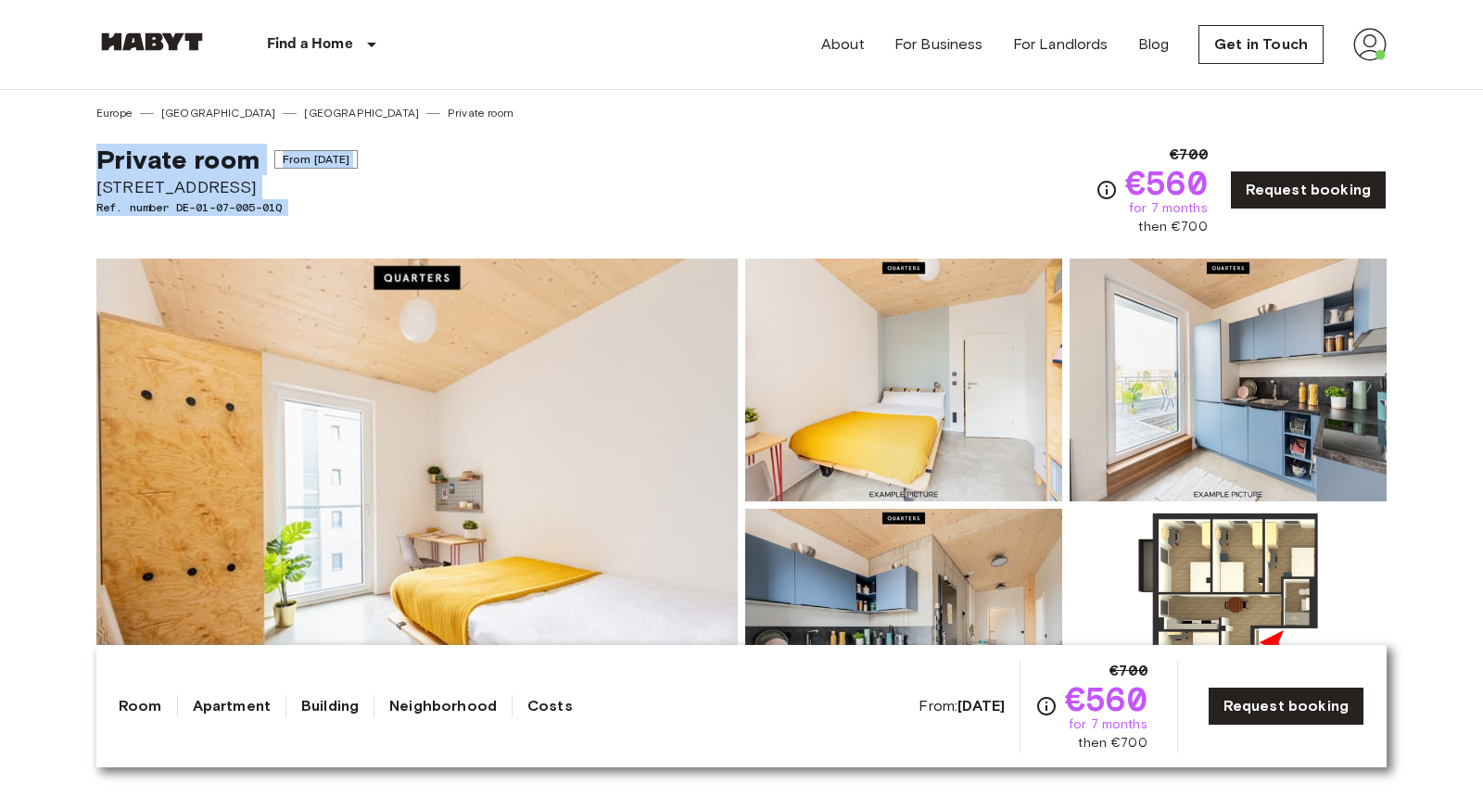
click at [394, 225] on div "Private room From Aug 18 2025 Müllerstraße 55A Ref. number DE-01-07-005-01Q €70…" at bounding box center [741, 178] width 1291 height 115
drag, startPoint x: 394, startPoint y: 225, endPoint x: 64, endPoint y: 143, distance: 340.2
drag, startPoint x: 64, startPoint y: 143, endPoint x: 357, endPoint y: 197, distance: 297.9
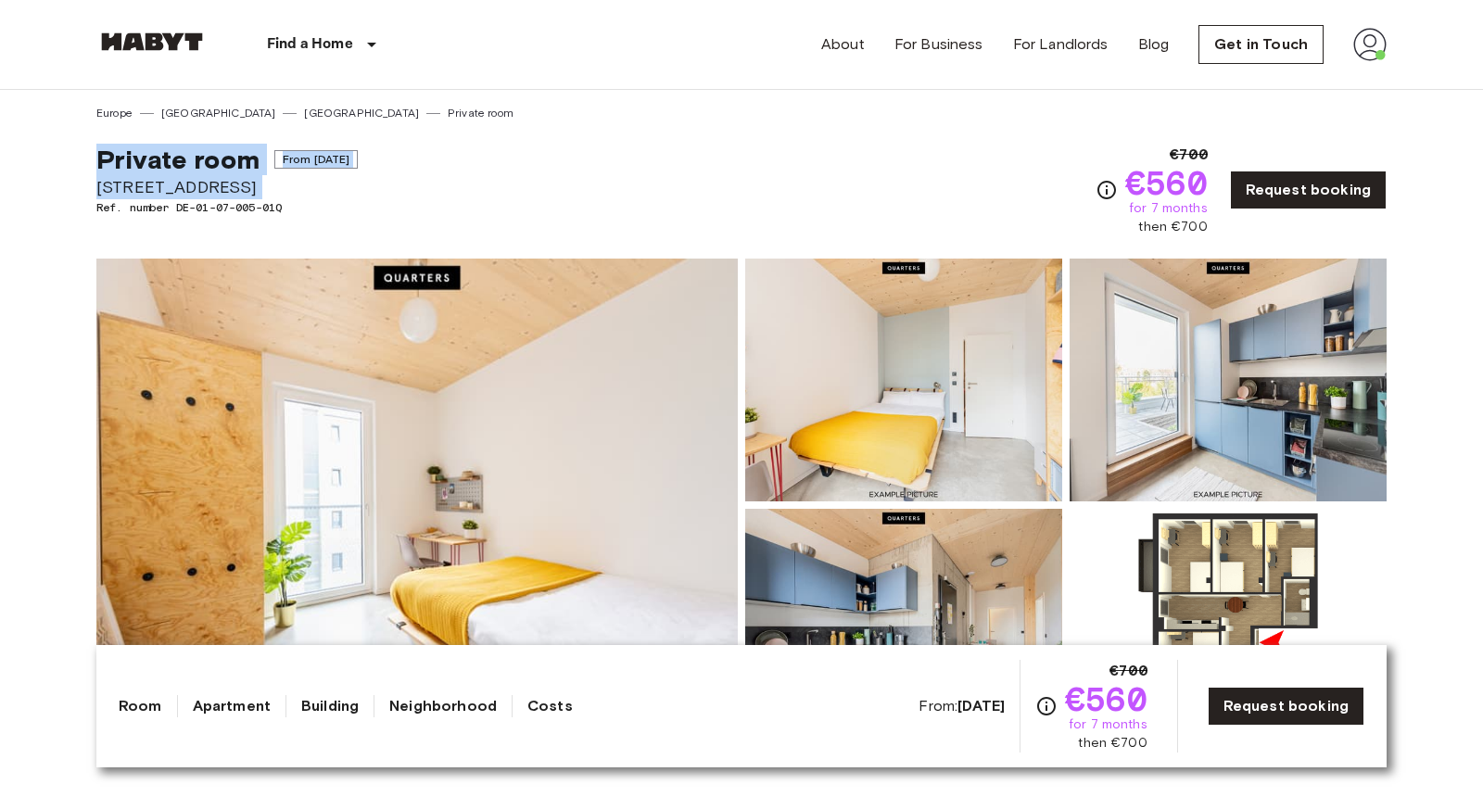
click at [357, 197] on span "Müllerstraße 55A" at bounding box center [226, 187] width 261 height 24
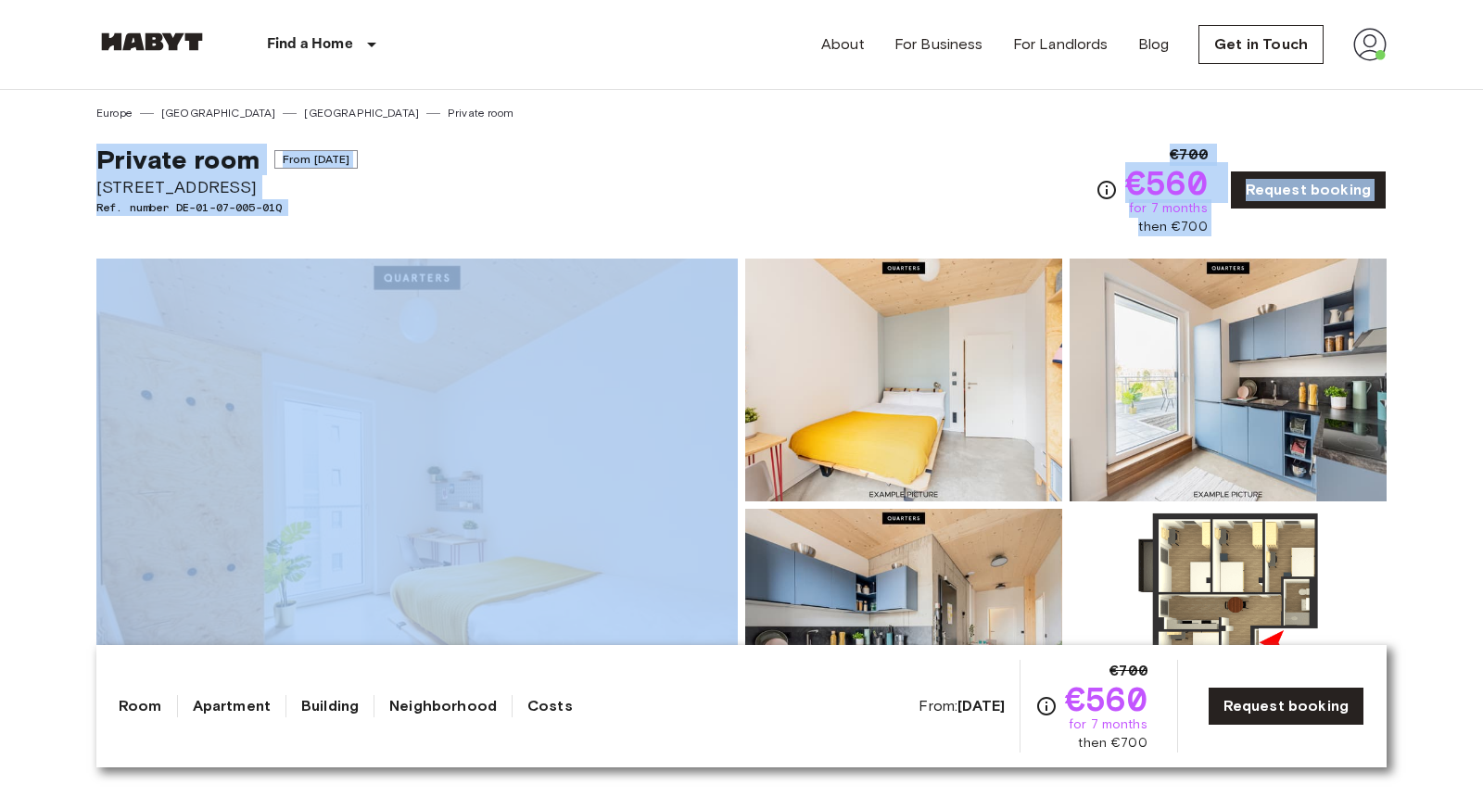
drag, startPoint x: 301, startPoint y: 243, endPoint x: 131, endPoint y: 140, distance: 199.2
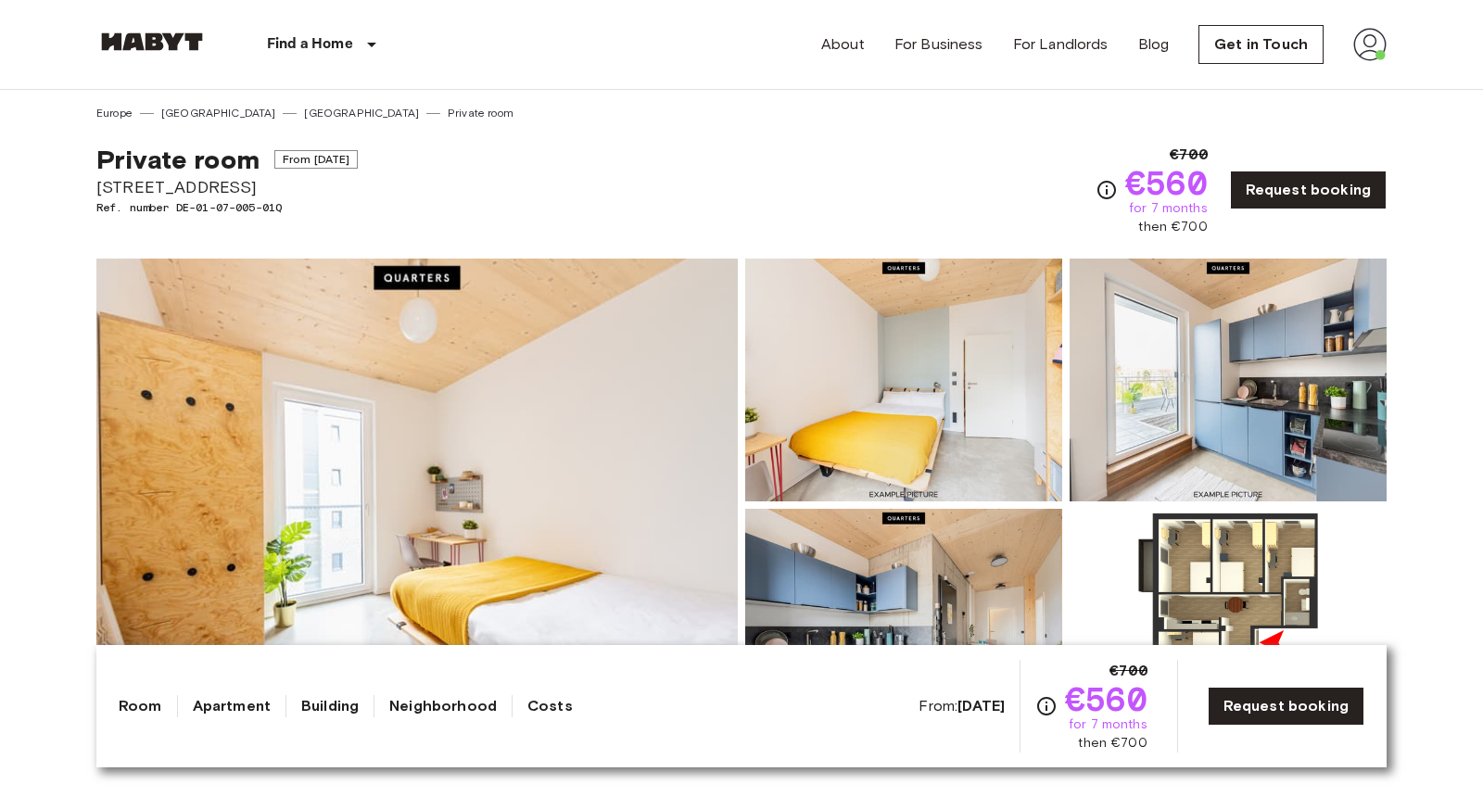
drag, startPoint x: 58, startPoint y: 140, endPoint x: 390, endPoint y: 192, distance: 336.0
click at [390, 192] on div "Private room From Aug 18 2025 Müllerstraße 55A Ref. number DE-01-07-005-01Q €70…" at bounding box center [741, 178] width 1291 height 115
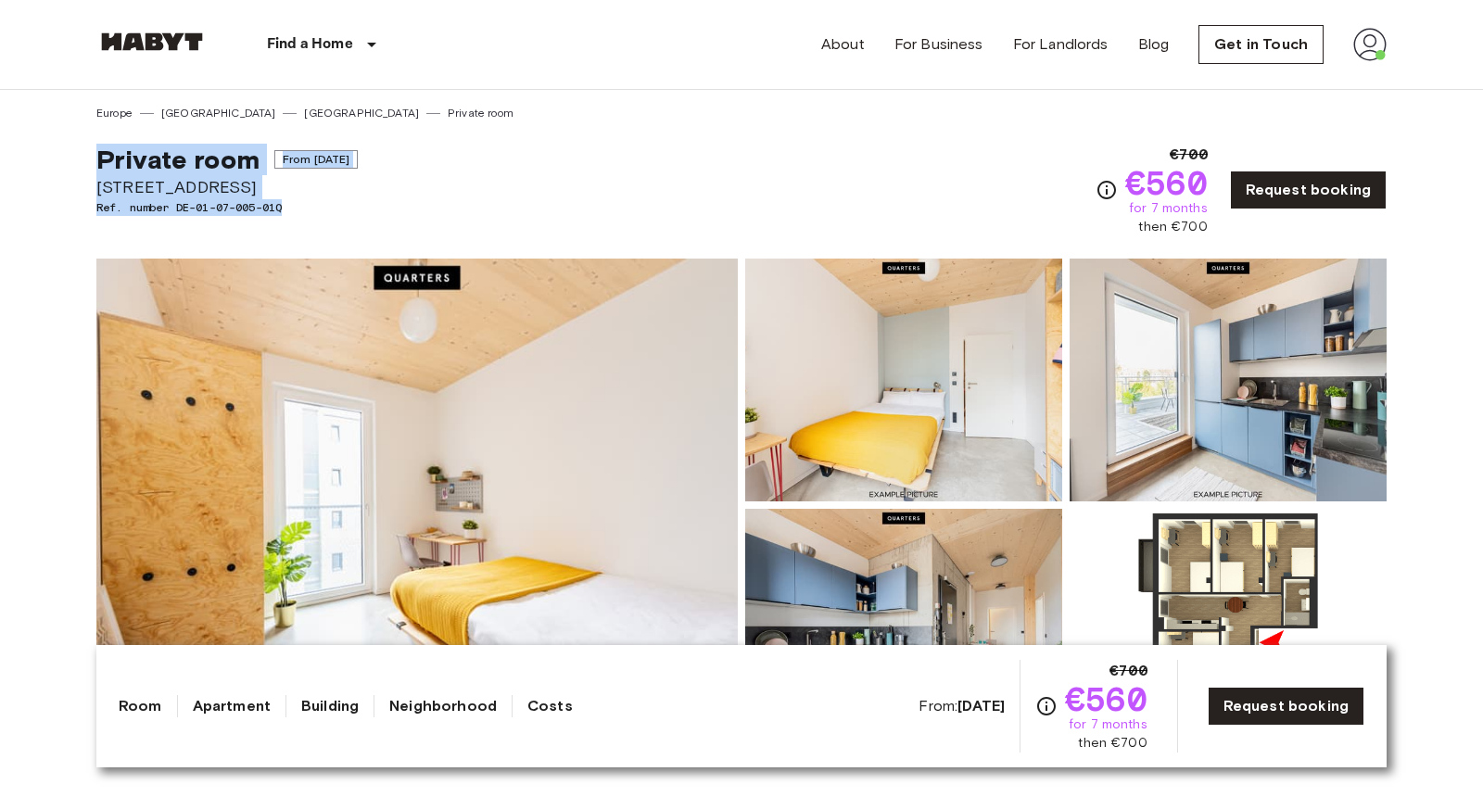
drag, startPoint x: 357, startPoint y: 211, endPoint x: 64, endPoint y: 134, distance: 303.1
drag, startPoint x: 64, startPoint y: 134, endPoint x: 455, endPoint y: 206, distance: 397.9
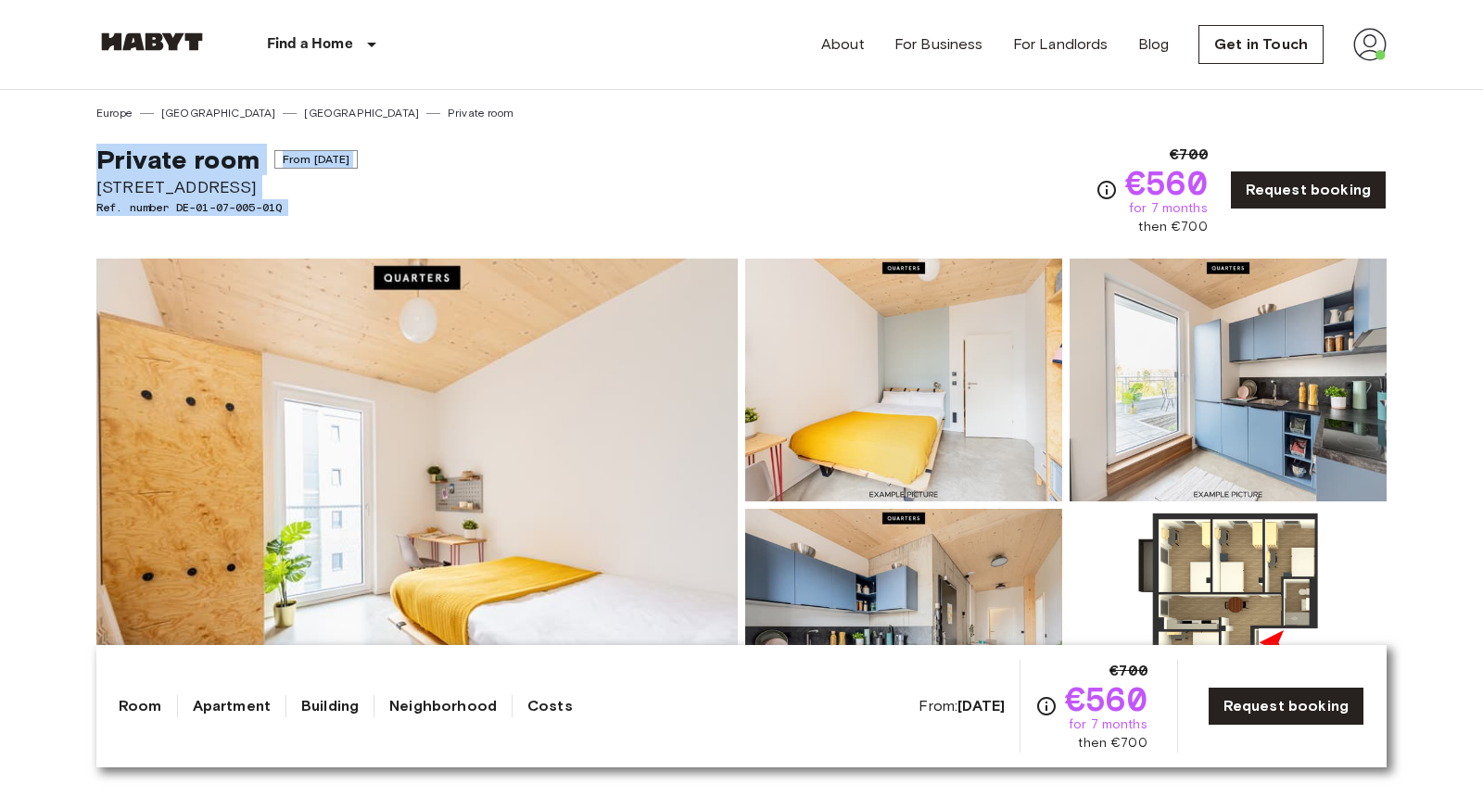
click at [455, 206] on div "Private room From Aug 18 2025 Müllerstraße 55A Ref. number DE-01-07-005-01Q €70…" at bounding box center [741, 178] width 1291 height 115
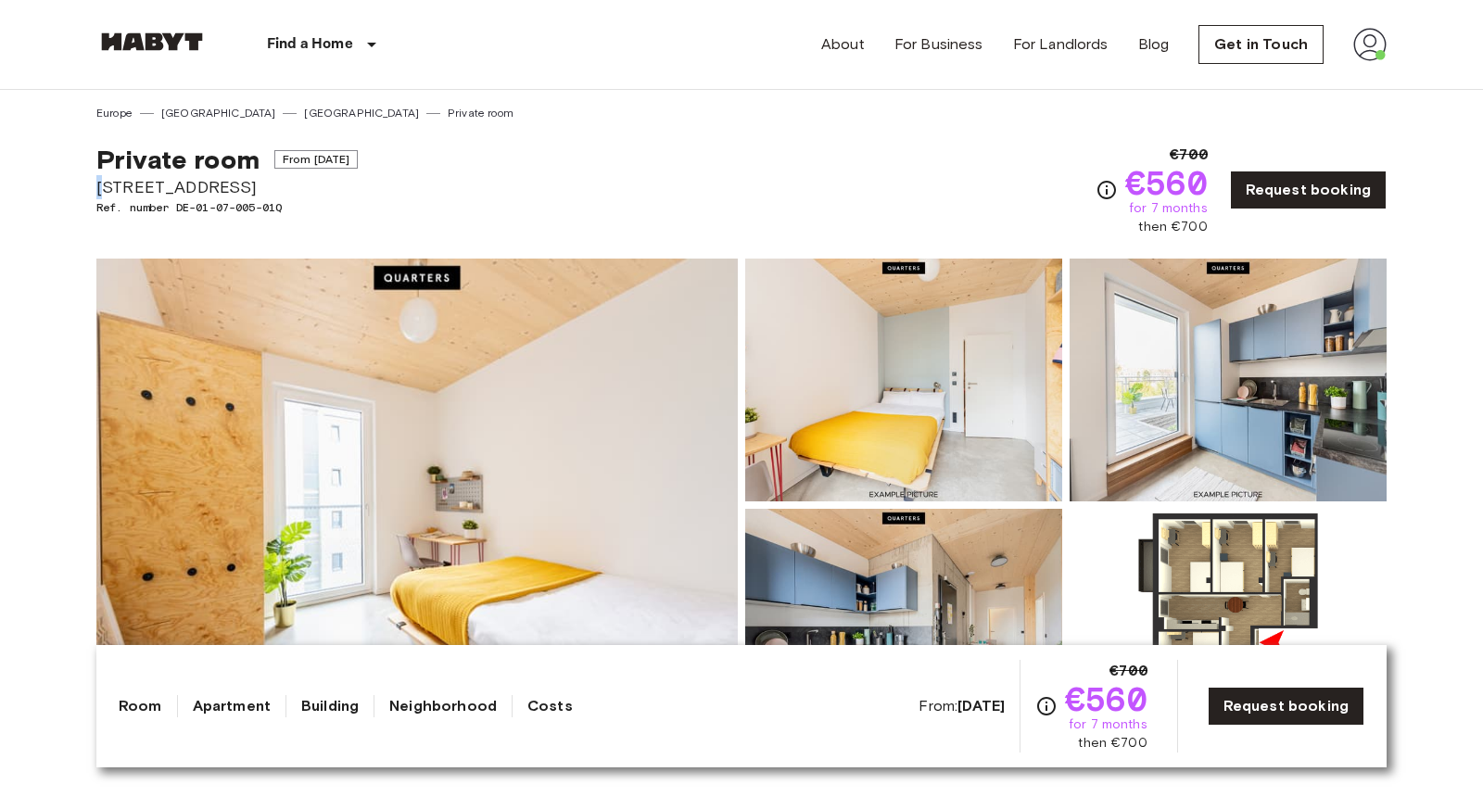
drag, startPoint x: 108, startPoint y: 180, endPoint x: 75, endPoint y: 172, distance: 34.4
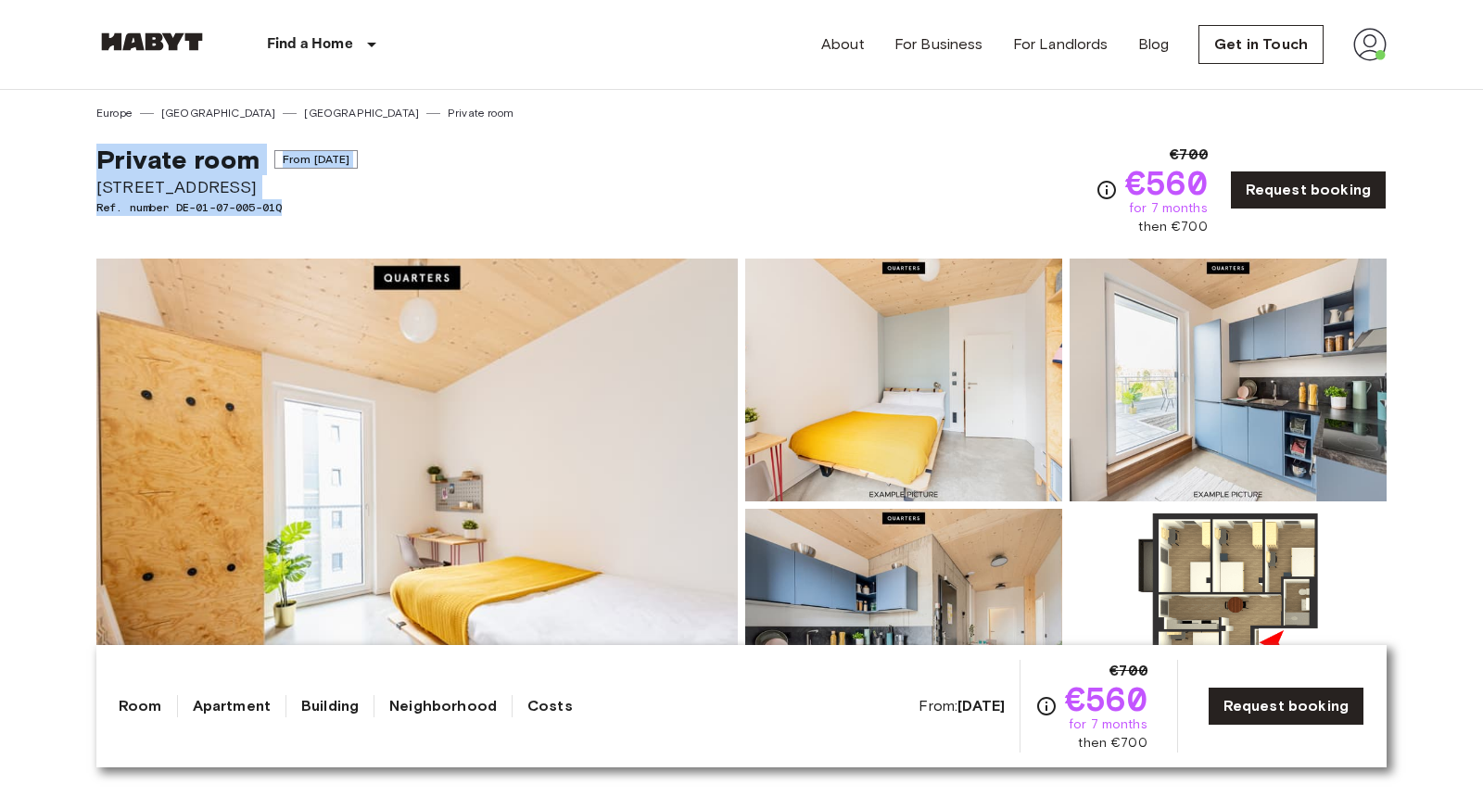
drag, startPoint x: 75, startPoint y: 151, endPoint x: 344, endPoint y: 223, distance: 278.2
click at [344, 223] on div "Private room From Aug 18 2025 Müllerstraße 55A Ref. number DE-01-07-005-01Q" at bounding box center [226, 190] width 261 height 93
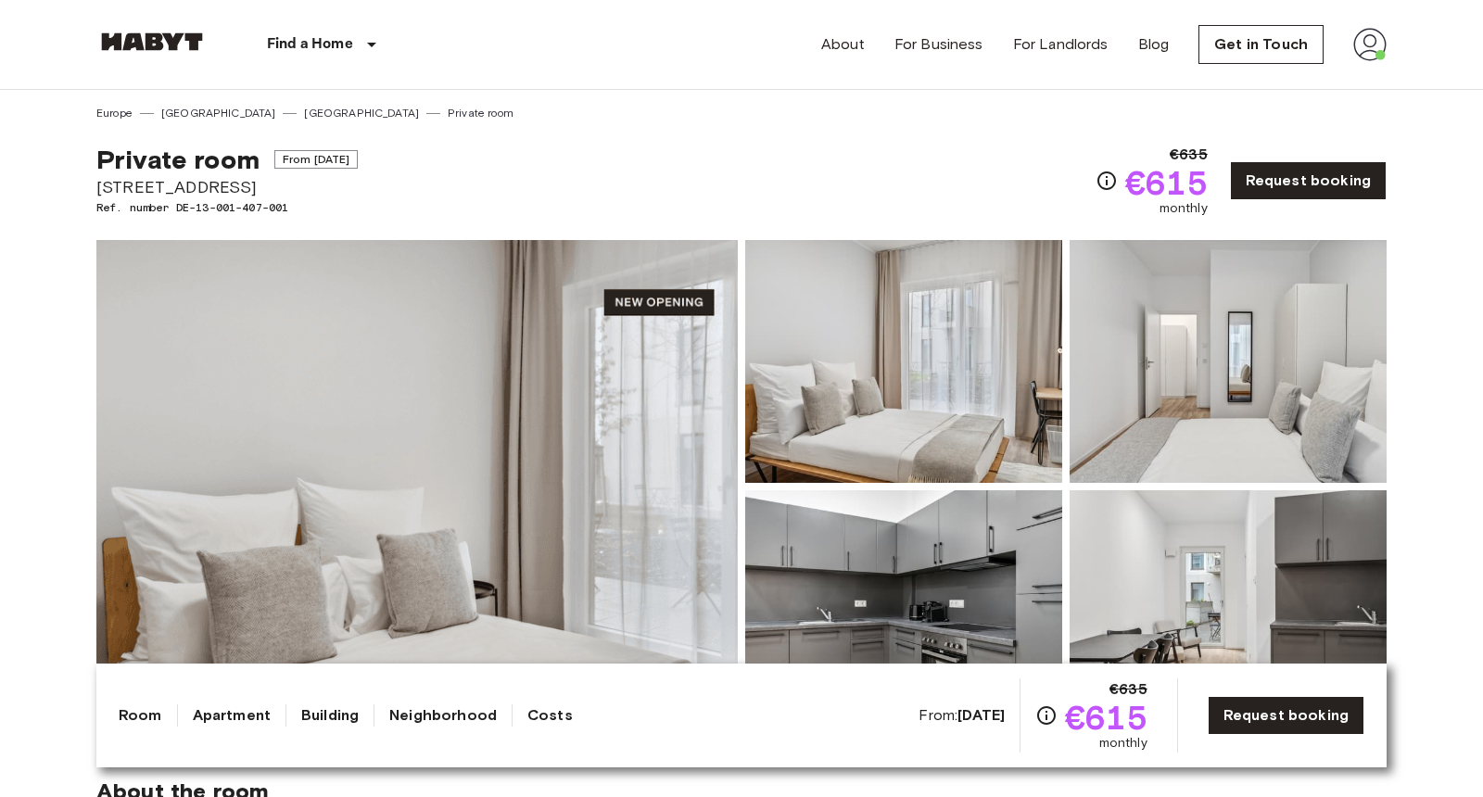
drag, startPoint x: 231, startPoint y: 187, endPoint x: 95, endPoint y: 188, distance: 135.4
click at [96, 188] on span "Berliner Straße 22" at bounding box center [226, 187] width 261 height 24
copy span "Berliner Straße 22"
